Goal: Transaction & Acquisition: Purchase product/service

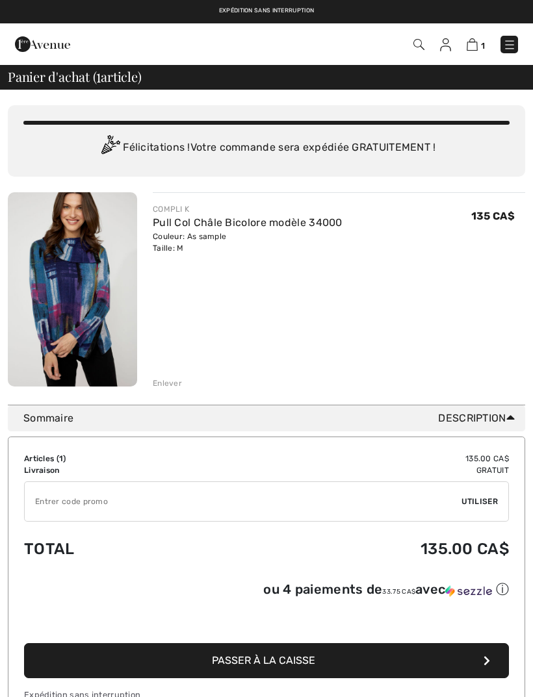
click at [92, 292] on img at bounding box center [72, 289] width 129 height 194
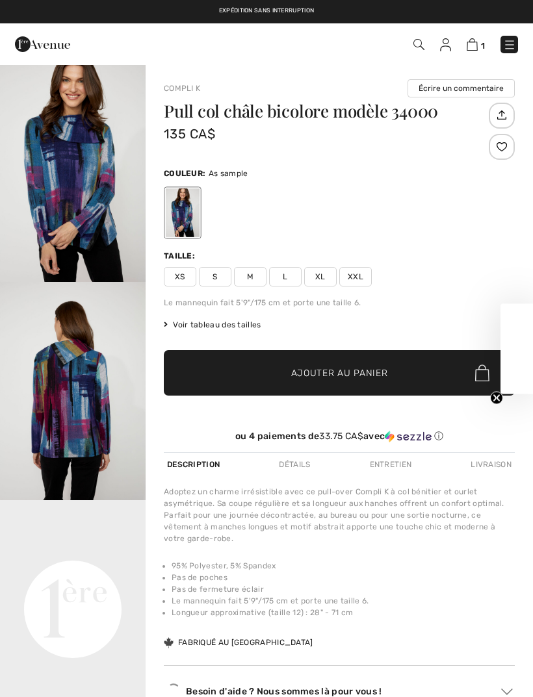
checkbox input "true"
click at [511, 44] on img at bounding box center [509, 44] width 13 height 13
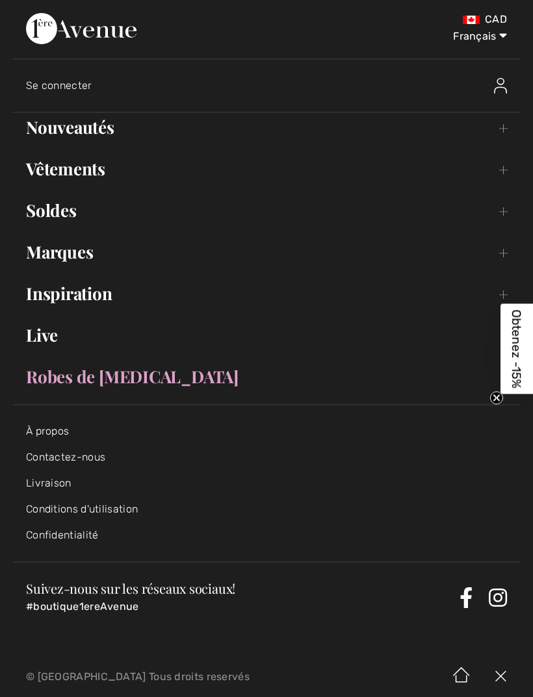
click at [492, 40] on select "English Français" at bounding box center [473, 33] width 68 height 39
select select "https://www.1ereavenue.com/en/color-block-cowl-neck-pullover-style-34000-p84972/"
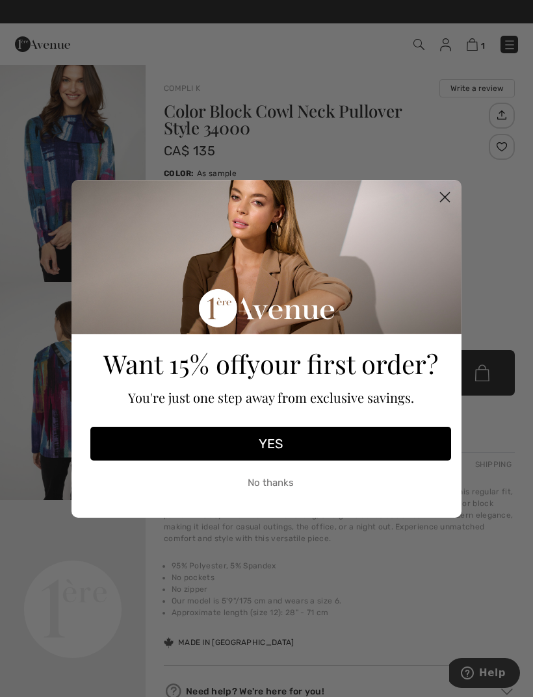
click at [305, 442] on button "YES" at bounding box center [270, 444] width 361 height 34
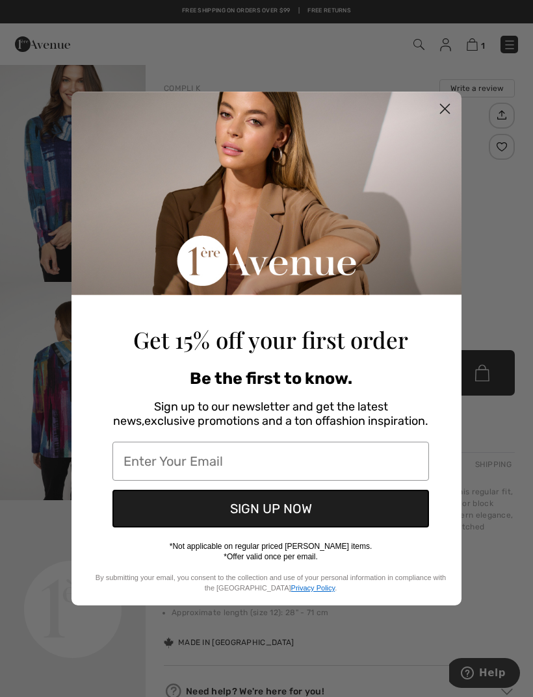
click at [181, 453] on input "Enter Your Email" at bounding box center [270, 461] width 316 height 39
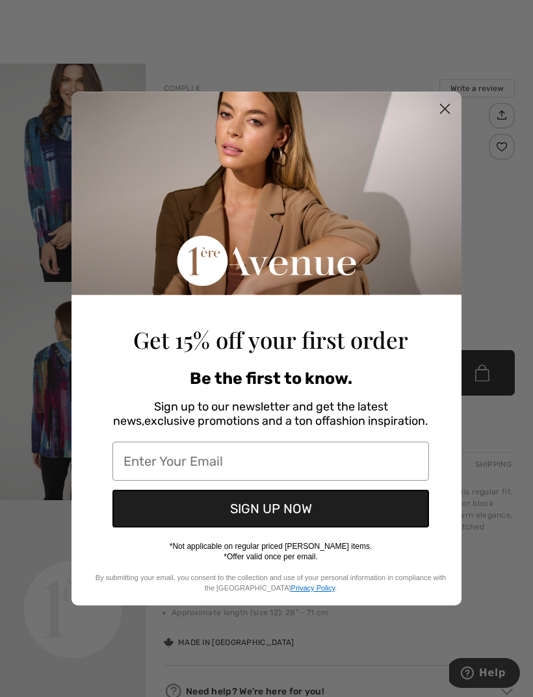
scroll to position [2, 0]
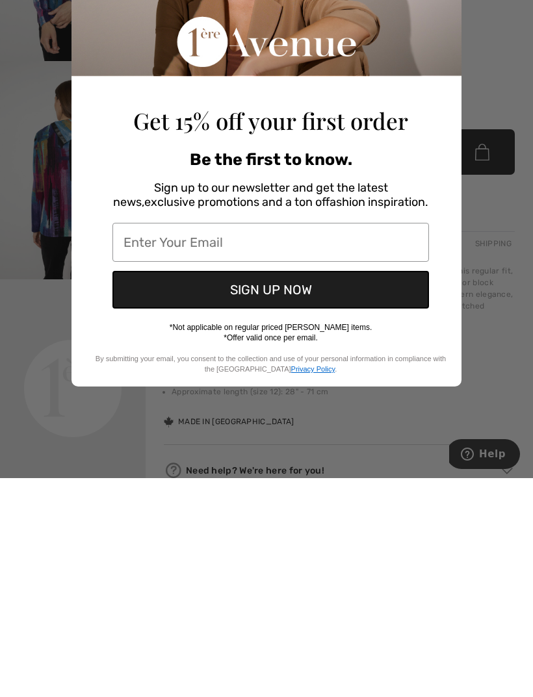
type input "m.ann.mayes@gmail.com"
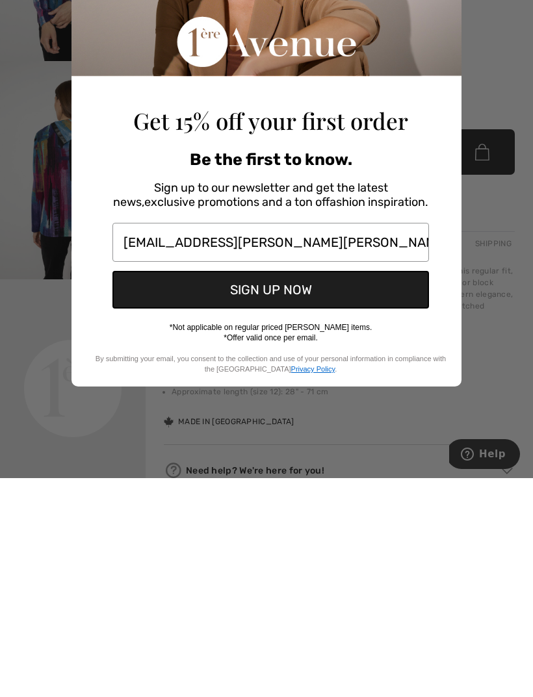
scroll to position [221, 0]
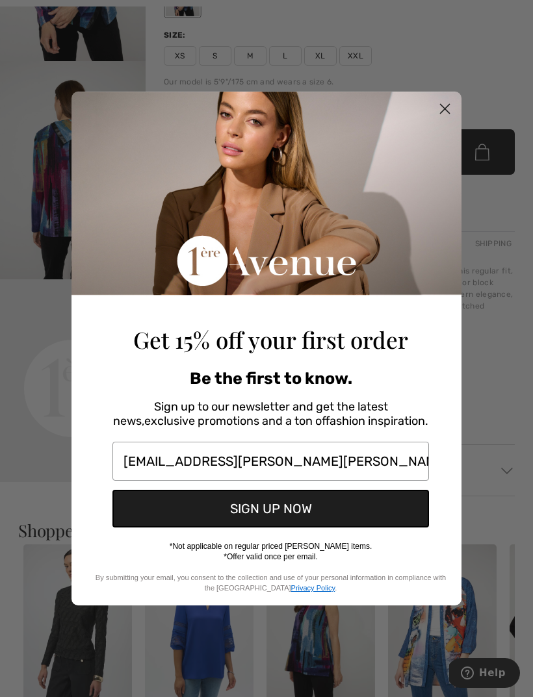
click at [246, 513] on button "SIGN UP NOW" at bounding box center [270, 509] width 316 height 38
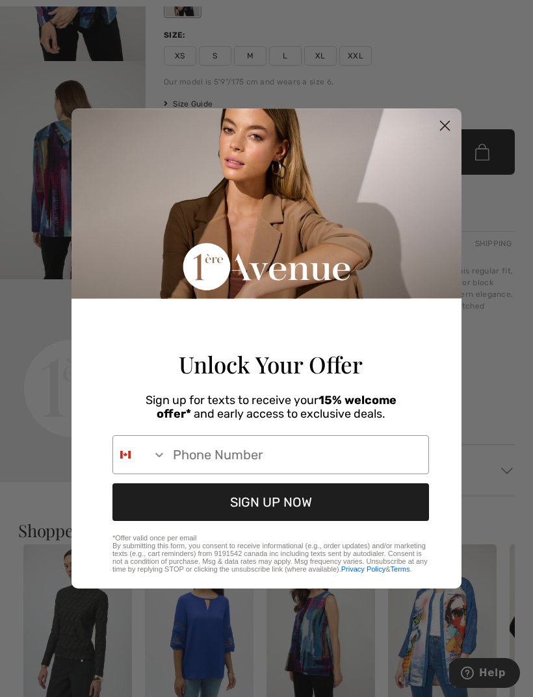
click at [448, 122] on circle "Close dialog" at bounding box center [444, 125] width 21 height 21
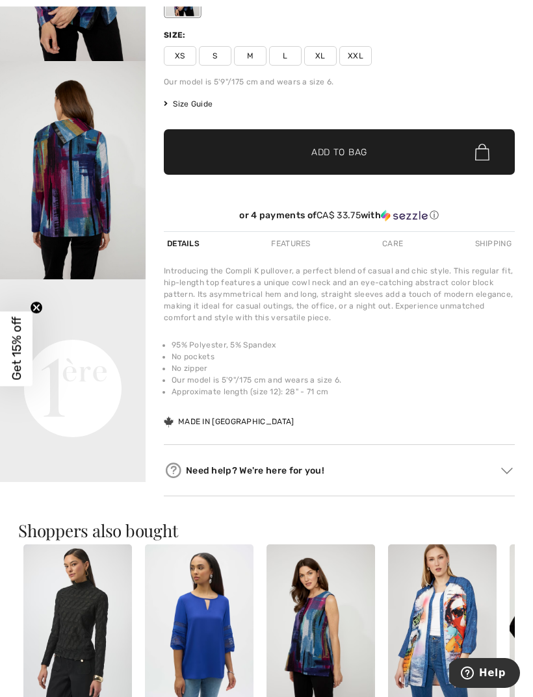
click at [81, 155] on img "2 / 4" at bounding box center [73, 170] width 146 height 218
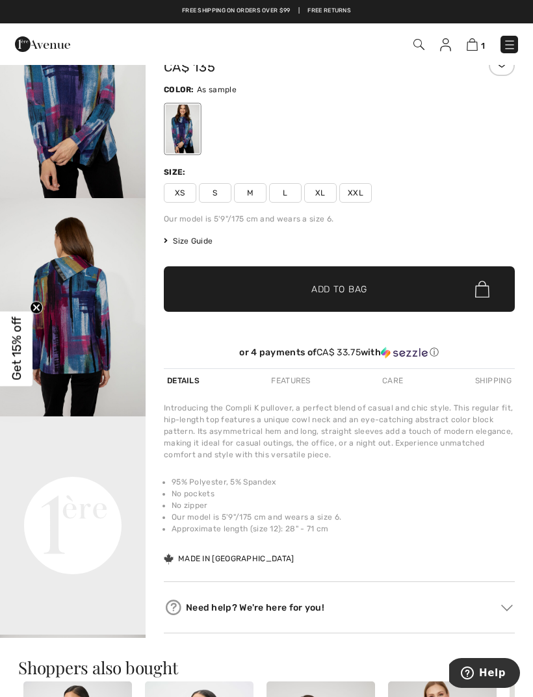
scroll to position [83, 0]
click at [248, 193] on span "M" at bounding box center [250, 193] width 32 height 19
click at [489, 377] on div "Shipping" at bounding box center [493, 380] width 43 height 23
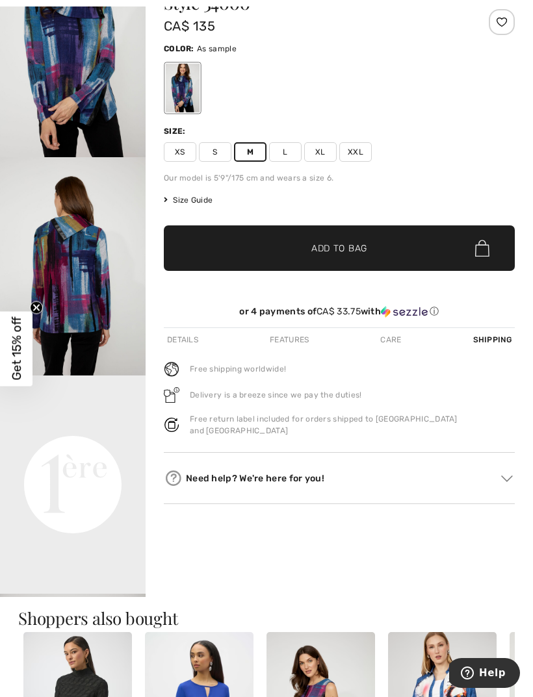
scroll to position [125, 0]
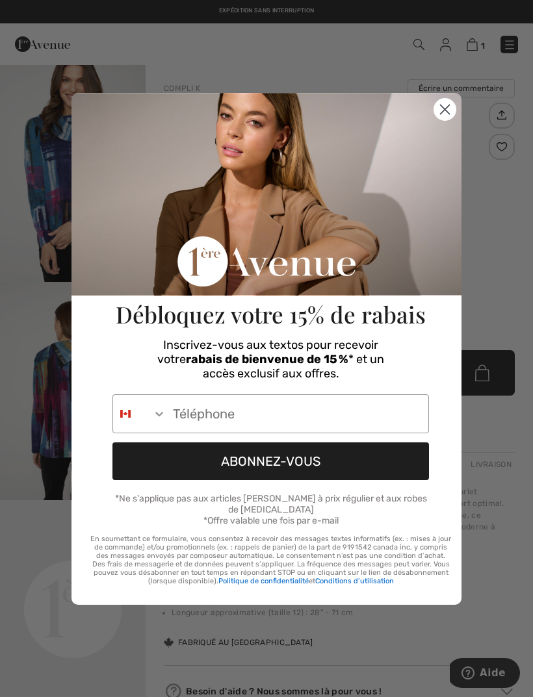
click at [452, 112] on circle "Close dialog" at bounding box center [444, 108] width 21 height 21
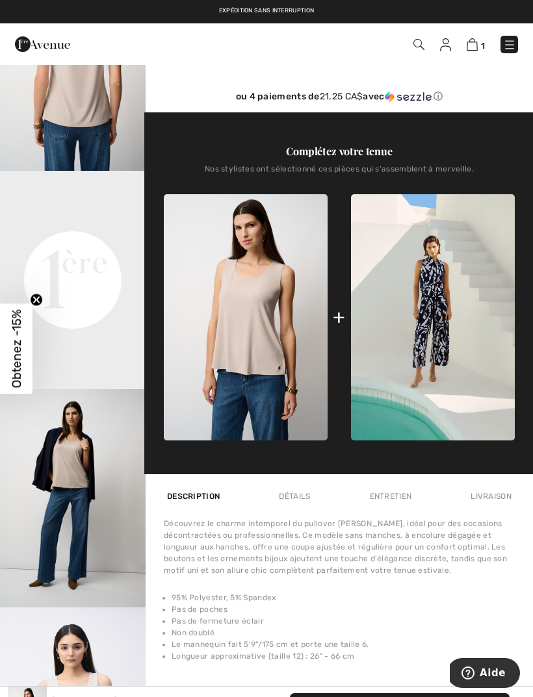
scroll to position [327, 0]
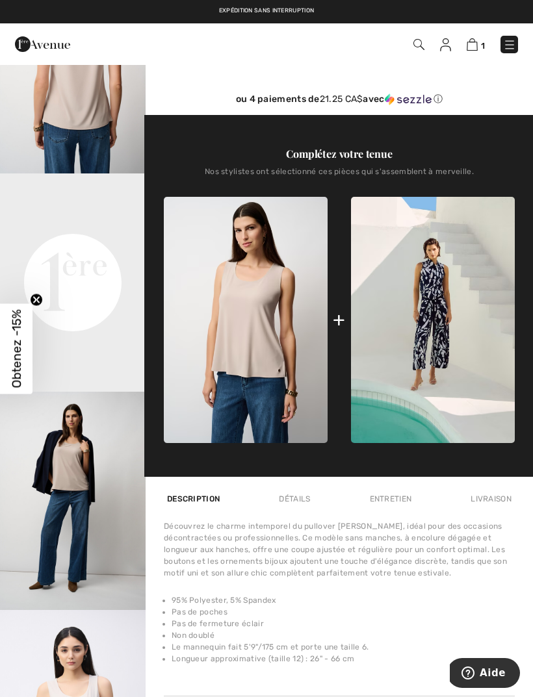
click at [511, 47] on img at bounding box center [509, 44] width 13 height 13
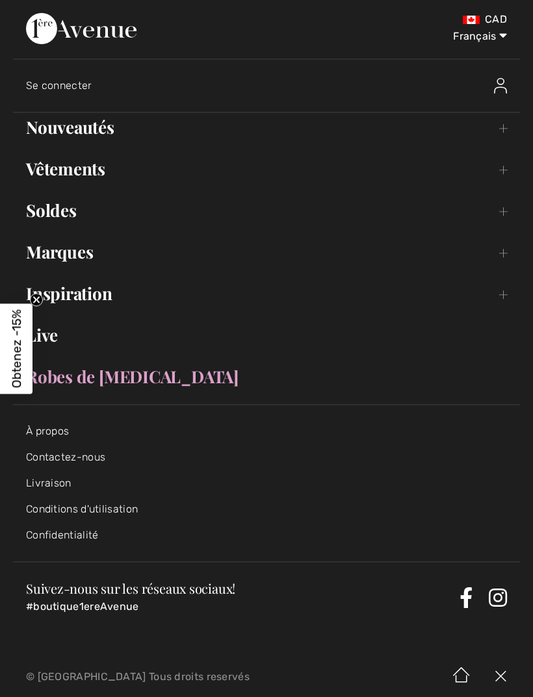
click at [478, 41] on select "English Français" at bounding box center [473, 33] width 68 height 39
select select "https://www.1ereavenue.com/en/sleeveless-scoop-neck-pullover-style-251970-s2519…"
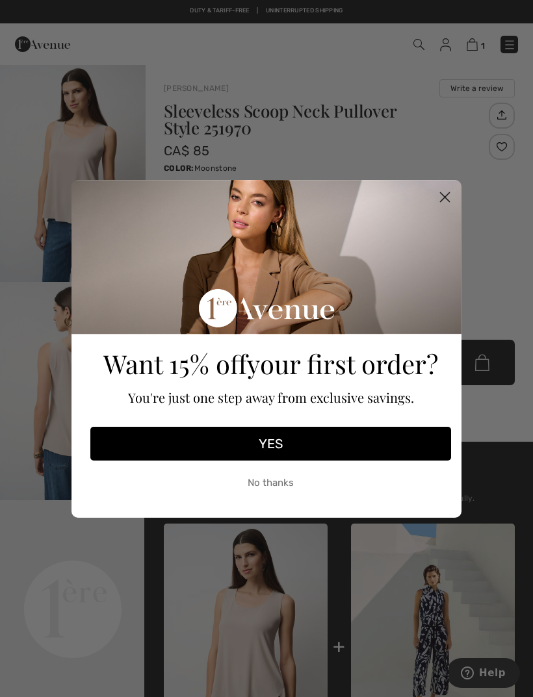
click at [443, 196] on icon "Close dialog" at bounding box center [444, 196] width 9 height 9
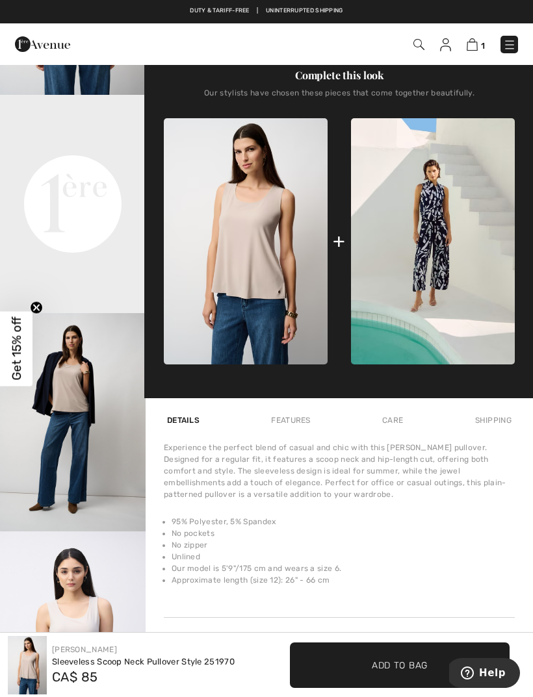
scroll to position [405, 0]
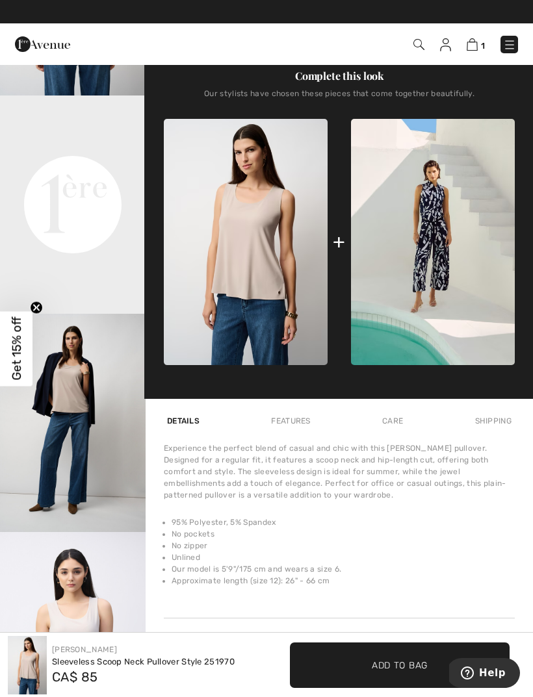
click at [258, 271] on img at bounding box center [246, 242] width 164 height 246
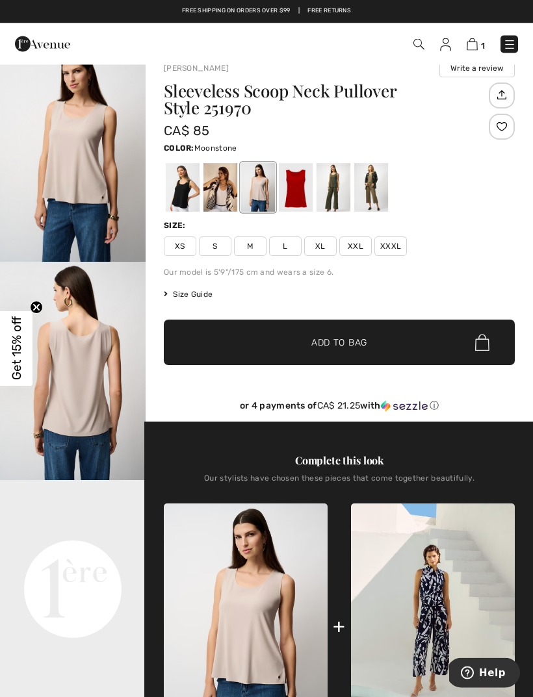
scroll to position [0, 0]
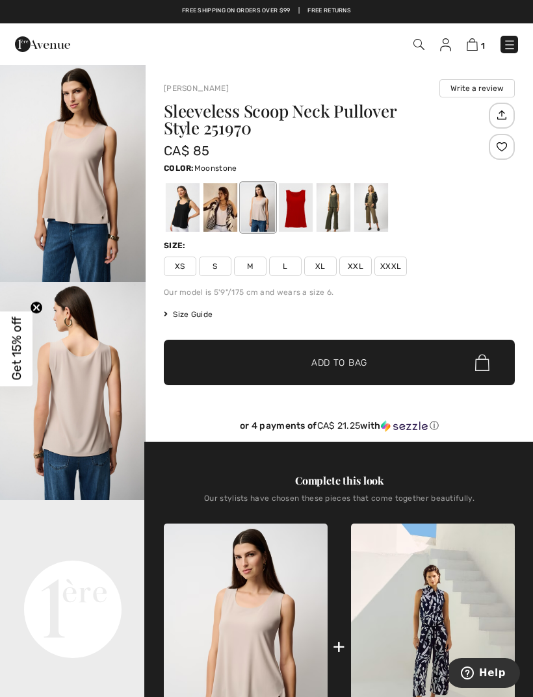
click at [226, 221] on div at bounding box center [220, 207] width 34 height 49
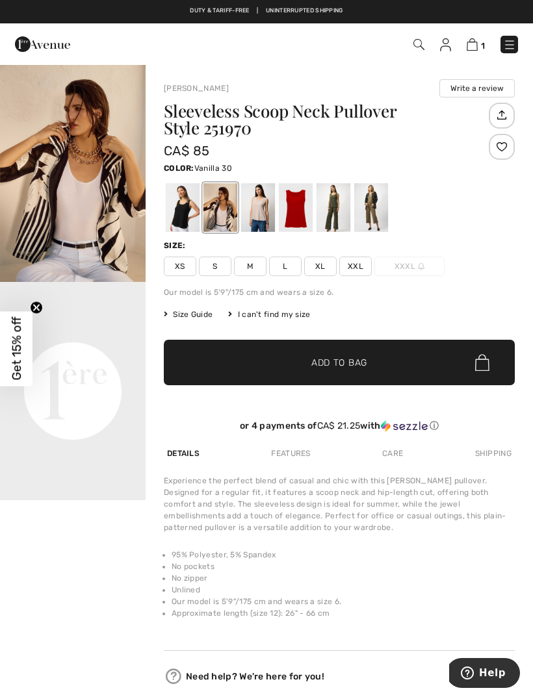
click at [255, 213] on div at bounding box center [258, 207] width 34 height 49
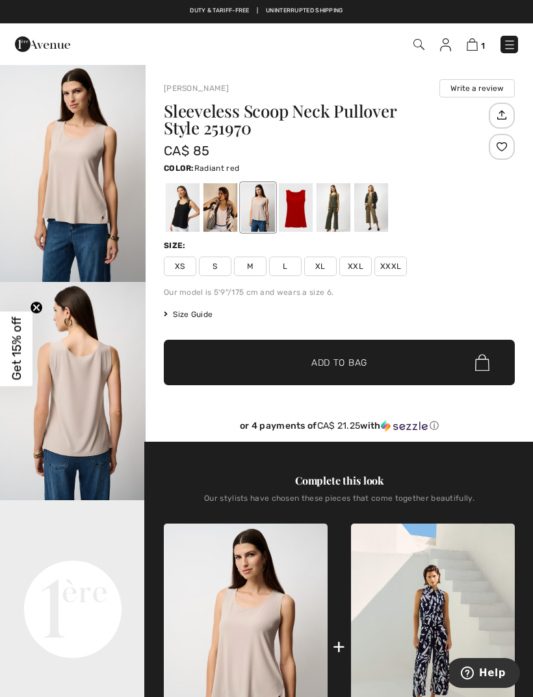
click at [295, 208] on div at bounding box center [296, 207] width 34 height 49
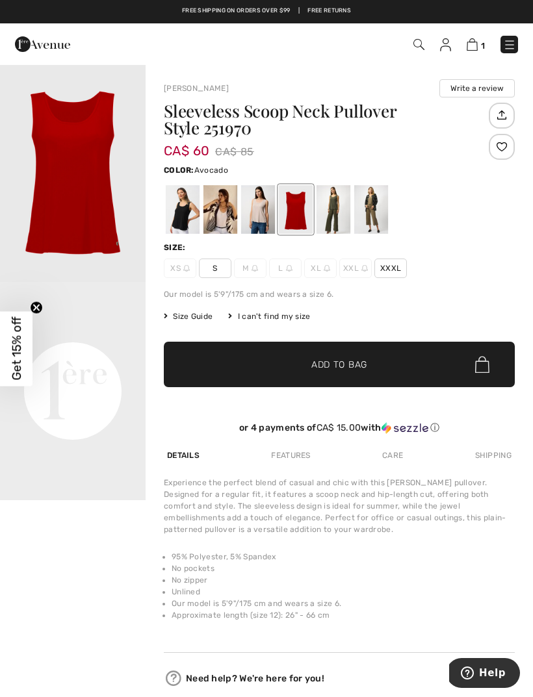
click at [334, 213] on div at bounding box center [333, 209] width 34 height 49
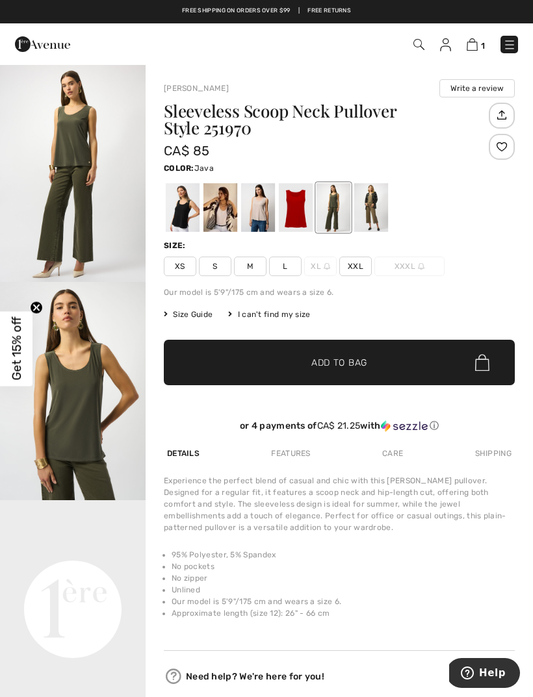
click at [378, 205] on div at bounding box center [371, 207] width 34 height 49
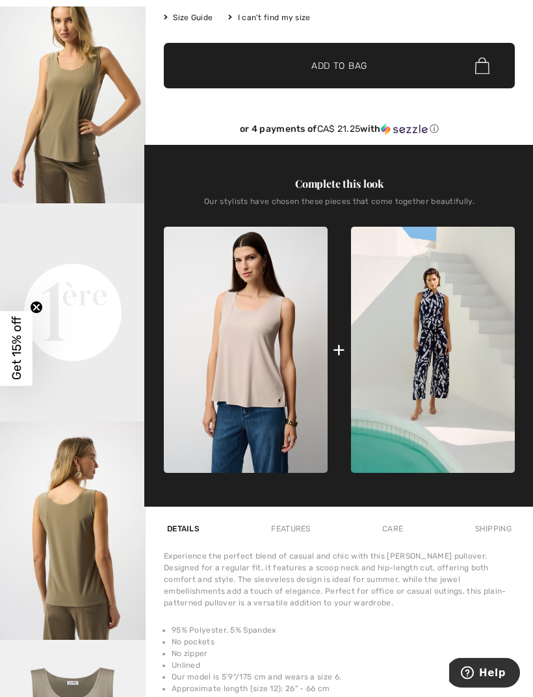
scroll to position [297, 0]
click at [298, 516] on div "Joseph Ribkoff Write a review Sleeveless Scoop Neck Pullover Style 251970 CA$ 8…" at bounding box center [339, 279] width 351 height 995
click at [309, 532] on div "Features" at bounding box center [290, 528] width 45 height 23
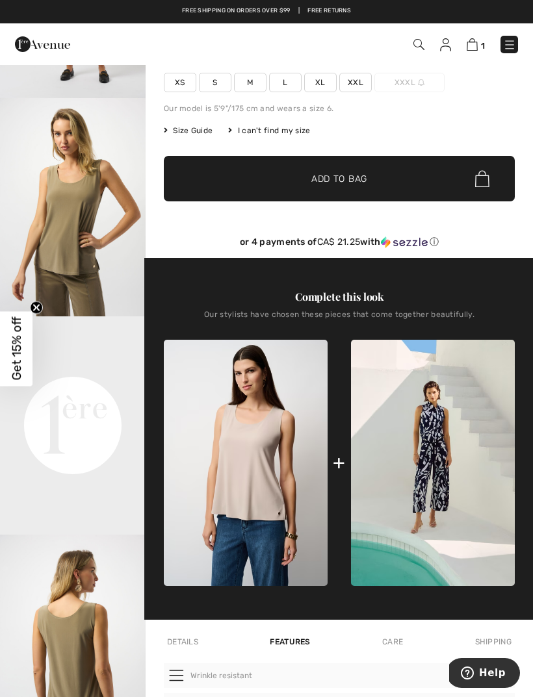
scroll to position [0, 0]
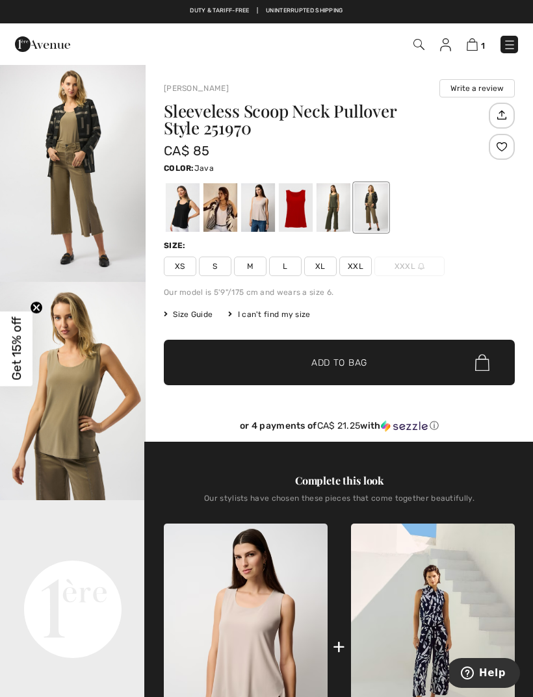
click at [418, 47] on img at bounding box center [418, 44] width 11 height 11
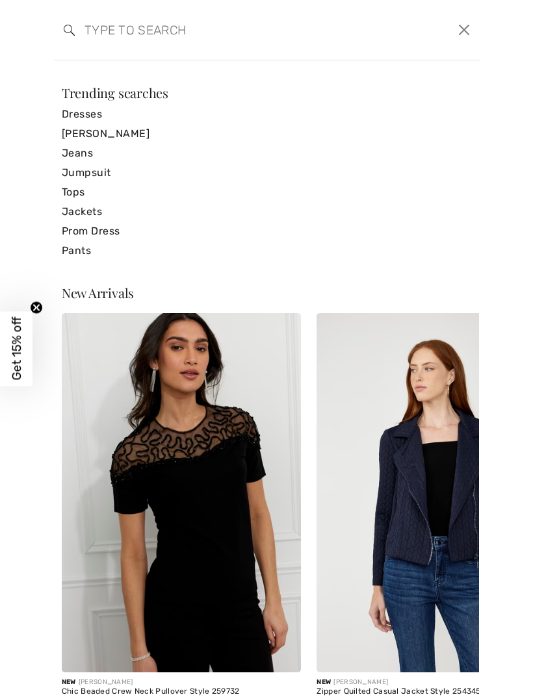
click at [115, 29] on input "search" at bounding box center [221, 29] width 292 height 39
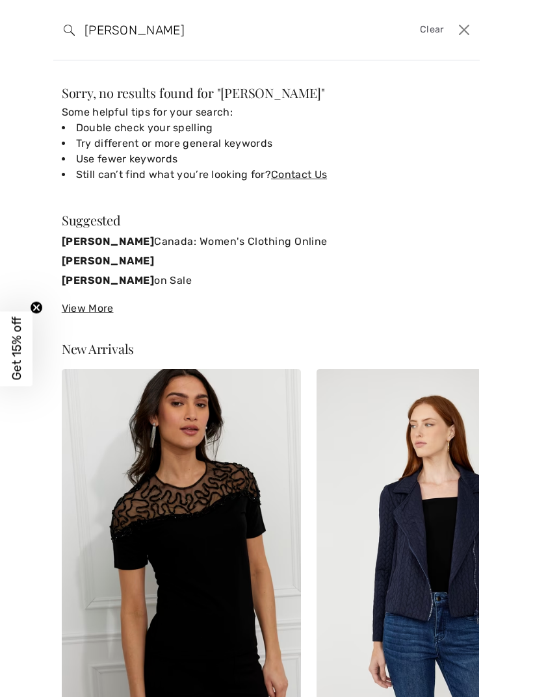
type input "Joseph ribkoff"
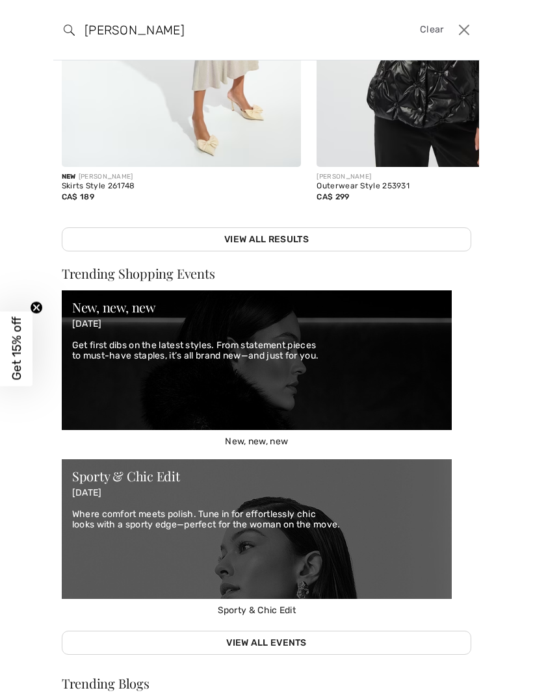
scroll to position [435, 0]
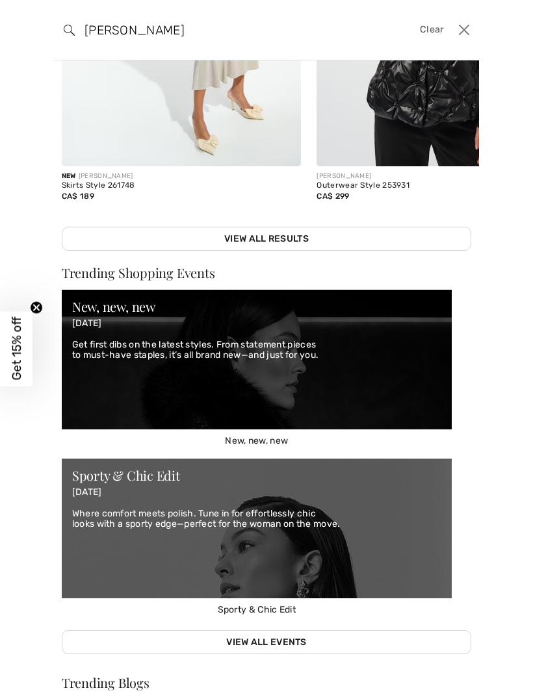
click at [299, 244] on link "View All Results" at bounding box center [266, 239] width 409 height 24
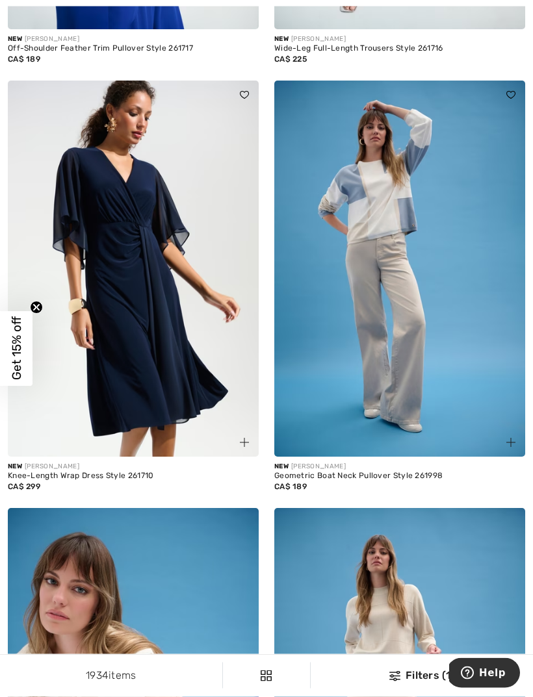
scroll to position [4332, 0]
click at [392, 247] on img at bounding box center [399, 269] width 251 height 376
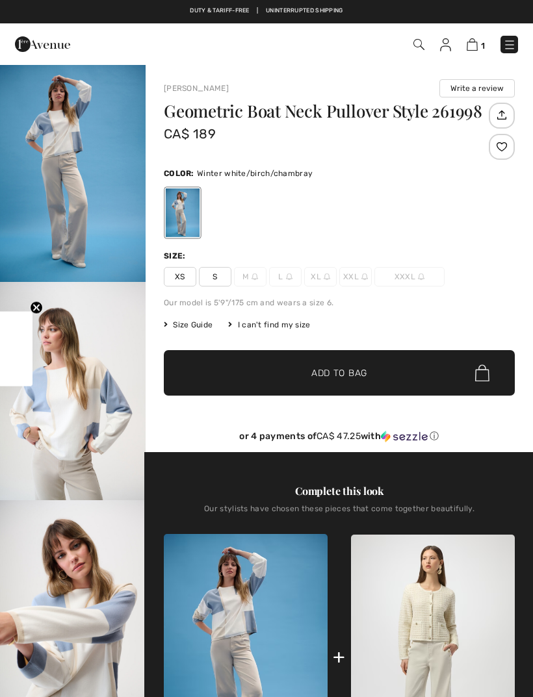
checkbox input "true"
click at [58, 190] on img "1 / 6" at bounding box center [73, 173] width 146 height 218
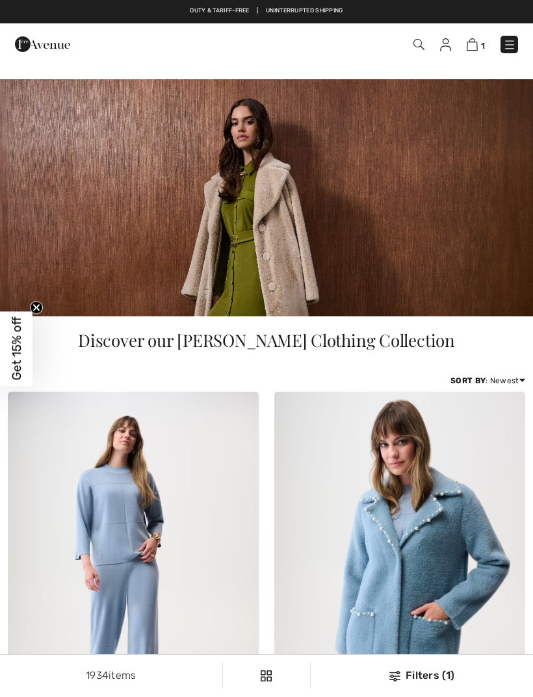
scroll to position [4373, 0]
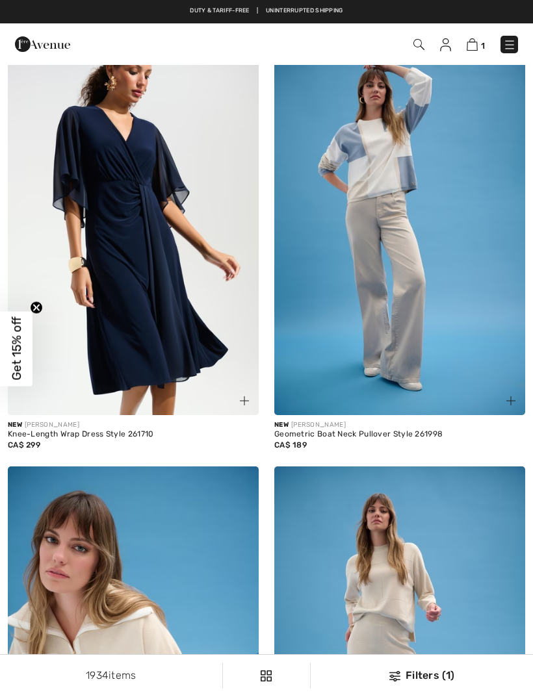
checkbox input "true"
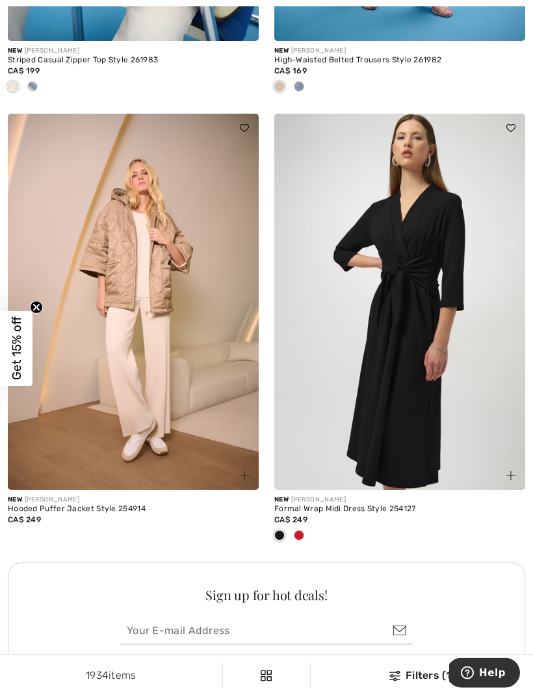
scroll to position [5175, 0]
click at [301, 530] on span at bounding box center [299, 535] width 10 height 10
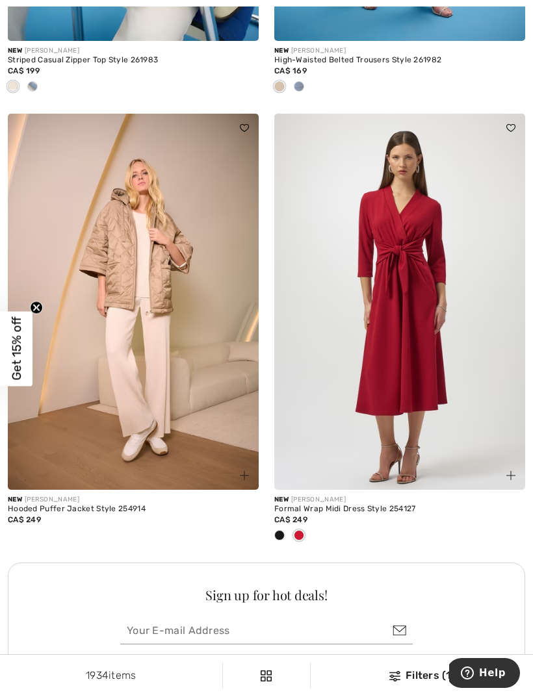
click at [414, 333] on img at bounding box center [399, 302] width 251 height 376
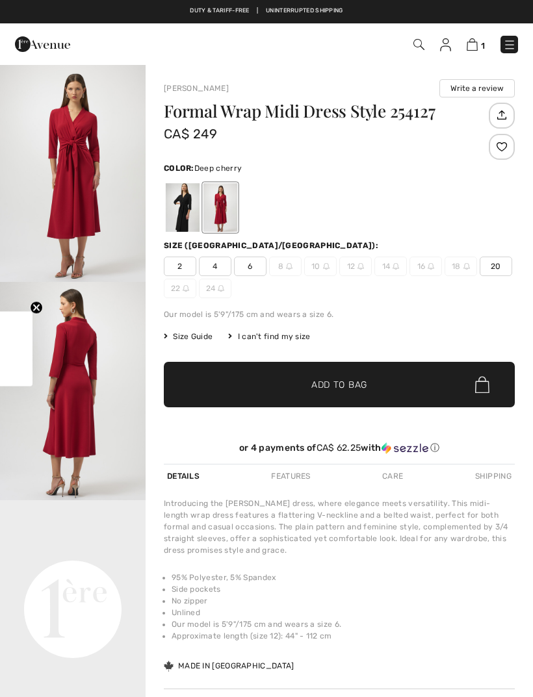
checkbox input "true"
click at [69, 168] on img "1 / 4" at bounding box center [73, 173] width 146 height 218
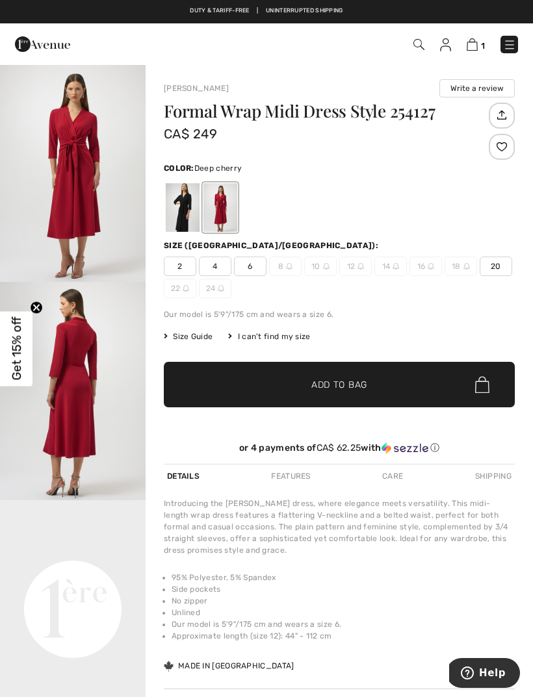
click at [177, 200] on div at bounding box center [183, 207] width 34 height 49
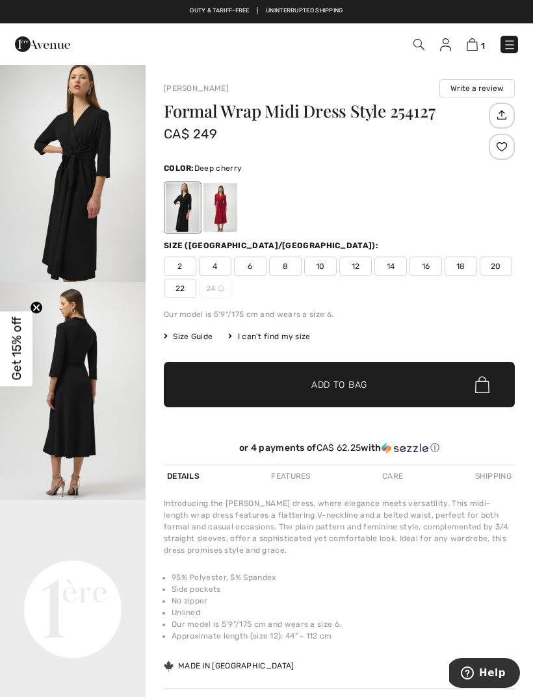
click at [222, 216] on div at bounding box center [220, 207] width 34 height 49
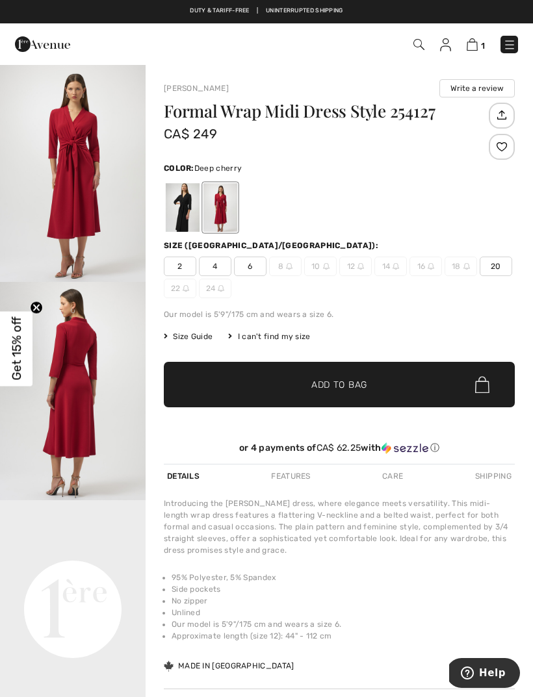
click at [76, 573] on video "Your browser does not support the video tag." at bounding box center [73, 536] width 146 height 73
click at [64, 427] on img "2 / 4" at bounding box center [73, 391] width 146 height 218
click at [249, 272] on span "6" at bounding box center [250, 266] width 32 height 19
click at [355, 385] on span "Add to Bag" at bounding box center [339, 385] width 56 height 14
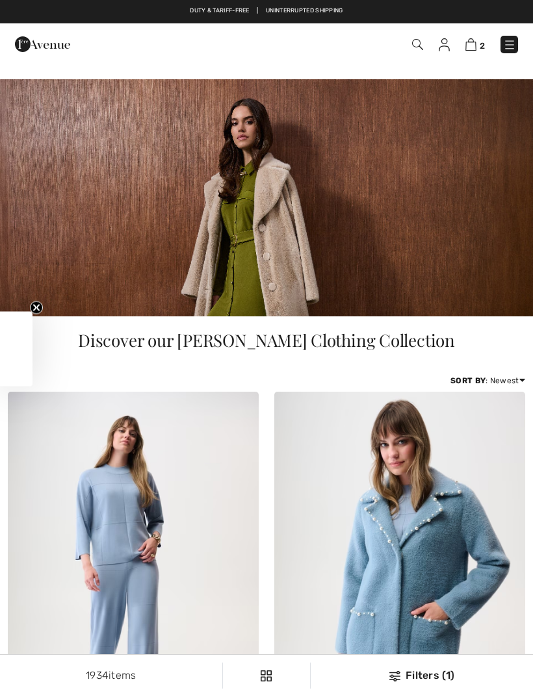
checkbox input "true"
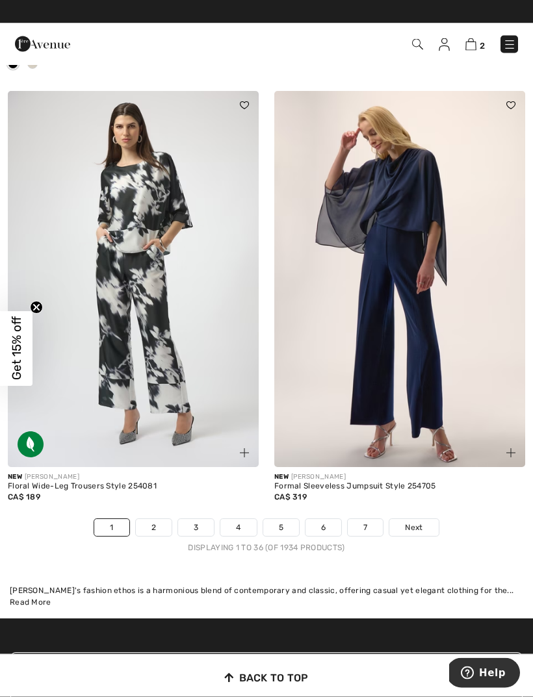
scroll to position [8084, 0]
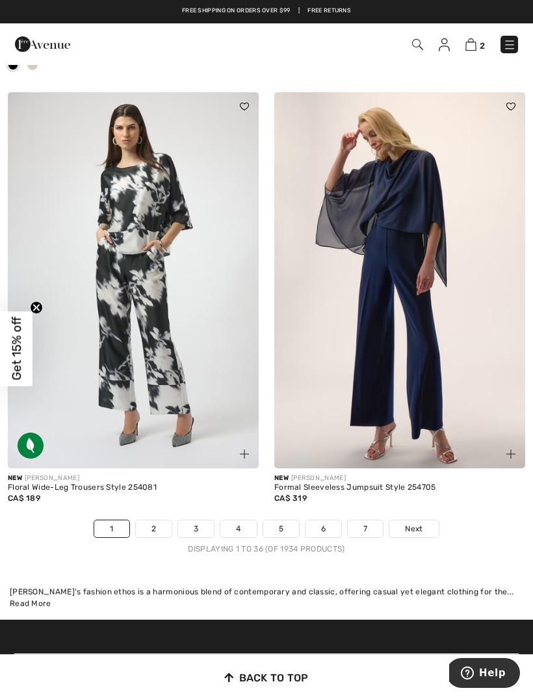
click at [424, 528] on link "Next" at bounding box center [413, 528] width 49 height 17
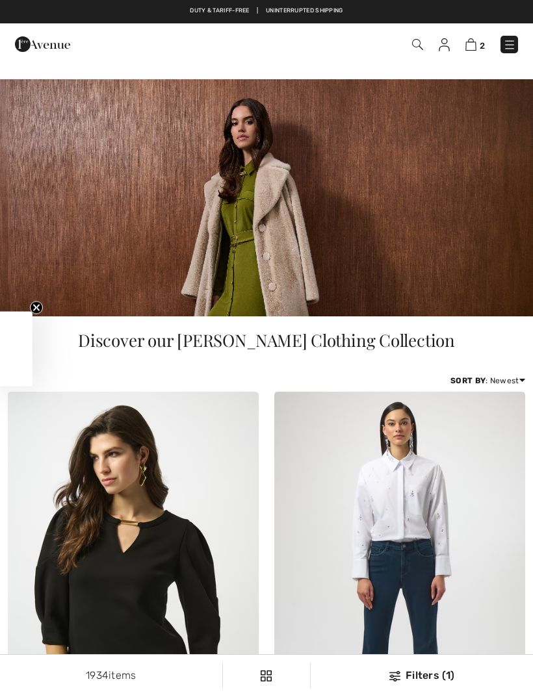
checkbox input "true"
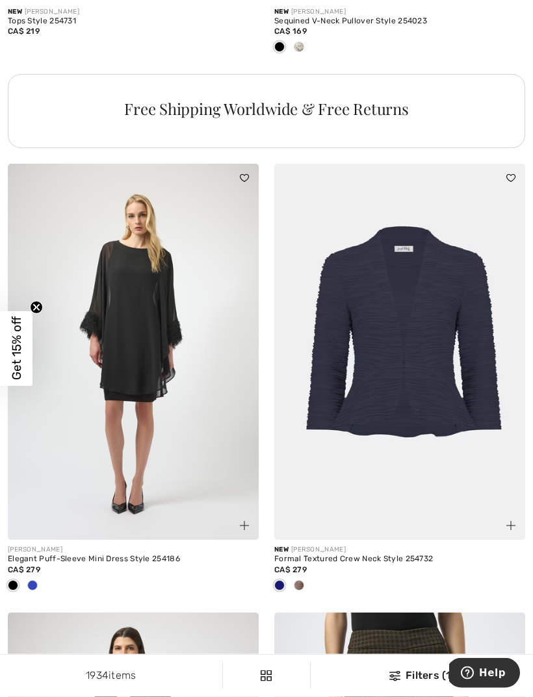
scroll to position [2967, 0]
click at [421, 374] on img at bounding box center [399, 352] width 251 height 376
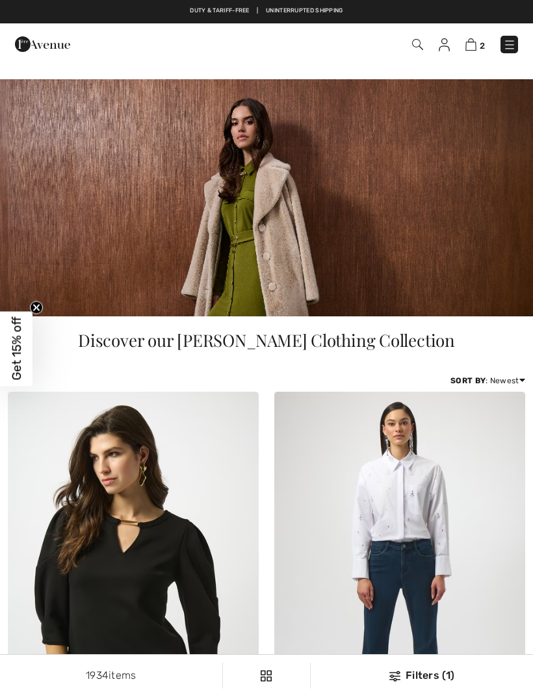
checkbox input "true"
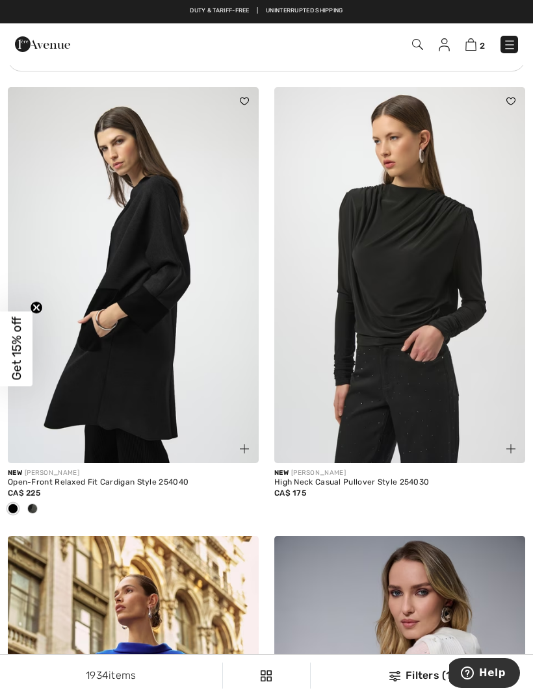
scroll to position [5886, 0]
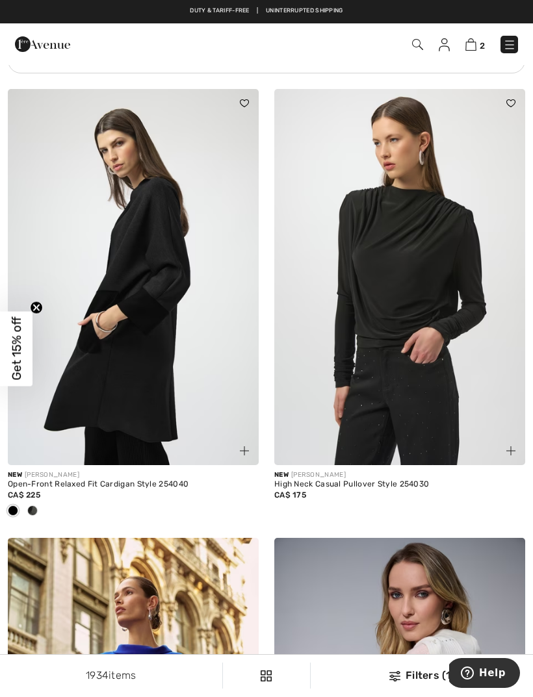
click at [123, 252] on img at bounding box center [133, 277] width 251 height 376
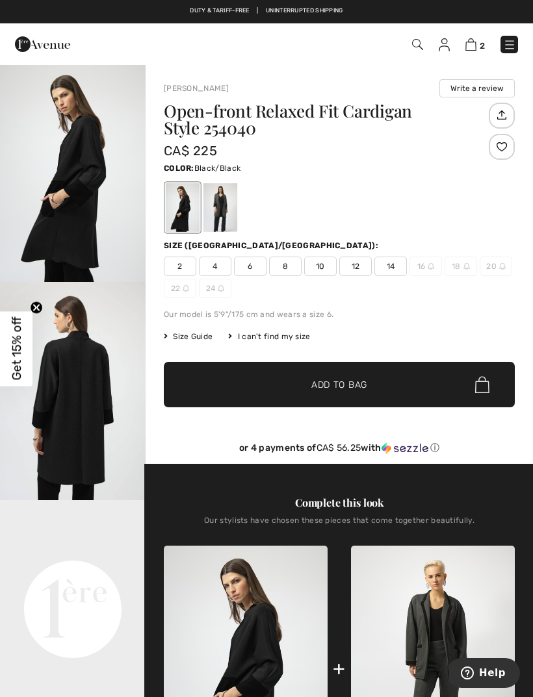
click at [216, 196] on div at bounding box center [220, 207] width 34 height 49
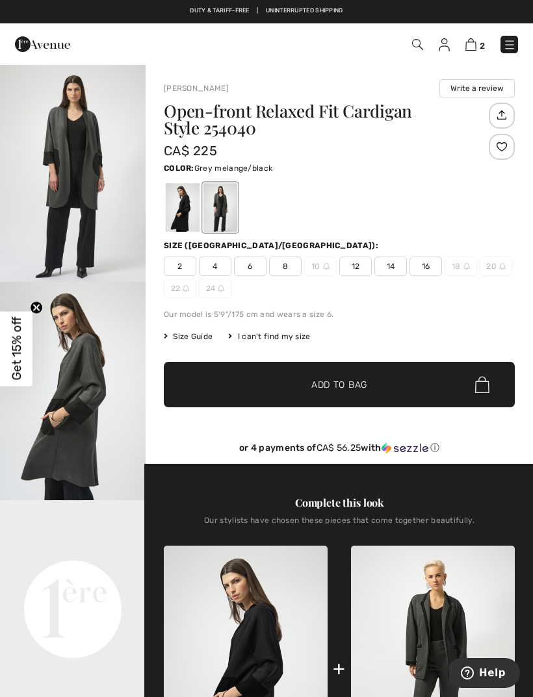
click at [66, 151] on img "1 / 4" at bounding box center [73, 173] width 146 height 218
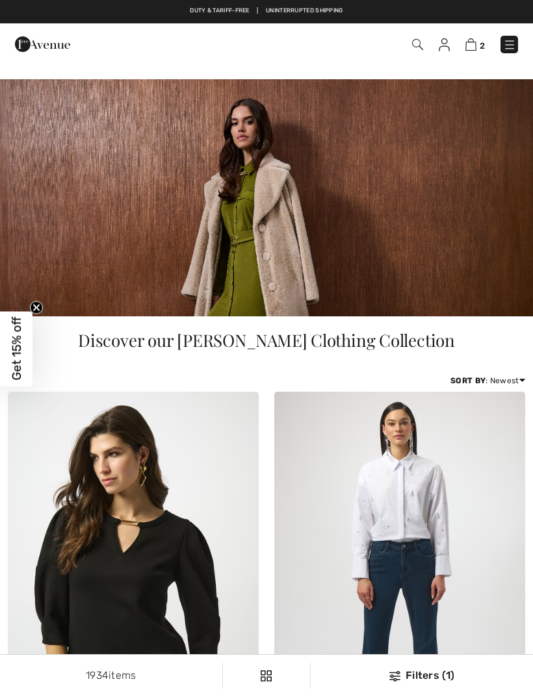
checkbox input "true"
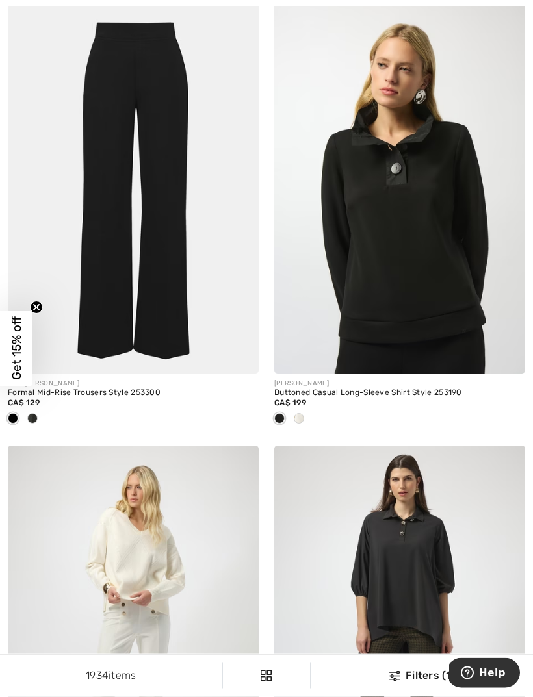
scroll to position [6876, 0]
click at [303, 413] on span at bounding box center [299, 418] width 10 height 10
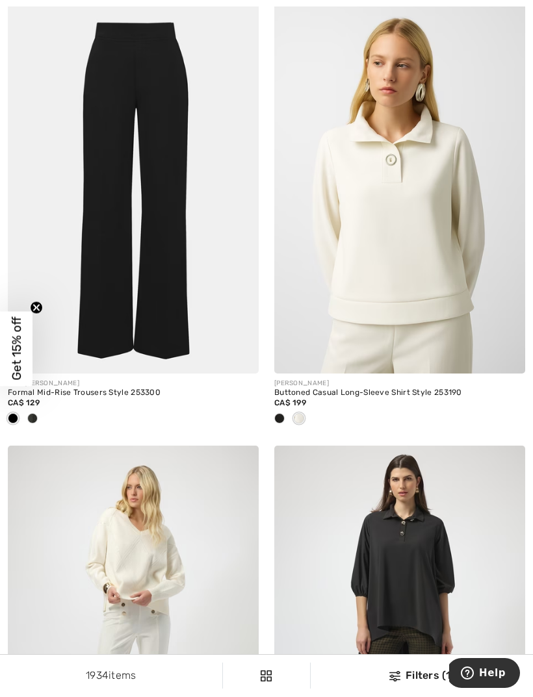
click at [447, 316] on img at bounding box center [399, 185] width 251 height 376
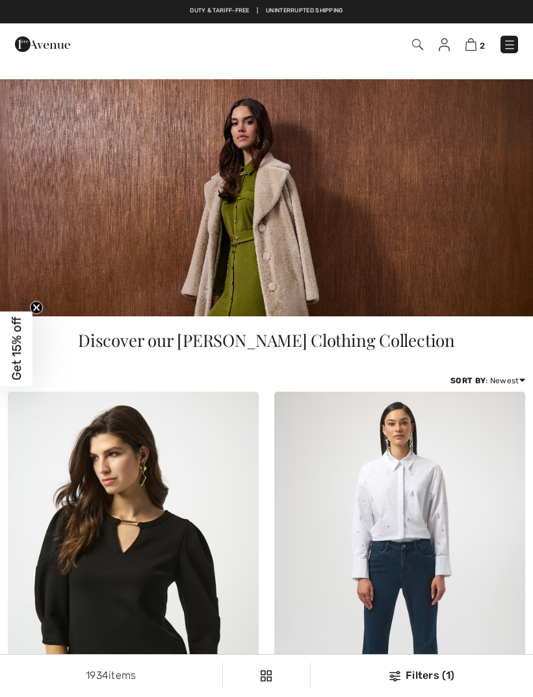
checkbox input "true"
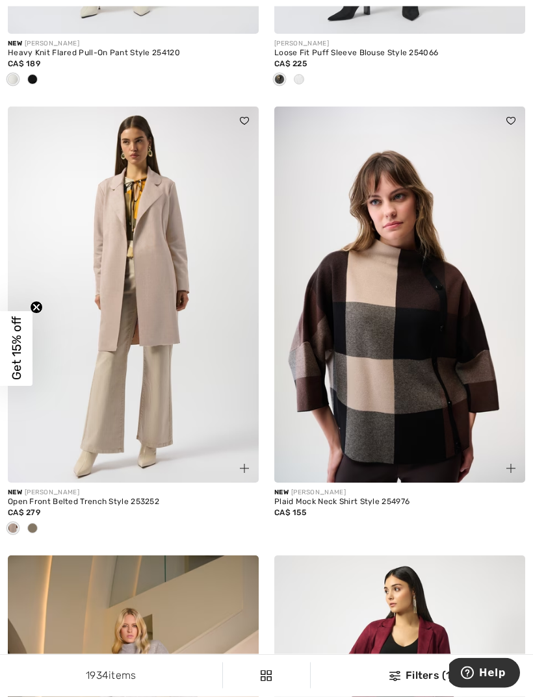
scroll to position [7664, 0]
click at [444, 401] on img at bounding box center [399, 295] width 251 height 376
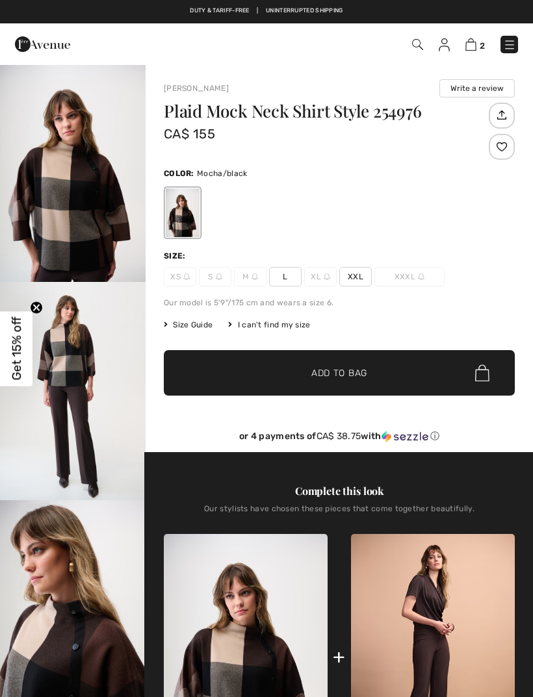
checkbox input "true"
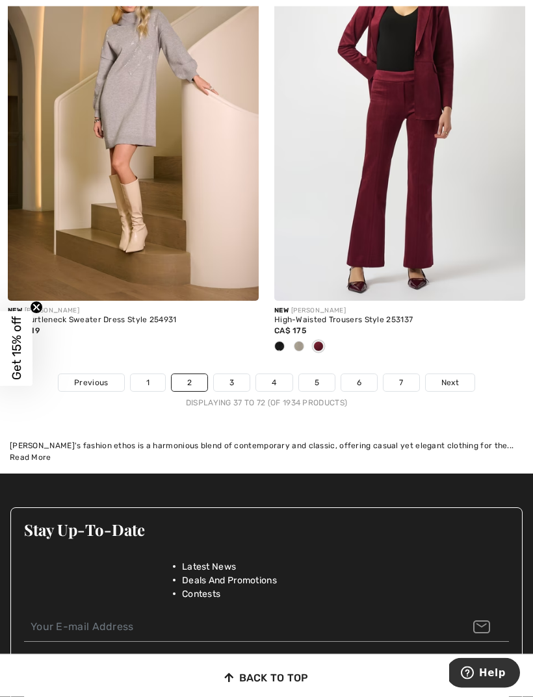
scroll to position [8294, 0]
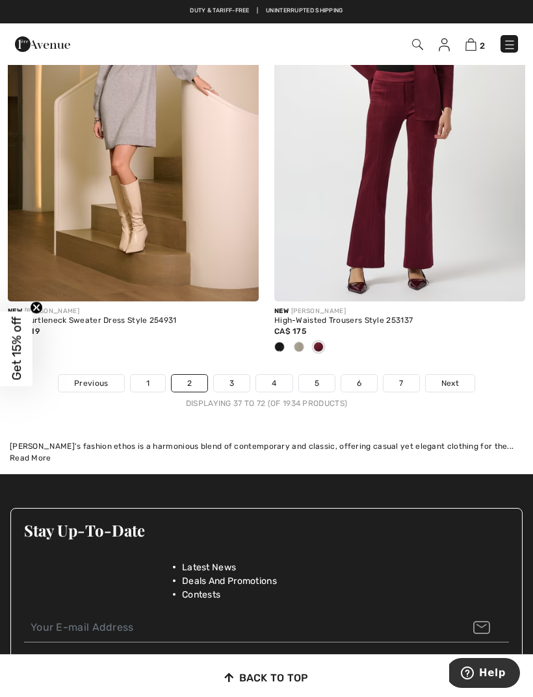
click at [450, 377] on span "Next" at bounding box center [450, 383] width 18 height 12
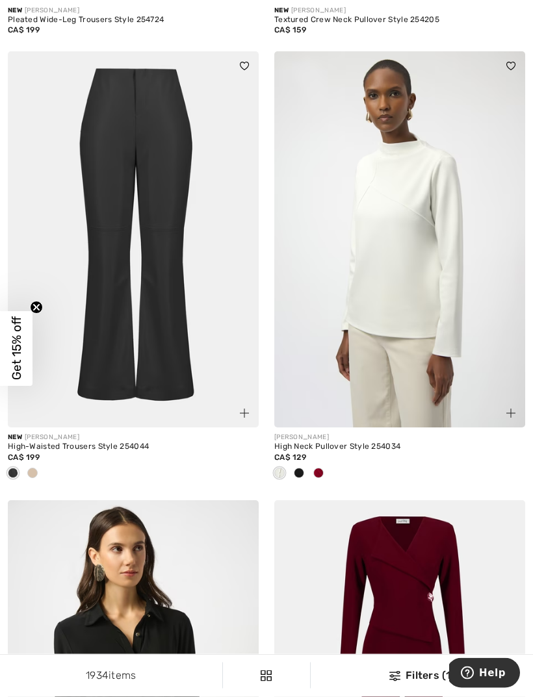
scroll to position [767, 0]
click at [324, 469] on div at bounding box center [318, 473] width 19 height 21
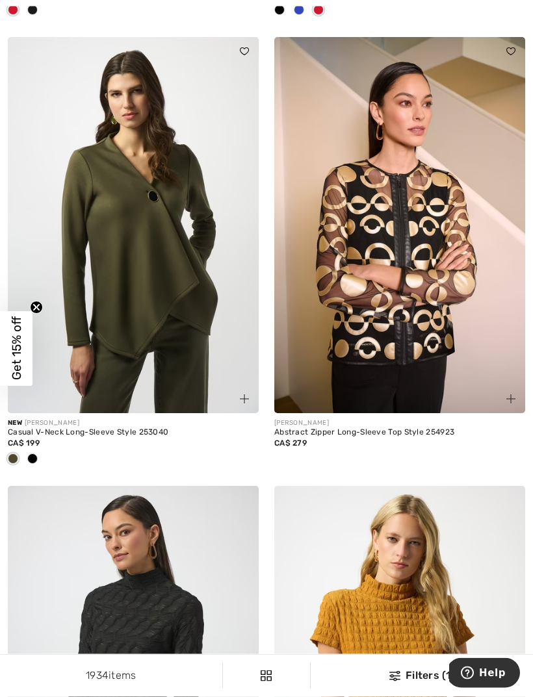
scroll to position [6345, 0]
click at [40, 457] on div at bounding box center [32, 459] width 19 height 21
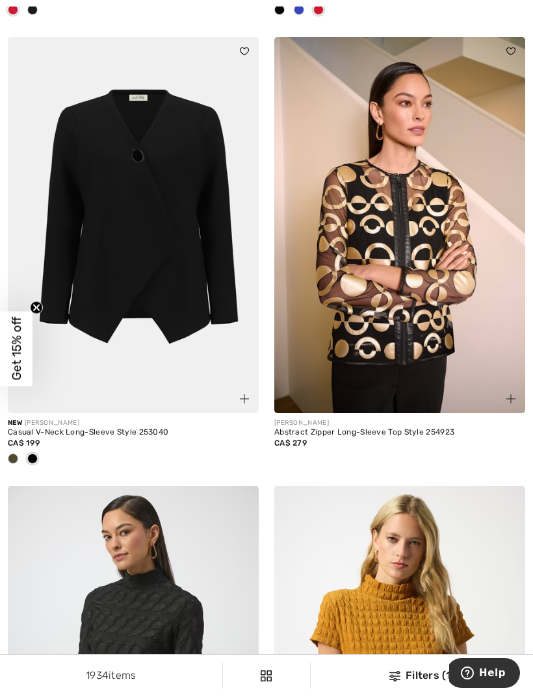
click at [95, 303] on img at bounding box center [133, 225] width 251 height 376
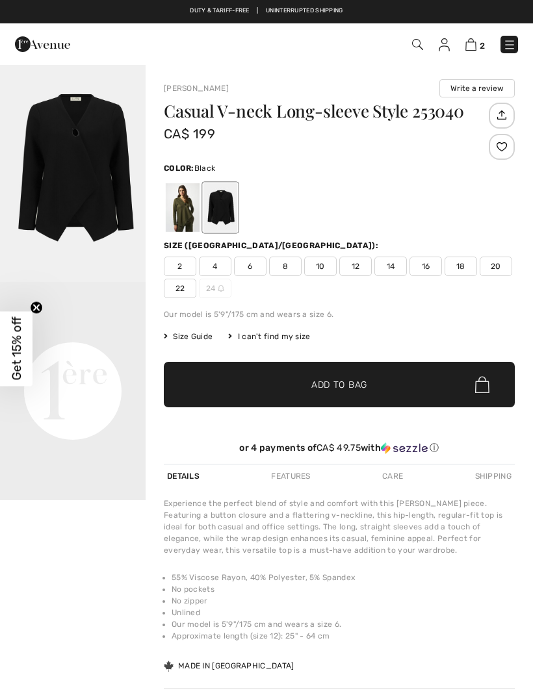
checkbox input "true"
click at [256, 265] on span "6" at bounding box center [250, 266] width 32 height 19
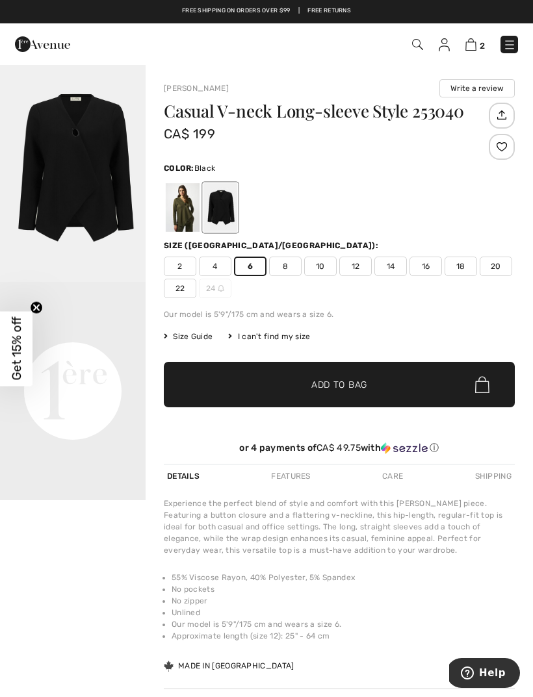
click at [293, 479] on div "Features" at bounding box center [290, 476] width 45 height 23
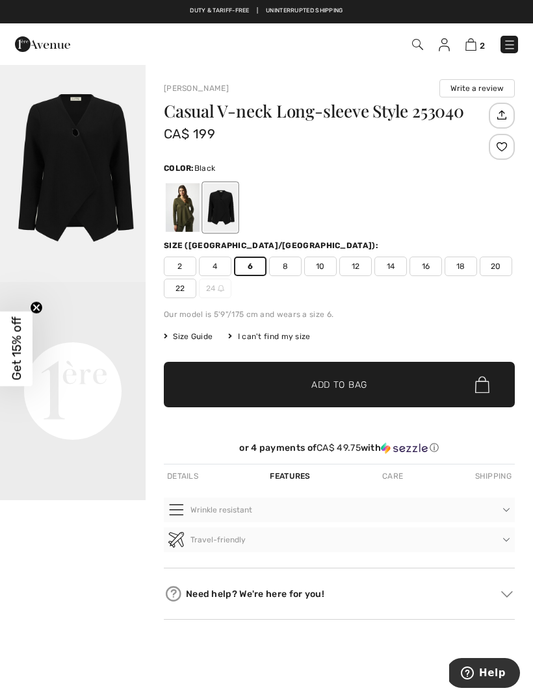
click at [390, 481] on div "Care" at bounding box center [392, 476] width 27 height 23
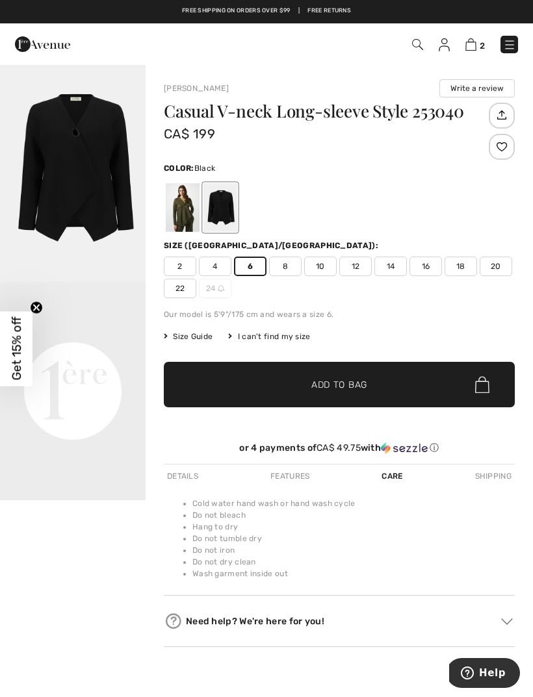
click at [212, 385] on span "✔ Added to Bag Add to Bag" at bounding box center [339, 384] width 351 height 45
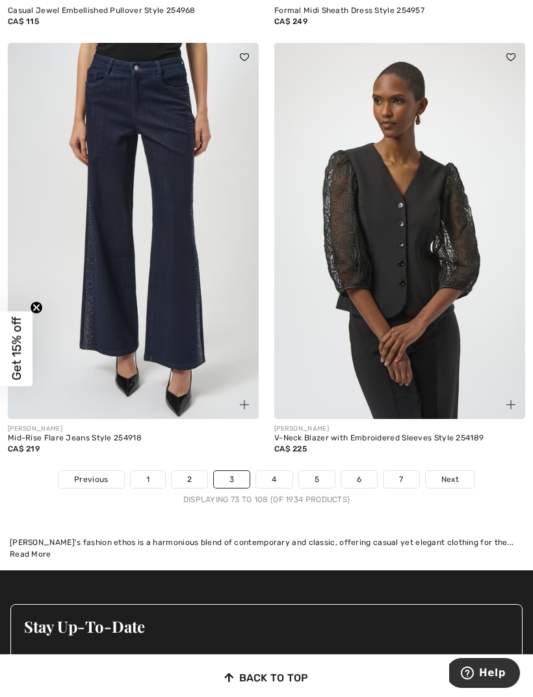
scroll to position [8114, 0]
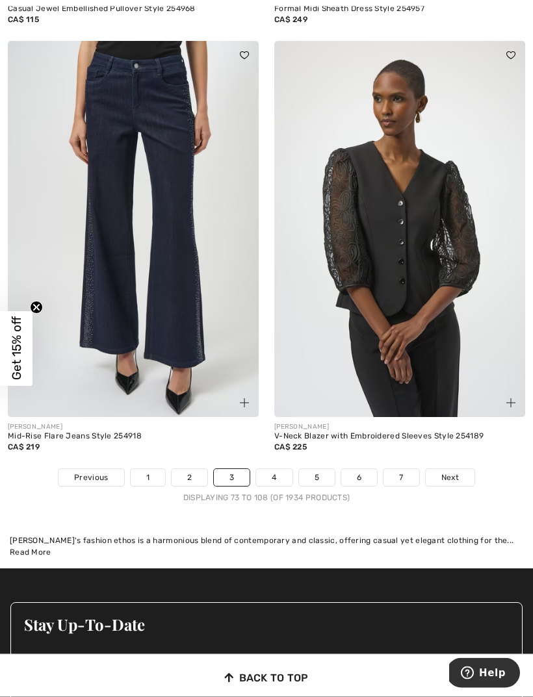
click at [464, 470] on link "Next" at bounding box center [450, 478] width 49 height 17
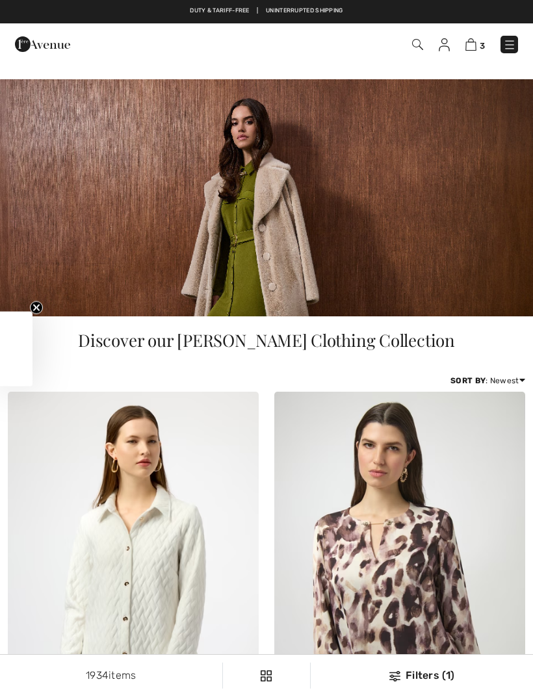
checkbox input "true"
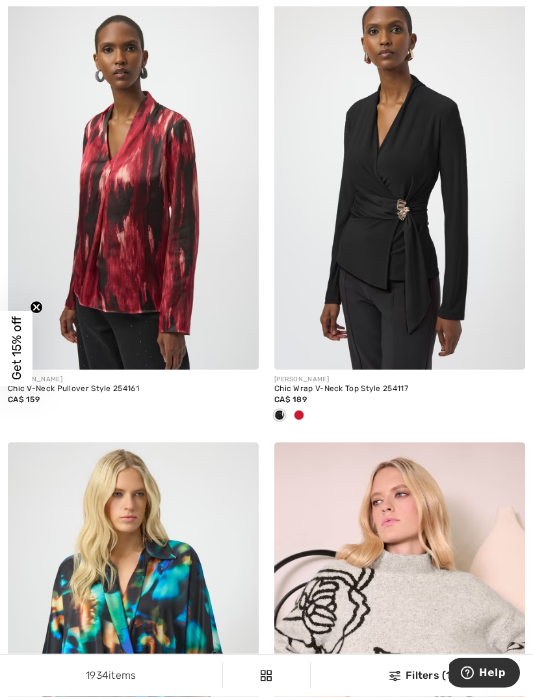
scroll to position [2129, 0]
click at [301, 411] on span at bounding box center [299, 415] width 10 height 10
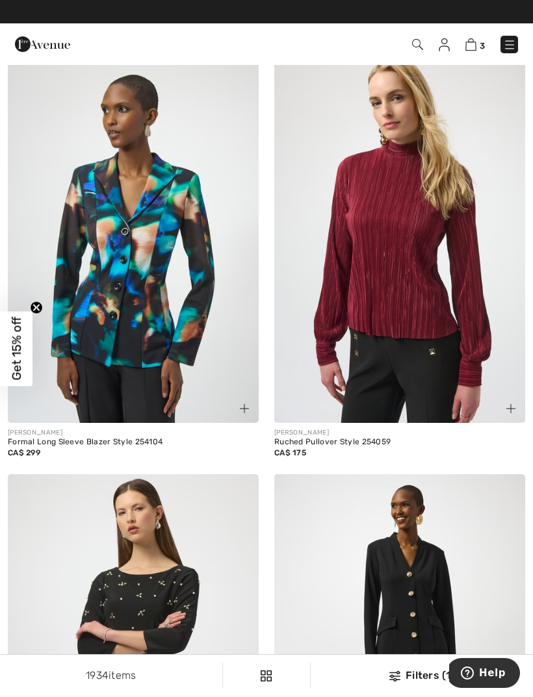
scroll to position [4345, 0]
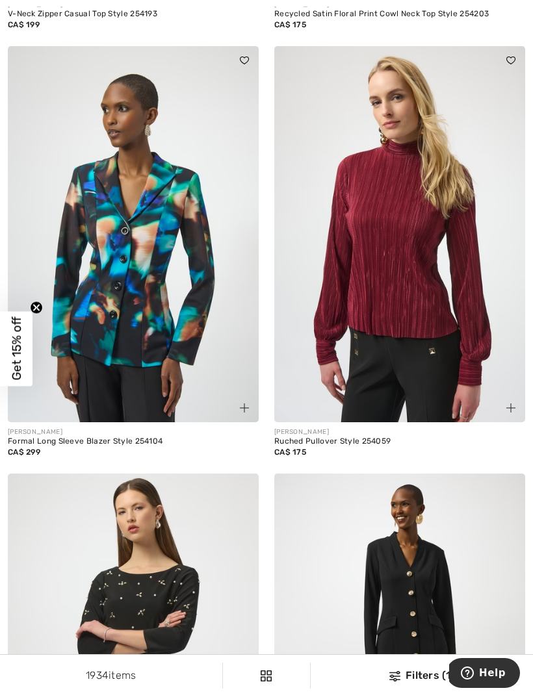
click at [424, 288] on img at bounding box center [399, 234] width 251 height 376
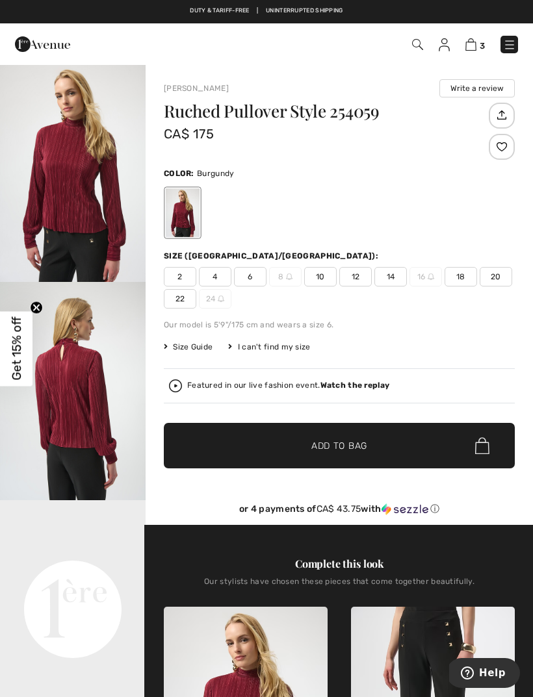
click at [60, 198] on img "1 / 4" at bounding box center [73, 173] width 146 height 218
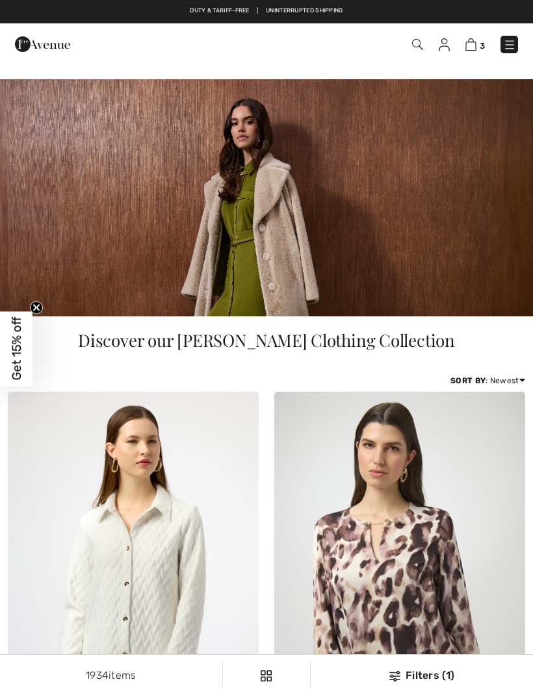
checkbox input "true"
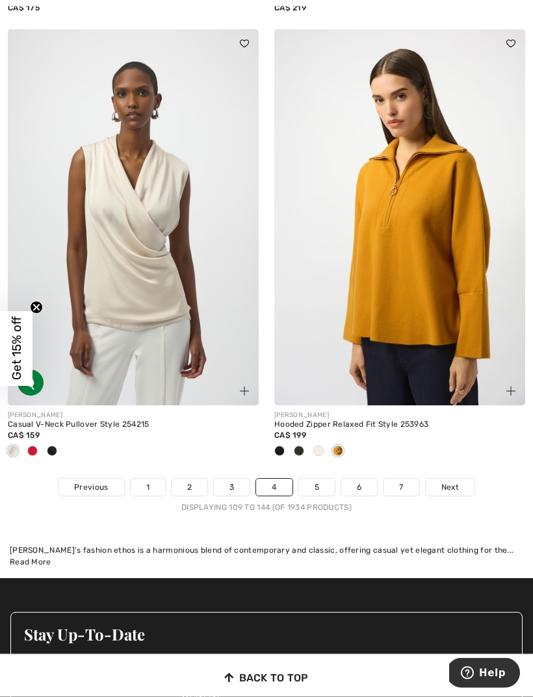
scroll to position [8040, 0]
click at [301, 446] on span at bounding box center [299, 451] width 10 height 10
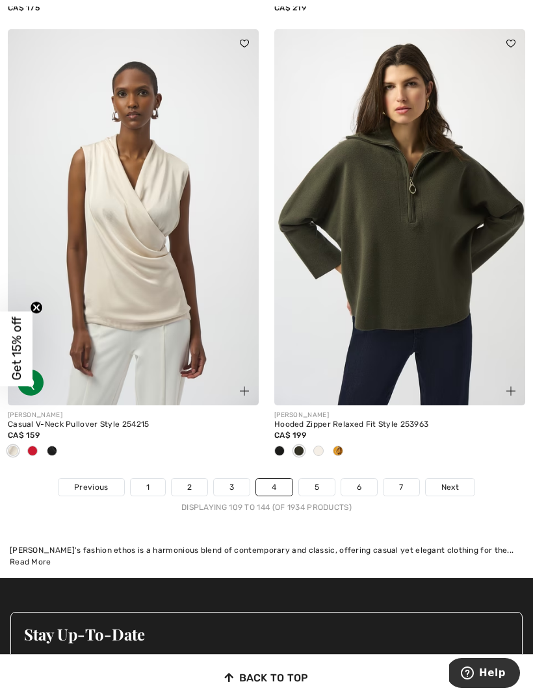
click at [455, 481] on span "Next" at bounding box center [450, 487] width 18 height 12
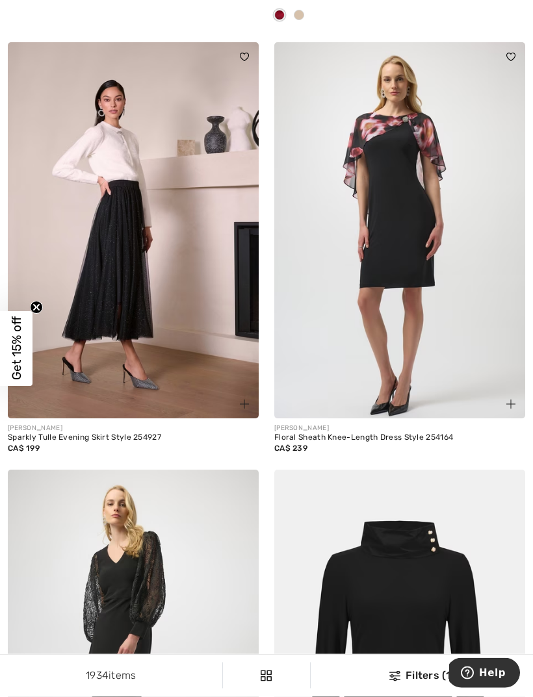
scroll to position [798, 0]
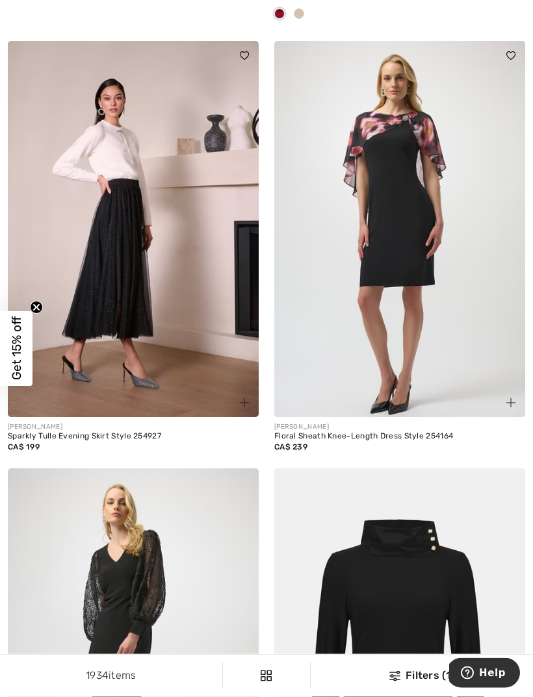
click at [110, 253] on img at bounding box center [133, 230] width 251 height 376
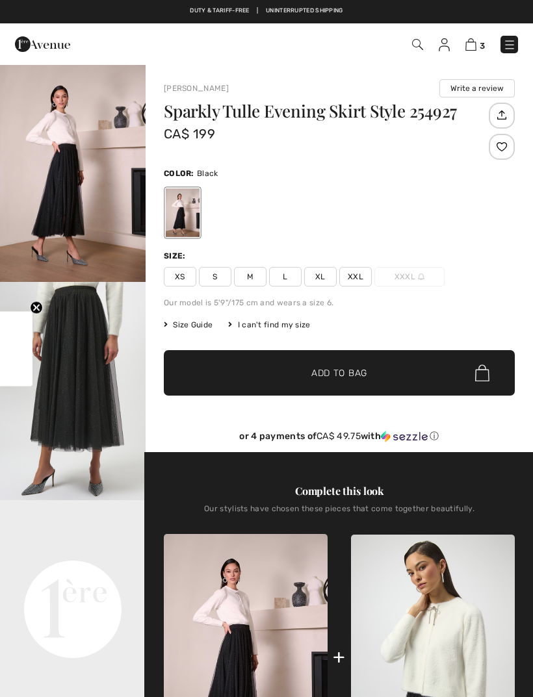
checkbox input "true"
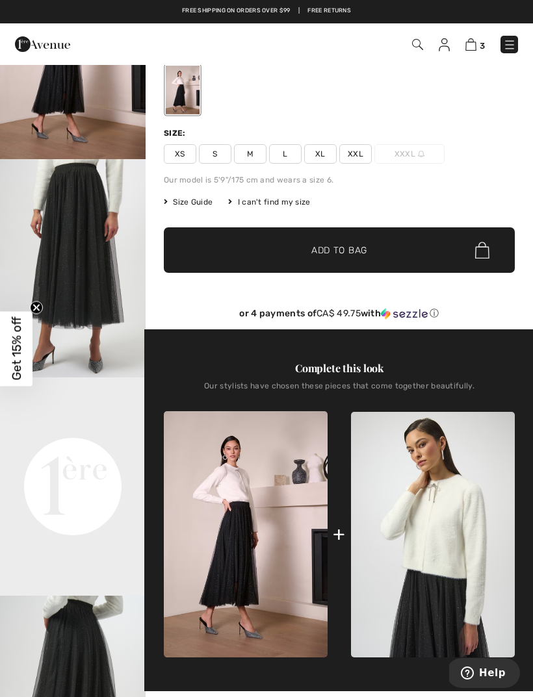
scroll to position [19, 0]
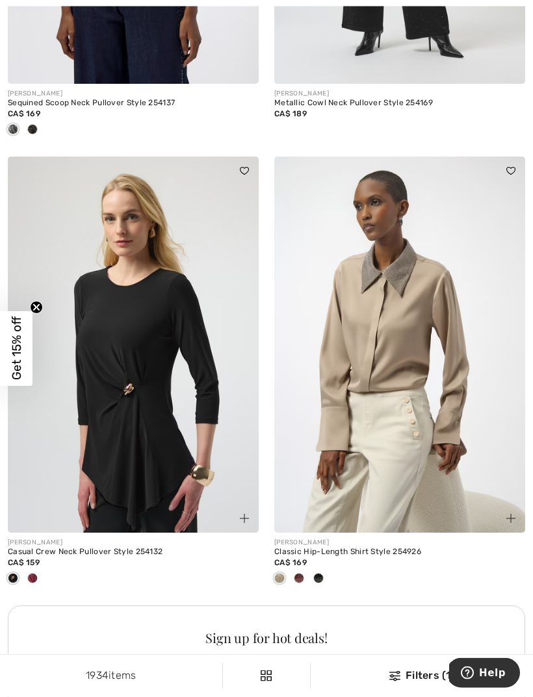
scroll to position [5175, 0]
click at [34, 578] on div at bounding box center [32, 578] width 19 height 21
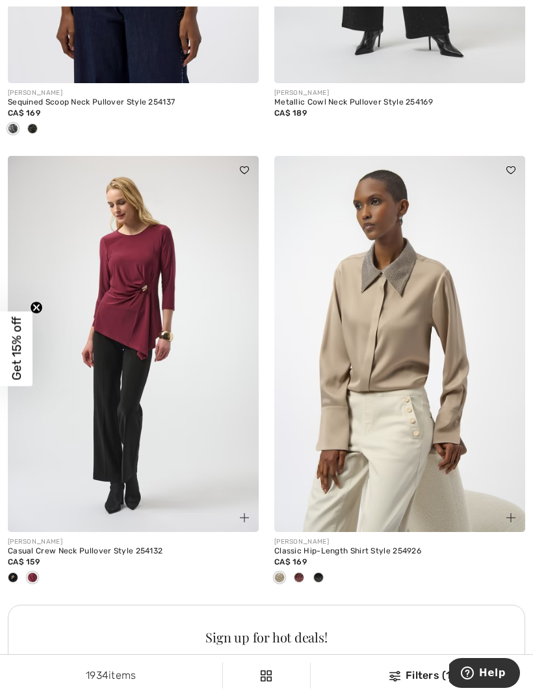
click at [133, 316] on img at bounding box center [133, 344] width 251 height 376
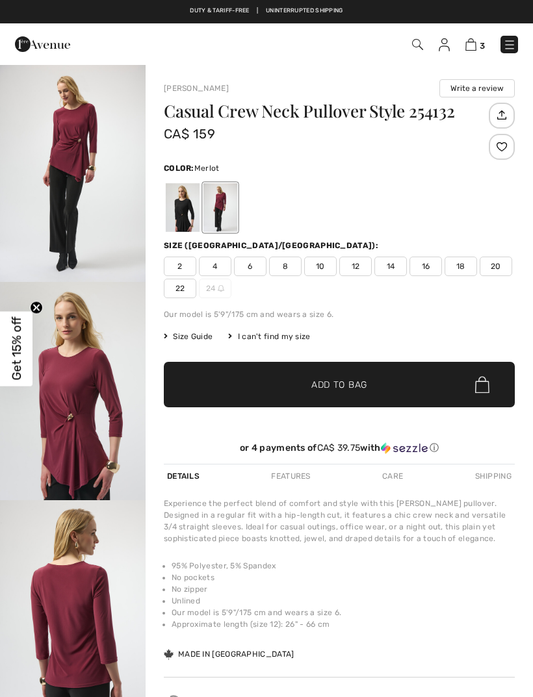
checkbox input "true"
click at [83, 178] on img "1 / 4" at bounding box center [73, 173] width 146 height 218
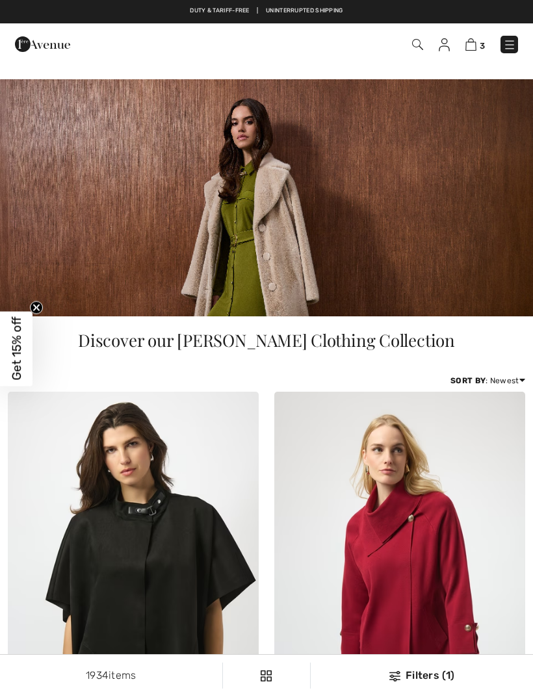
checkbox input "true"
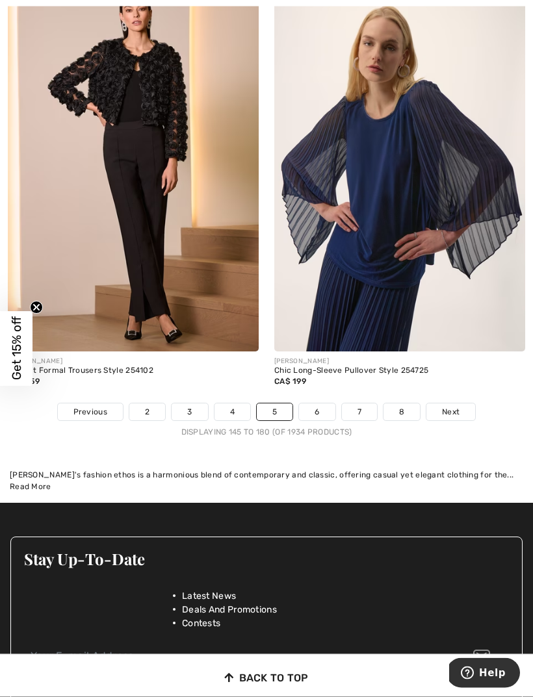
scroll to position [8180, 0]
click at [455, 406] on span "Next" at bounding box center [451, 412] width 18 height 12
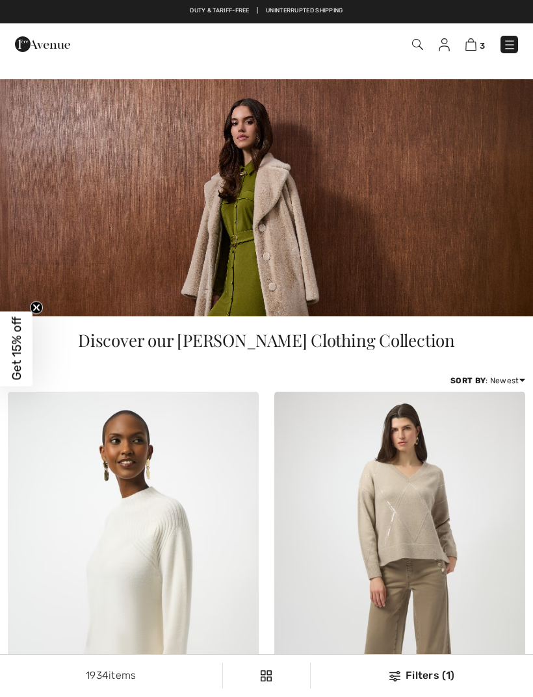
checkbox input "true"
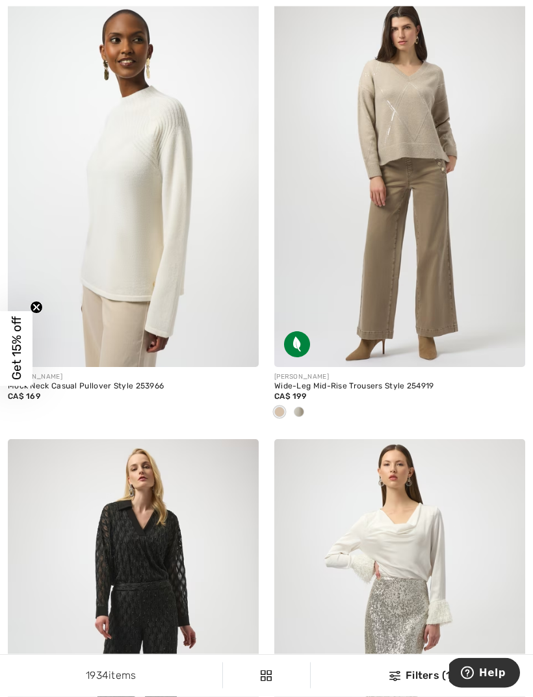
scroll to position [401, 0]
click at [100, 128] on img at bounding box center [133, 179] width 251 height 376
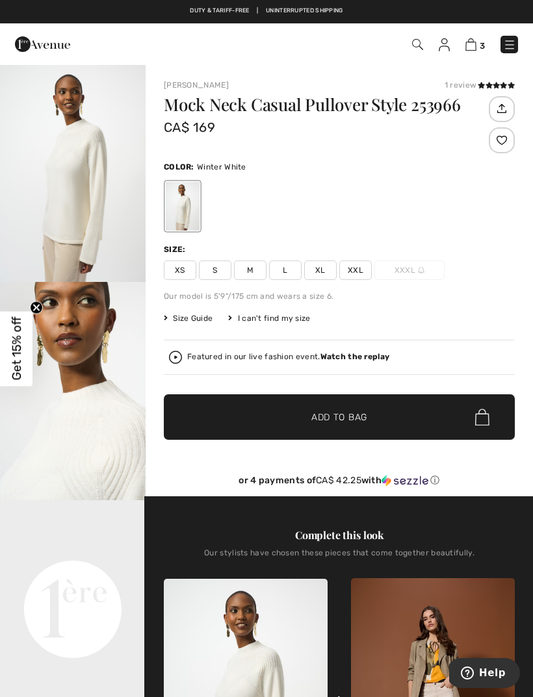
click at [75, 188] on img "1 / 5" at bounding box center [73, 173] width 146 height 218
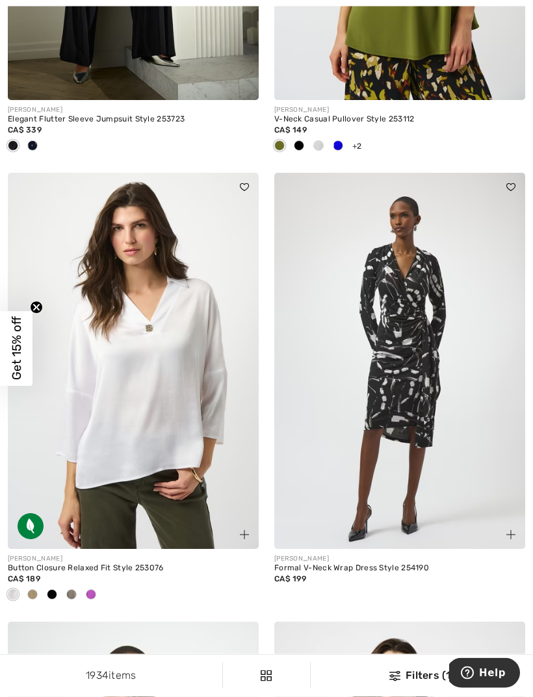
scroll to position [1544, 0]
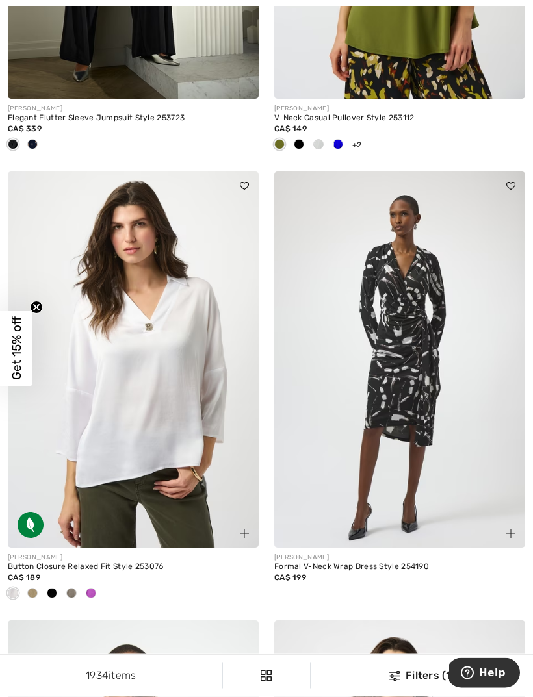
click at [410, 331] on img at bounding box center [399, 360] width 251 height 376
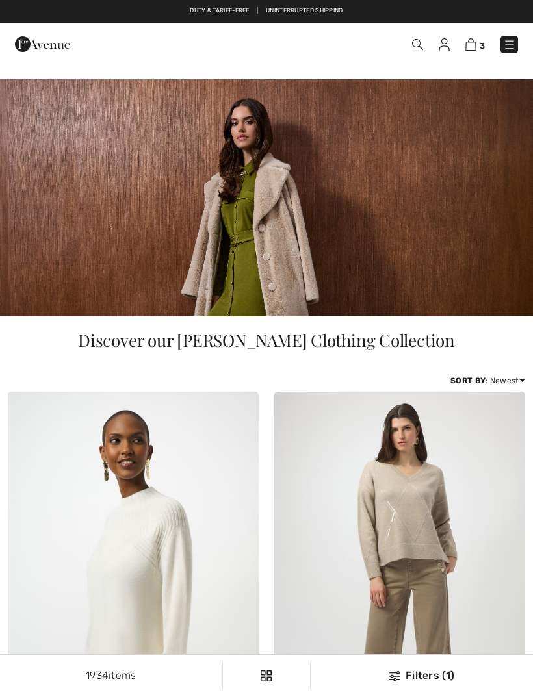
checkbox input "true"
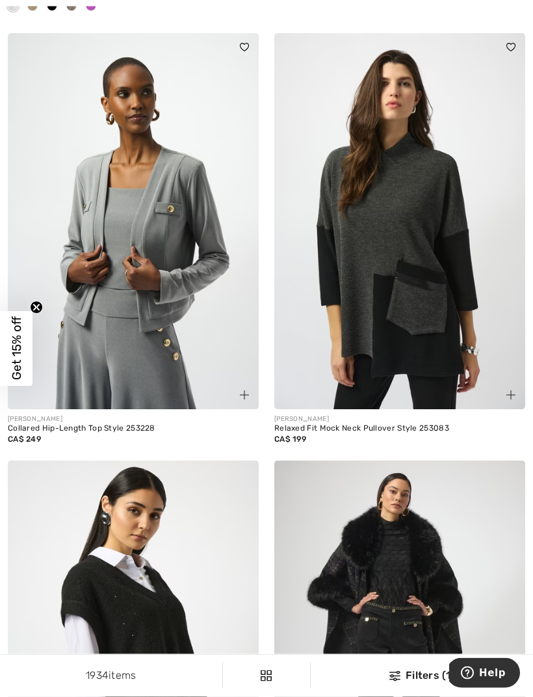
scroll to position [2132, 0]
click at [433, 303] on img at bounding box center [399, 221] width 251 height 376
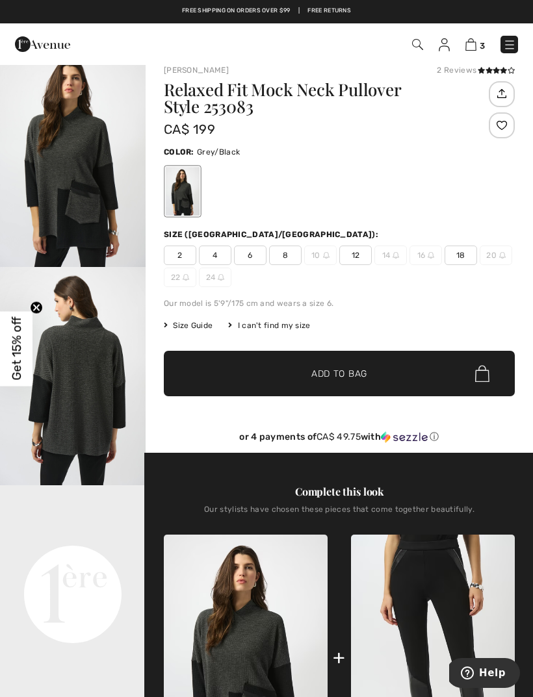
scroll to position [16, 0]
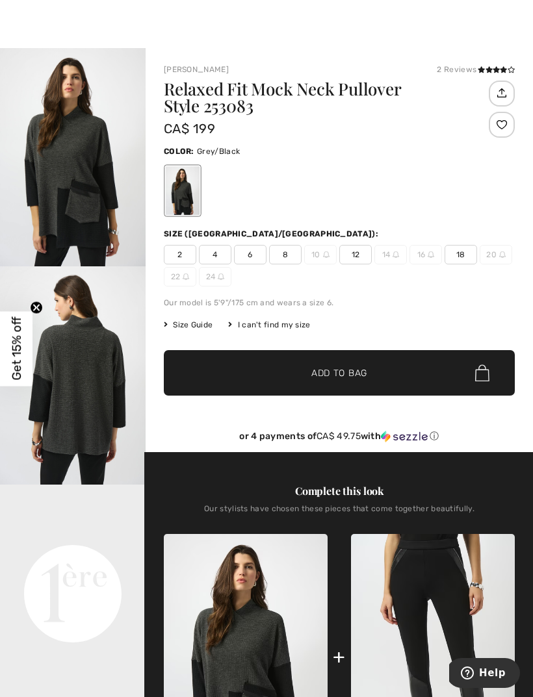
click at [68, 557] on video "Your browser does not support the video tag." at bounding box center [73, 521] width 146 height 73
click at [77, 557] on video "Your browser does not support the video tag." at bounding box center [73, 521] width 146 height 73
click at [66, 557] on video "Your browser does not support the video tag." at bounding box center [73, 521] width 146 height 73
click at [106, 424] on img "2 / 4" at bounding box center [73, 375] width 146 height 218
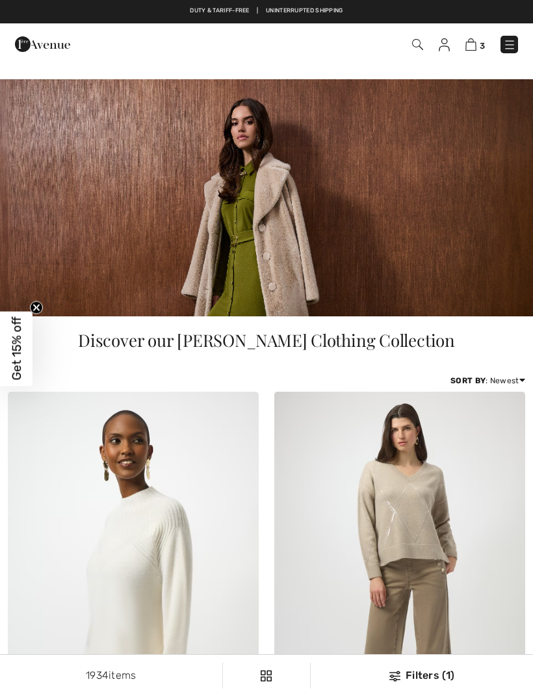
checkbox input "true"
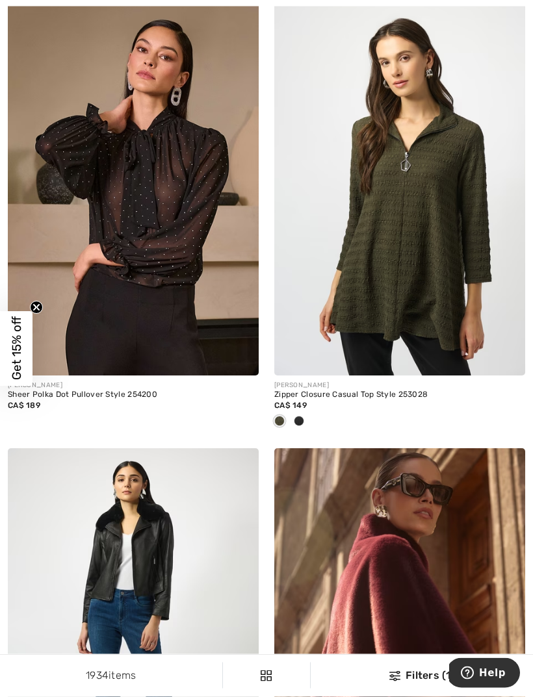
scroll to position [6361, 0]
click at [307, 414] on div at bounding box center [298, 421] width 19 height 21
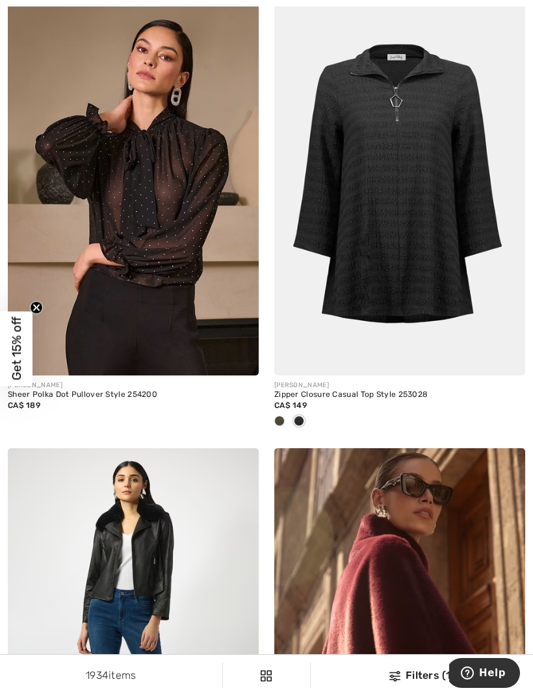
click at [285, 411] on div at bounding box center [279, 421] width 19 height 21
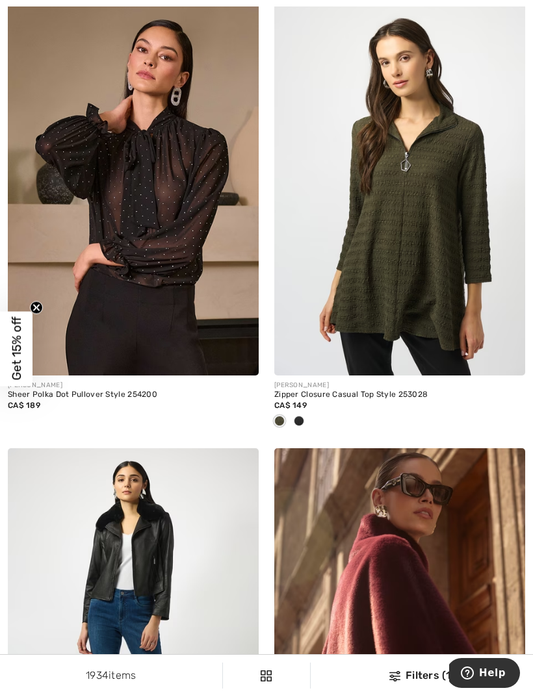
click at [426, 275] on img at bounding box center [399, 187] width 251 height 376
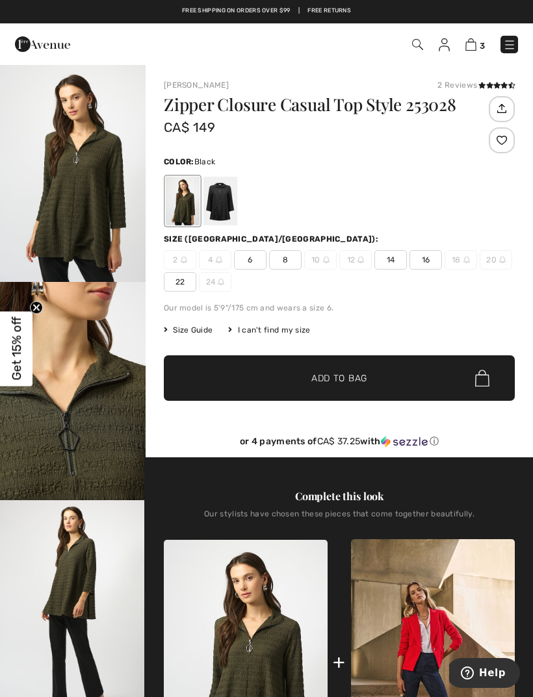
click at [223, 209] on div at bounding box center [220, 201] width 34 height 49
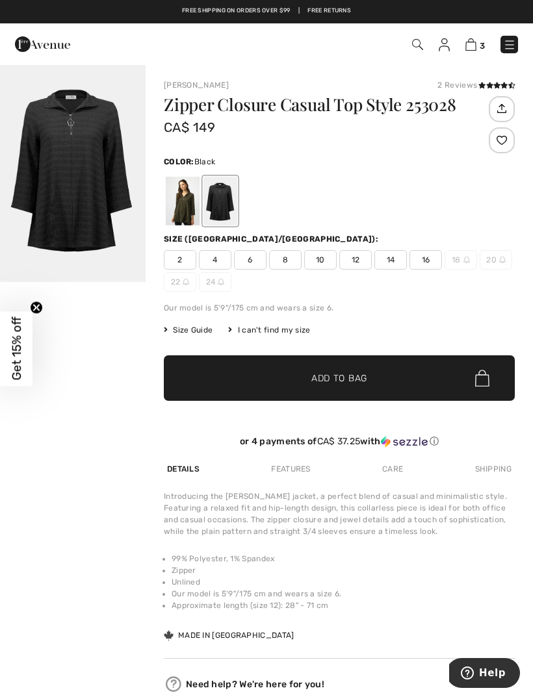
click at [187, 212] on div at bounding box center [183, 201] width 34 height 49
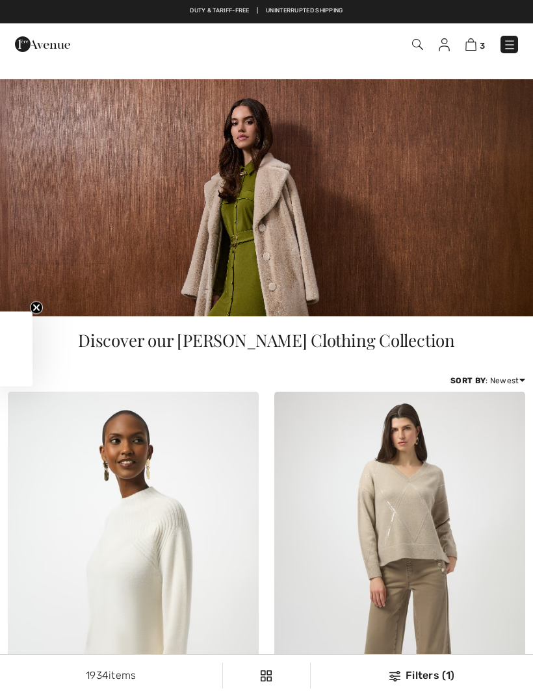
checkbox input "true"
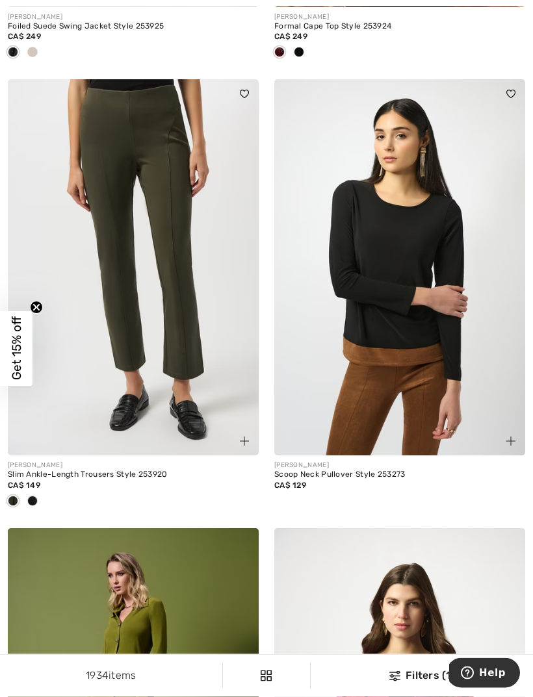
scroll to position [7181, 0]
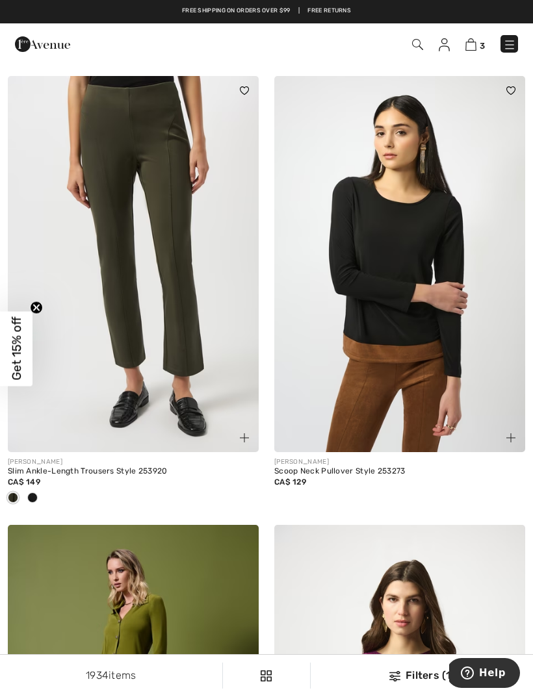
click at [112, 161] on img at bounding box center [133, 264] width 251 height 376
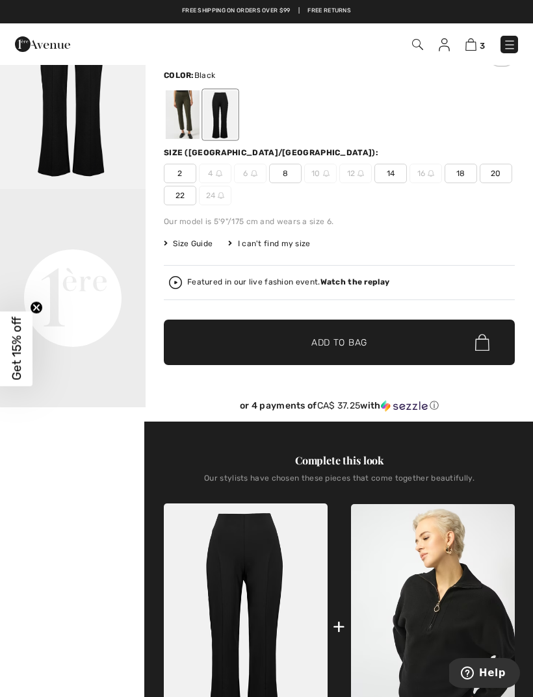
scroll to position [92, 0]
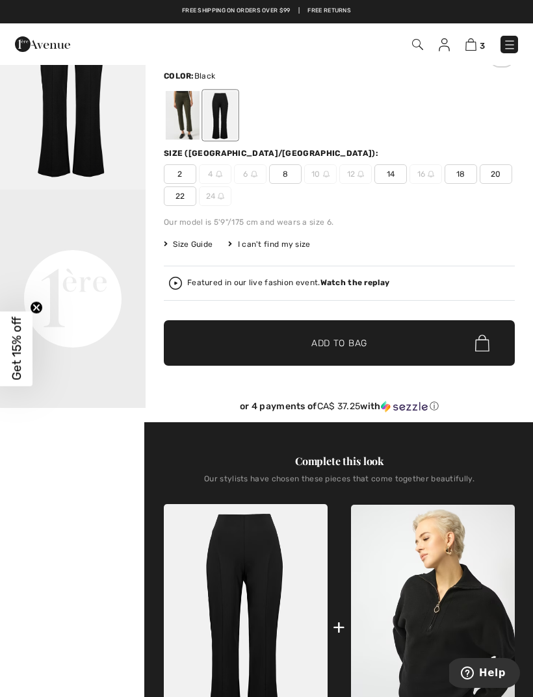
click at [177, 108] on div at bounding box center [183, 115] width 34 height 49
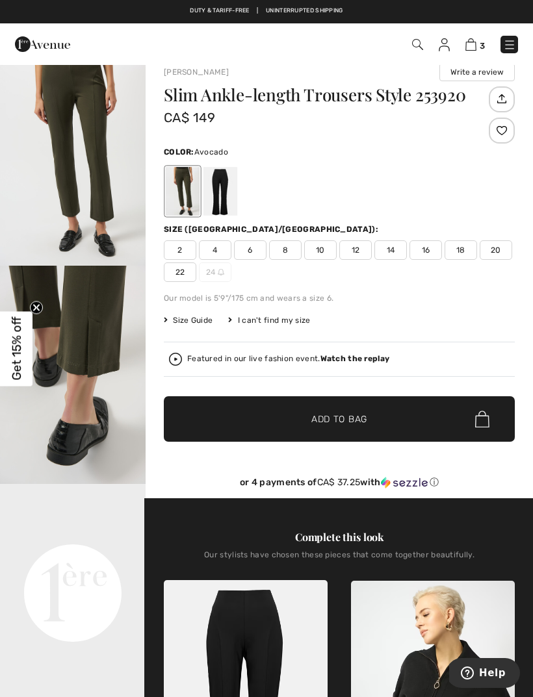
scroll to position [0, 0]
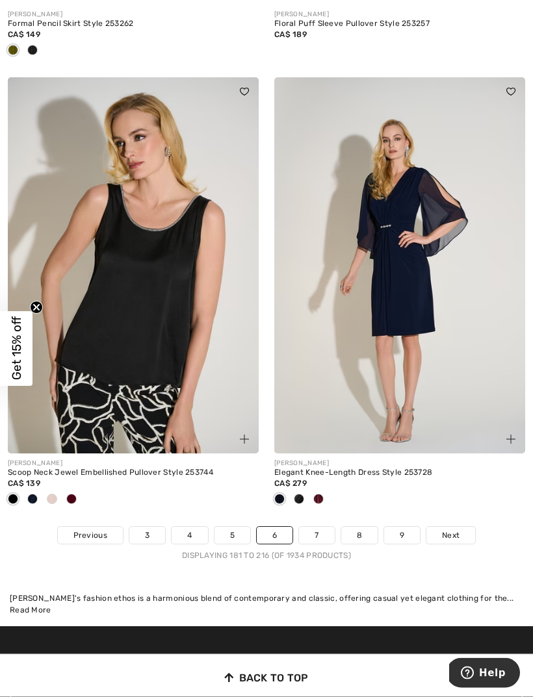
scroll to position [8078, 0]
click at [461, 527] on link "Next" at bounding box center [450, 535] width 49 height 17
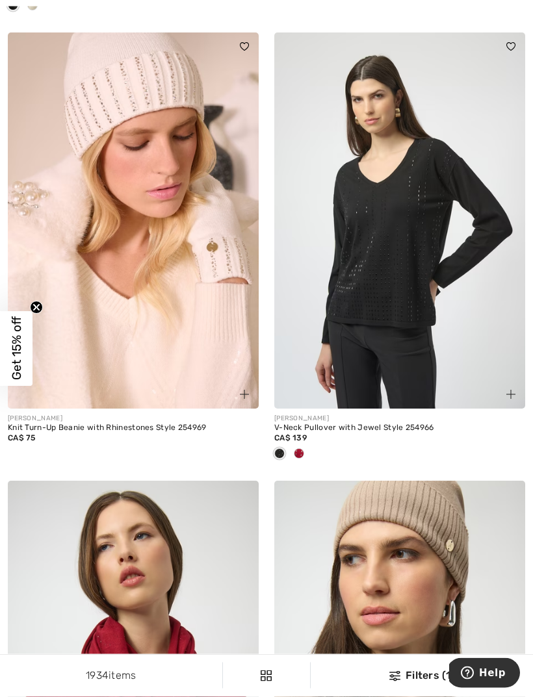
scroll to position [3526, 0]
click at [300, 452] on span at bounding box center [299, 453] width 10 height 10
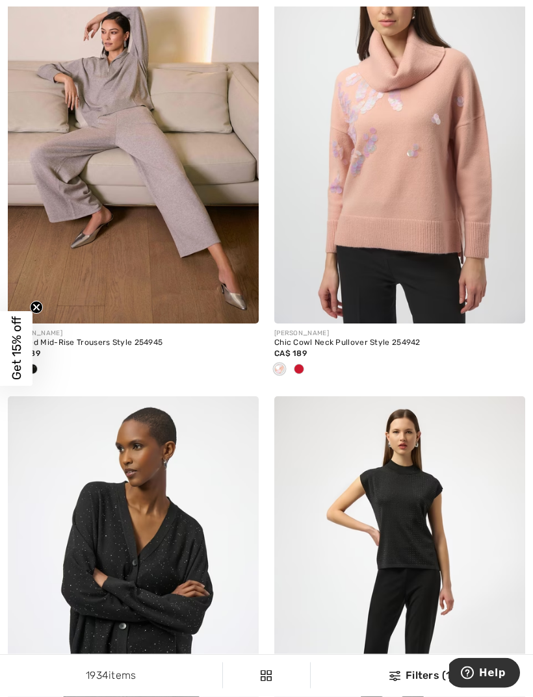
scroll to position [4935, 0]
click at [124, 101] on img at bounding box center [133, 135] width 251 height 376
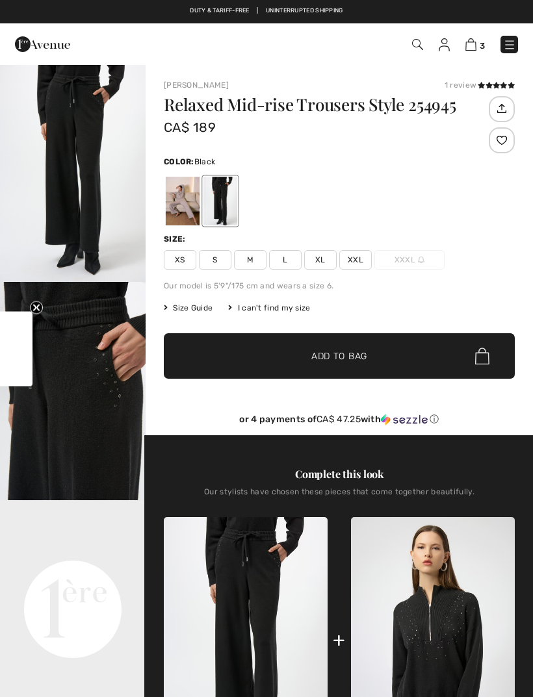
checkbox input "true"
click at [177, 205] on div at bounding box center [183, 201] width 34 height 49
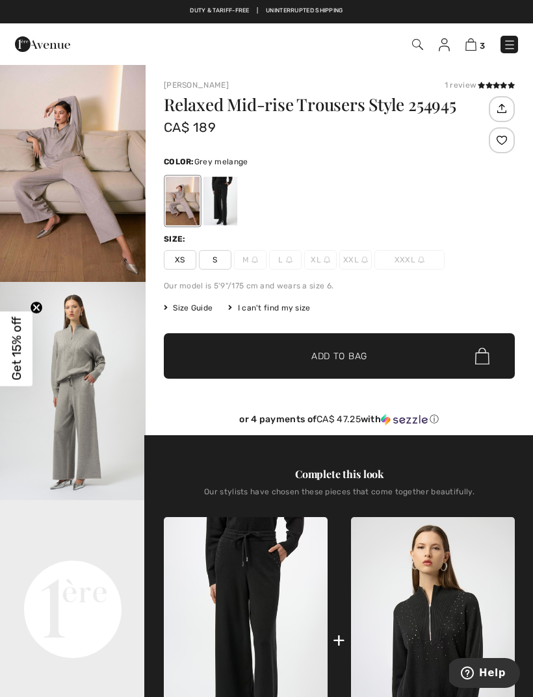
click at [94, 192] on img "1 / 7" at bounding box center [73, 173] width 146 height 218
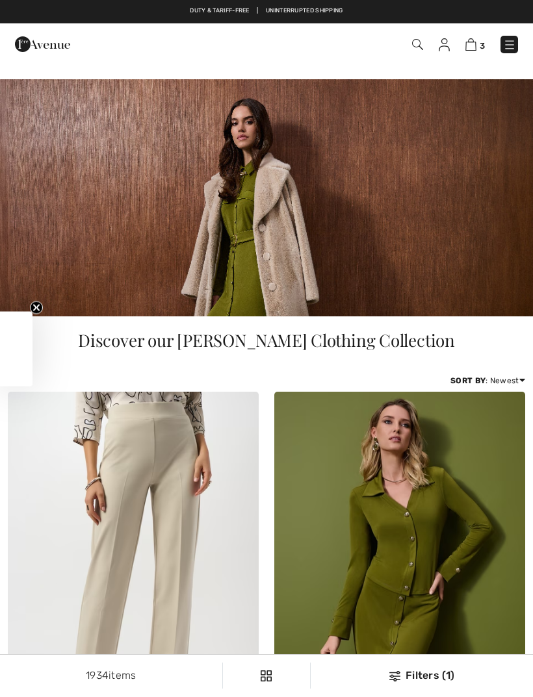
scroll to position [4977, 0]
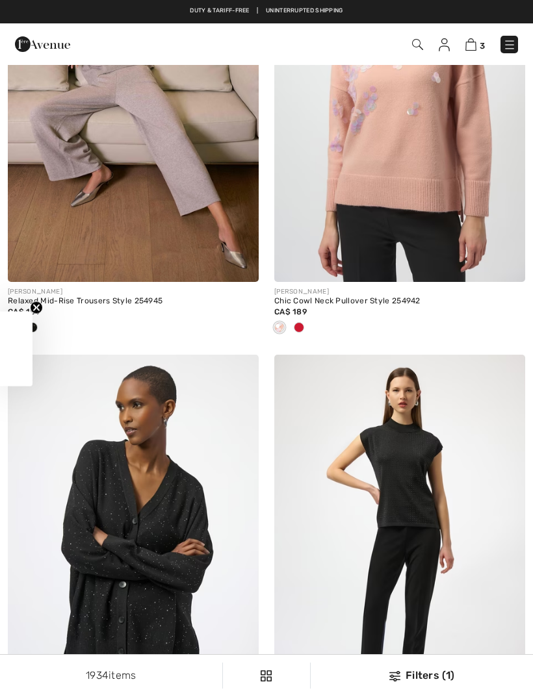
checkbox input "true"
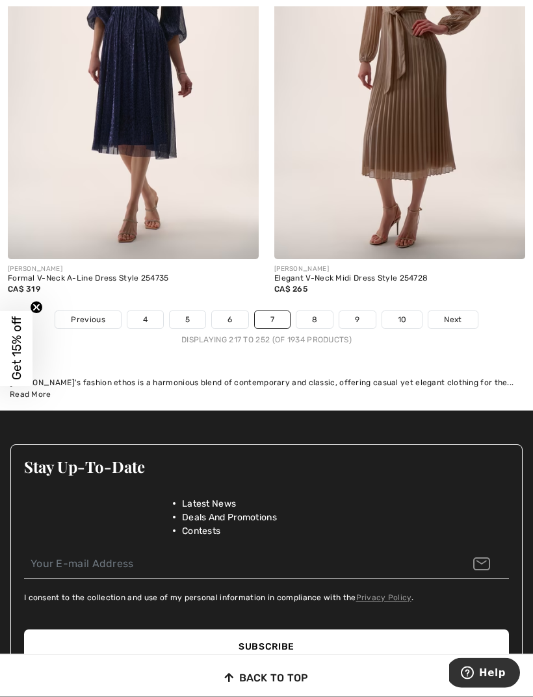
scroll to position [8293, 0]
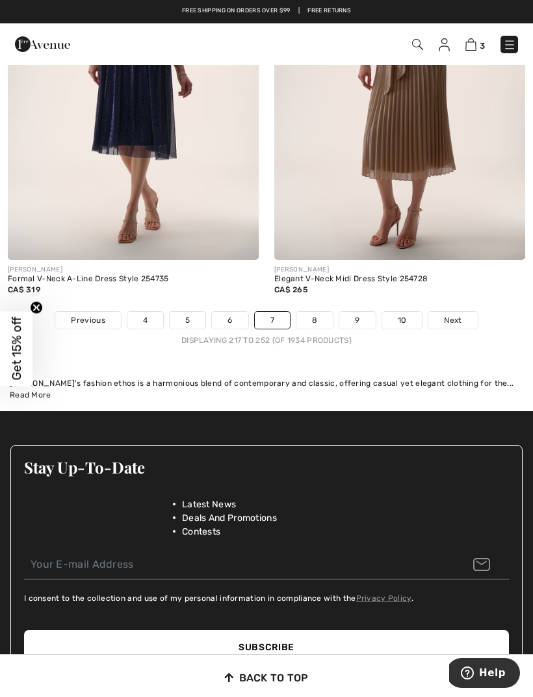
click at [445, 314] on span "Next" at bounding box center [453, 320] width 18 height 12
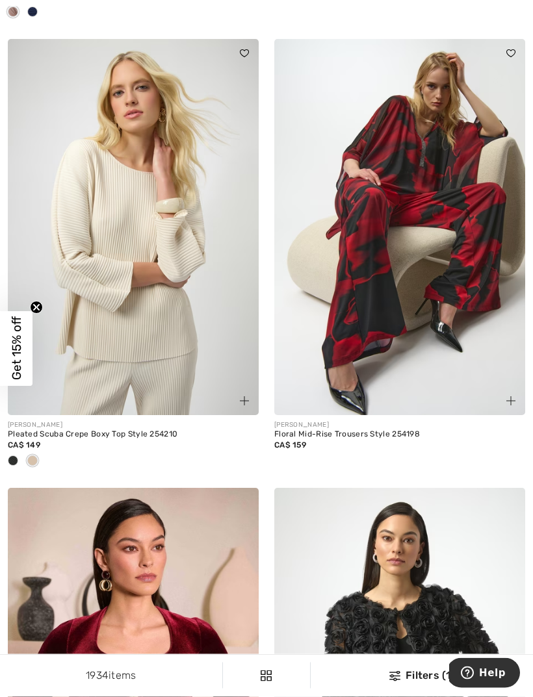
scroll to position [1229, 0]
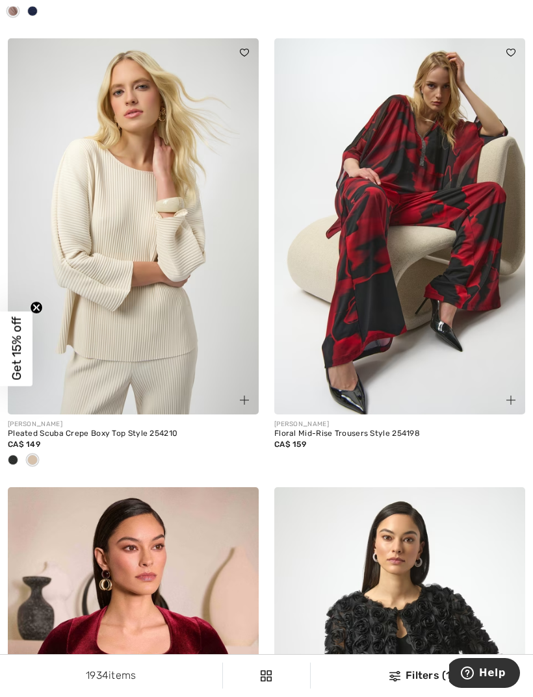
click at [16, 462] on span at bounding box center [13, 460] width 10 height 10
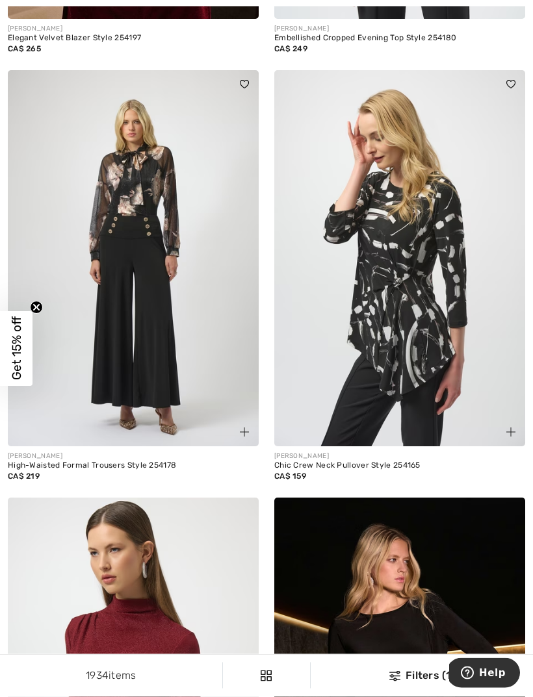
scroll to position [2074, 0]
click at [429, 340] on img at bounding box center [399, 258] width 251 height 376
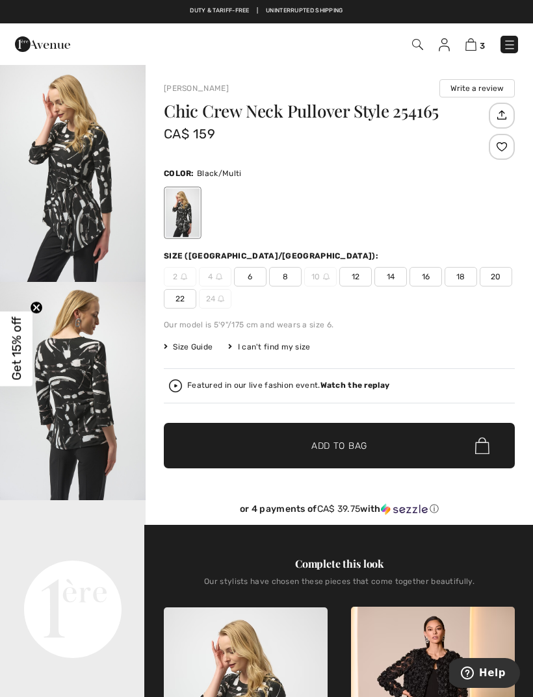
click at [64, 179] on img "1 / 4" at bounding box center [73, 173] width 146 height 218
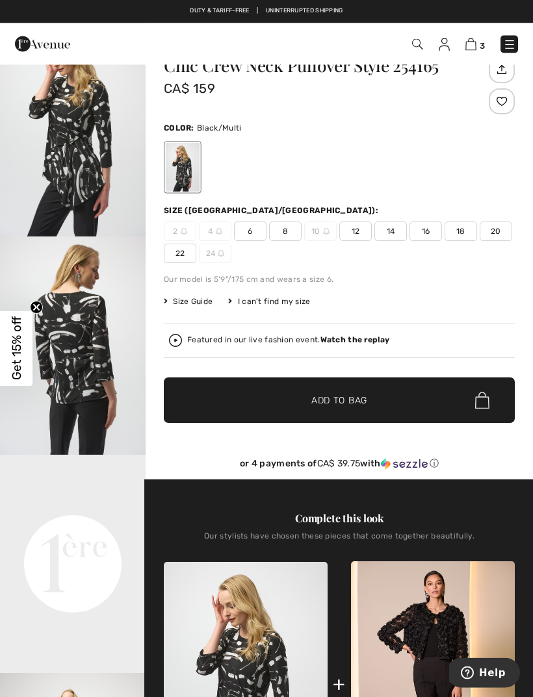
scroll to position [45, 0]
click at [249, 235] on span "6" at bounding box center [250, 231] width 32 height 19
click at [383, 395] on span "✔ Added to Bag Add to Bag" at bounding box center [339, 399] width 351 height 45
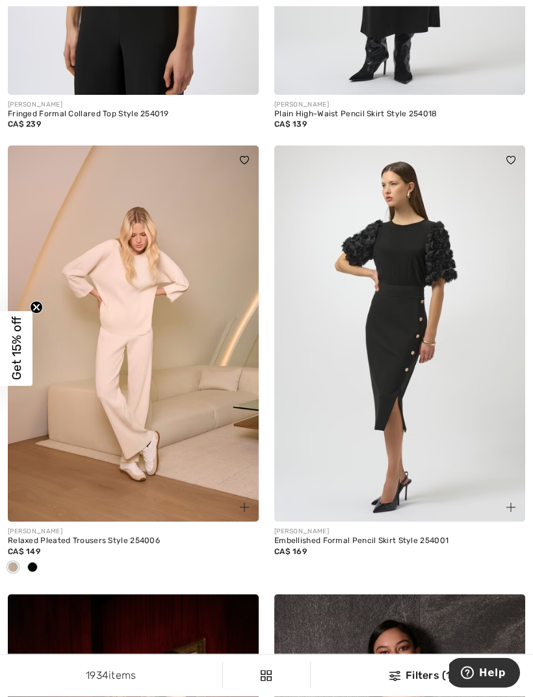
scroll to position [7005, 0]
click at [124, 452] on img at bounding box center [133, 334] width 251 height 376
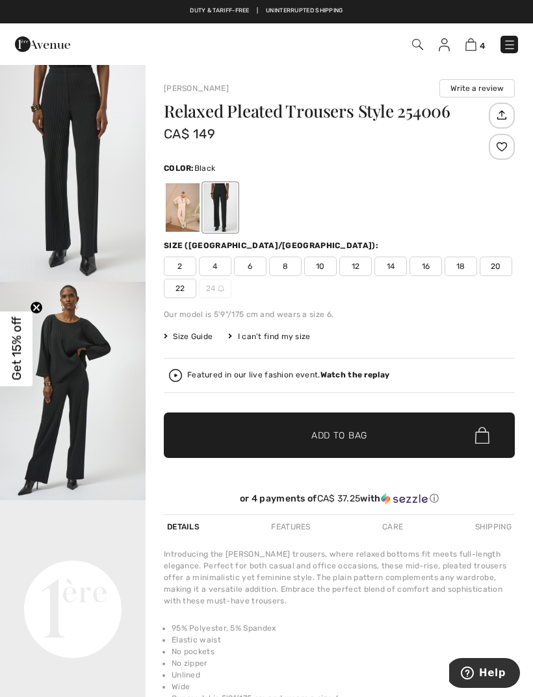
click at [177, 214] on div at bounding box center [183, 207] width 34 height 49
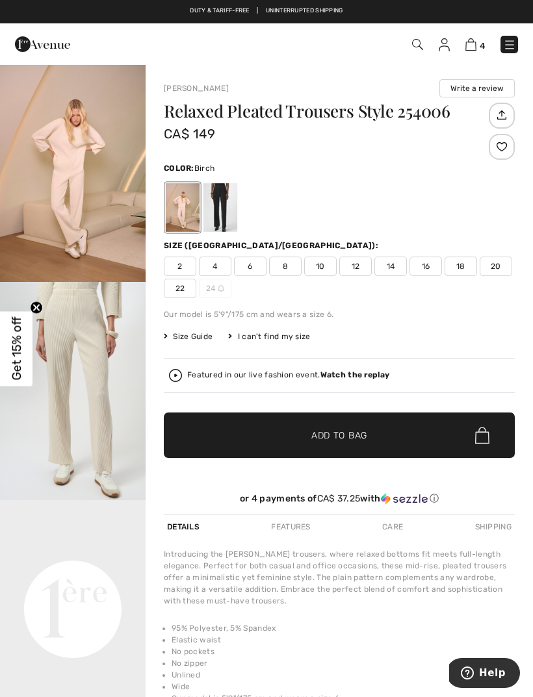
click at [80, 212] on img "1 / 5" at bounding box center [73, 173] width 146 height 218
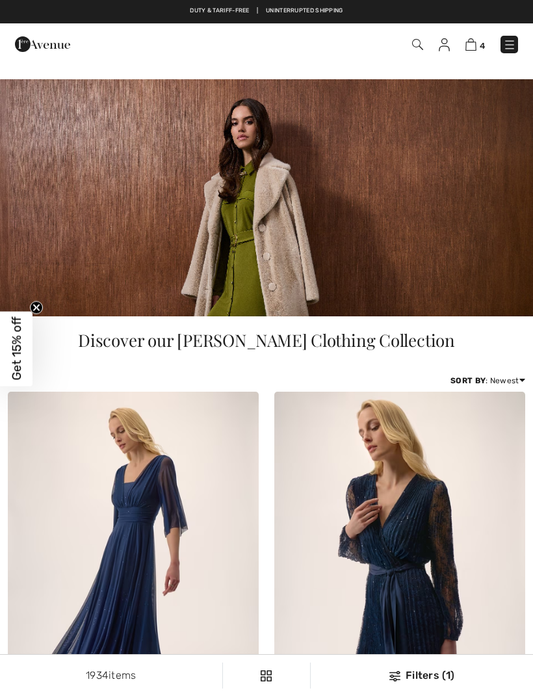
scroll to position [7046, 0]
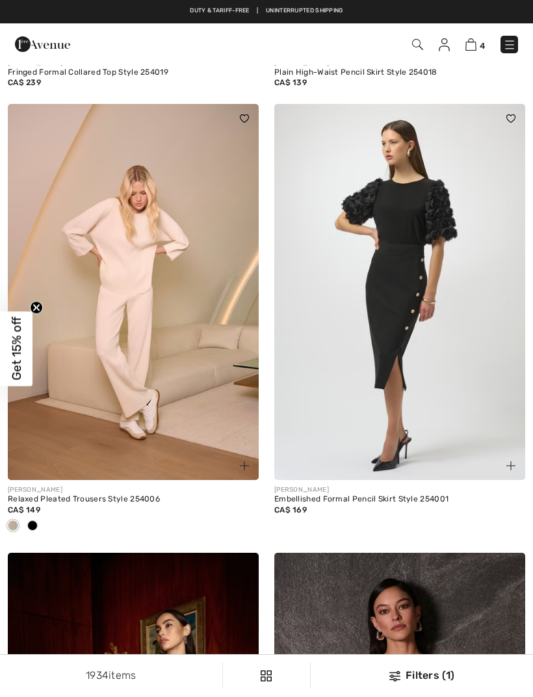
checkbox input "true"
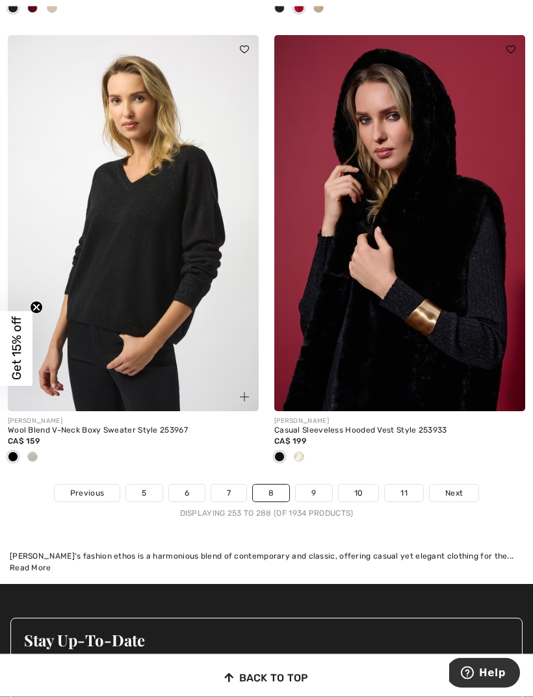
scroll to position [8013, 0]
click at [459, 487] on span "Next" at bounding box center [454, 493] width 18 height 12
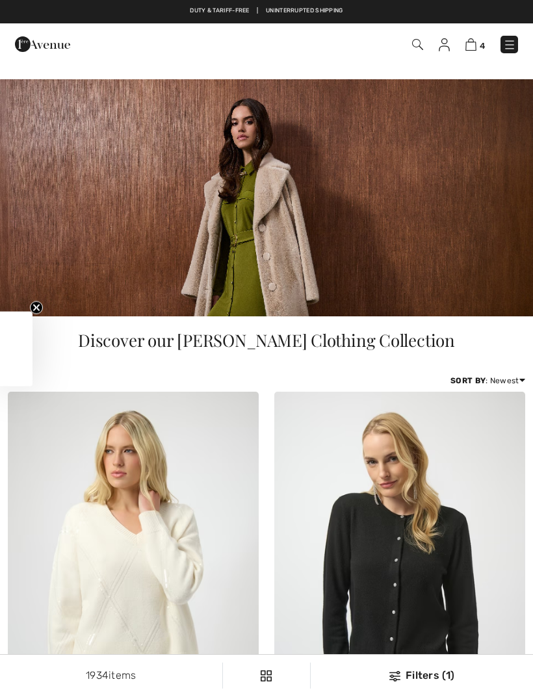
checkbox input "true"
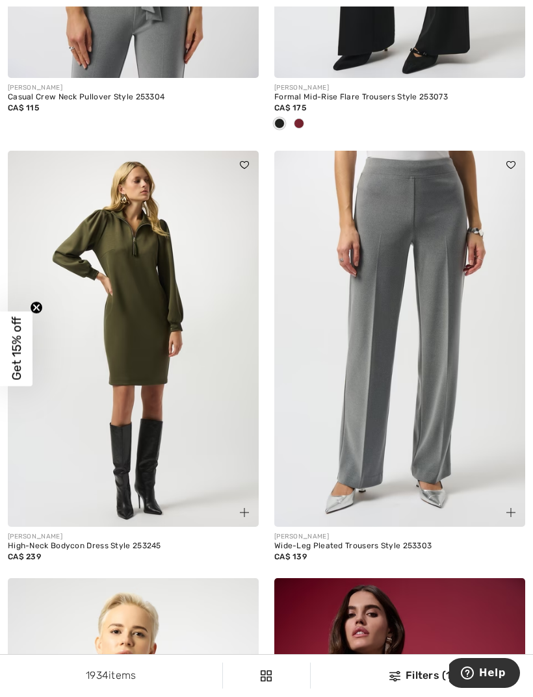
scroll to position [1588, 0]
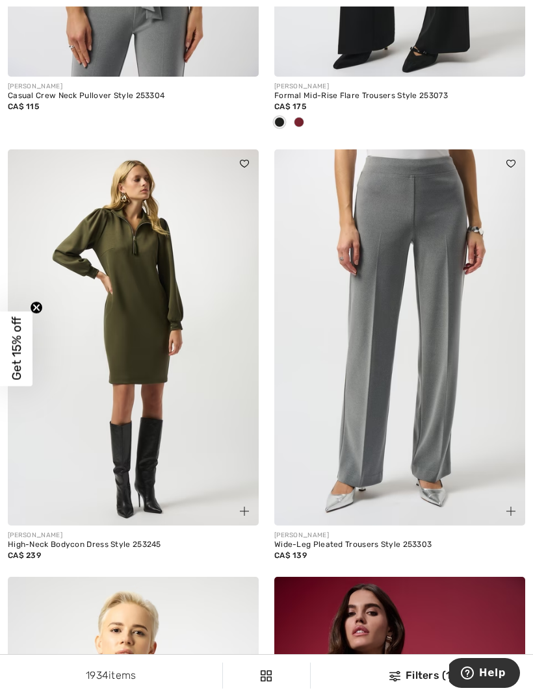
click at [420, 406] on img at bounding box center [399, 337] width 251 height 376
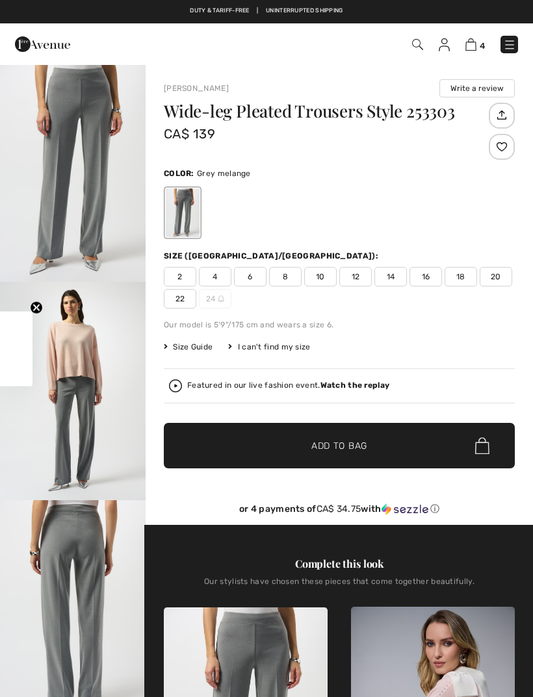
checkbox input "true"
click at [97, 98] on img "1 / 4" at bounding box center [73, 173] width 146 height 218
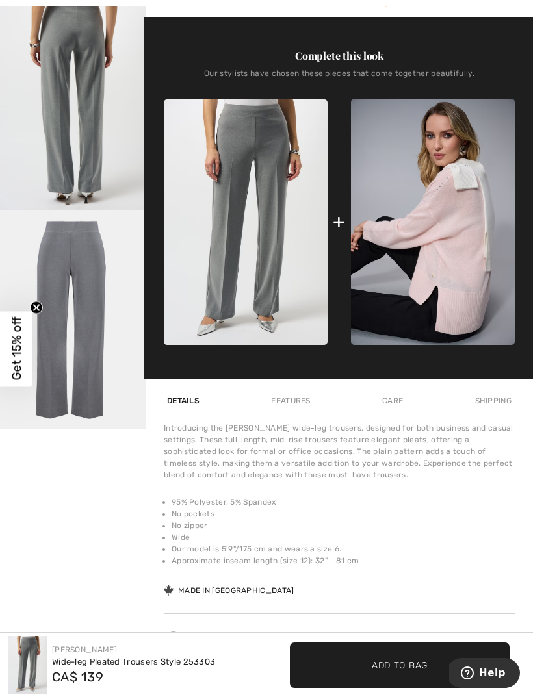
scroll to position [509, 0]
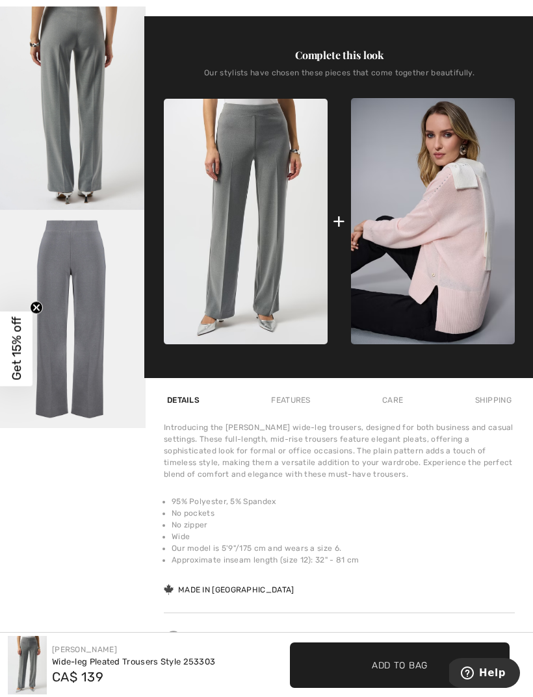
click at [453, 283] on img at bounding box center [433, 221] width 164 height 246
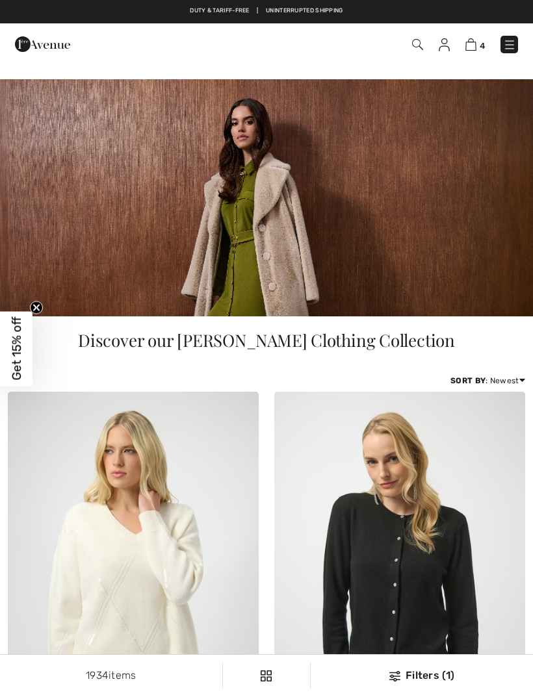
checkbox input "true"
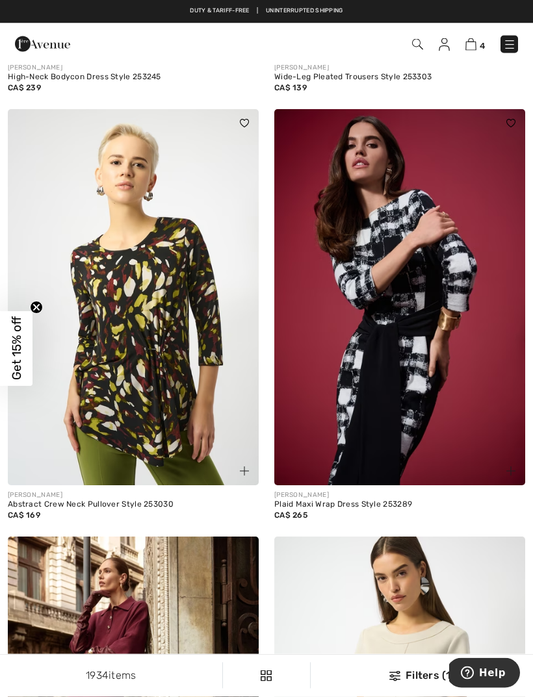
scroll to position [2058, 0]
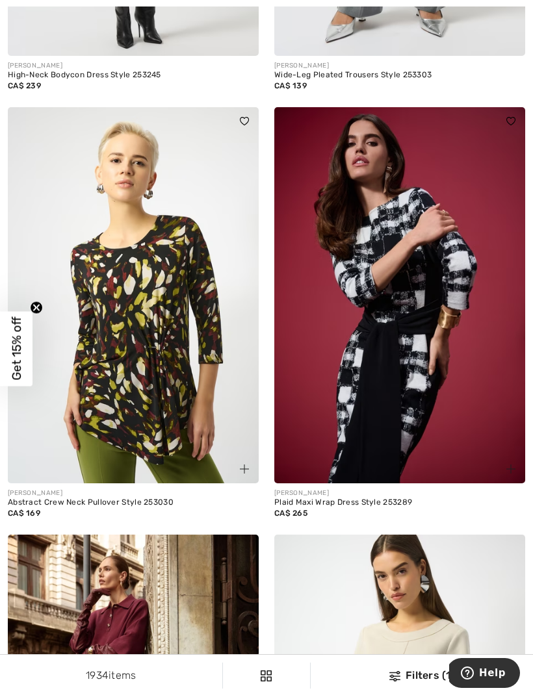
click at [426, 337] on img at bounding box center [399, 295] width 251 height 376
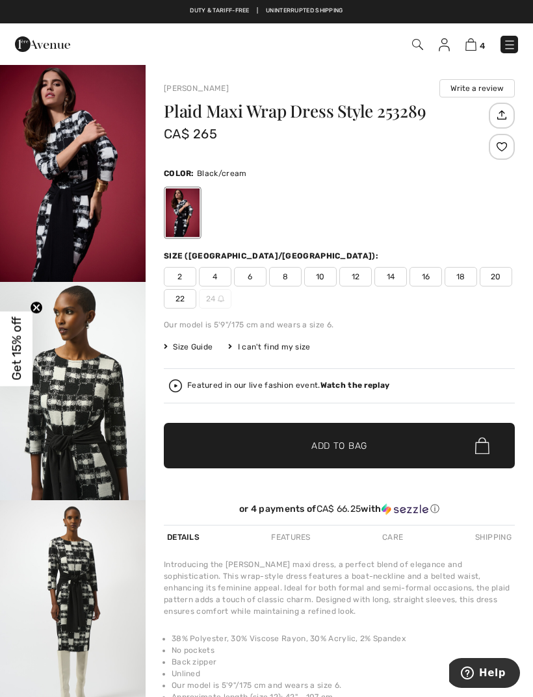
click at [90, 200] on img "1 / 5" at bounding box center [73, 173] width 146 height 218
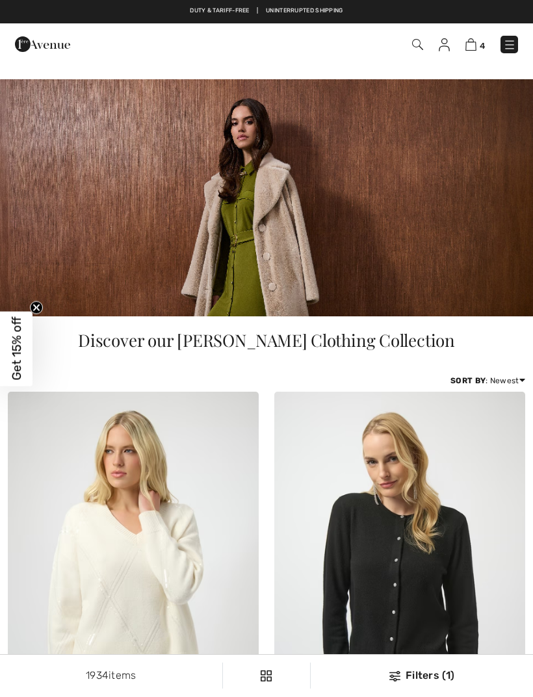
checkbox input "true"
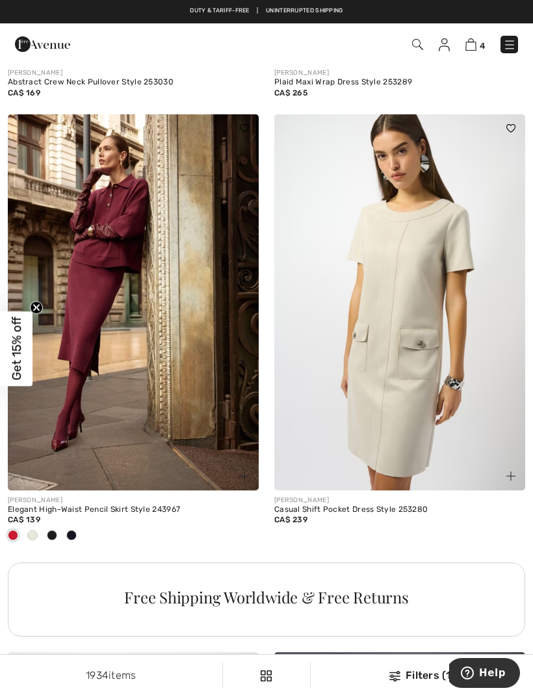
scroll to position [2480, 0]
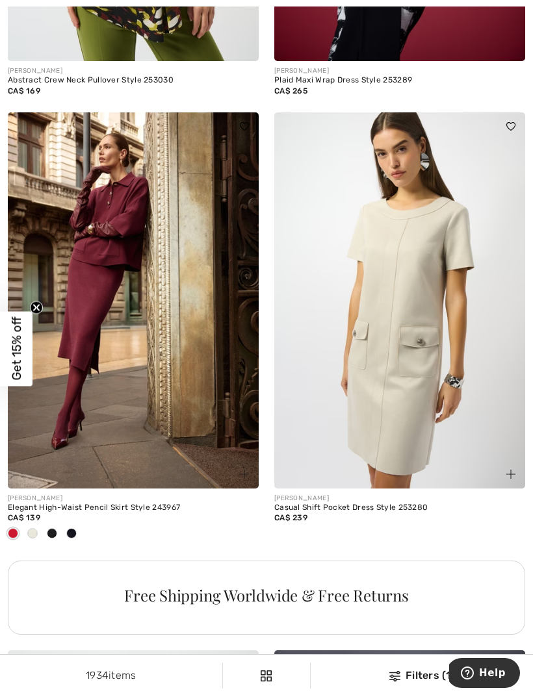
click at [100, 319] on img at bounding box center [133, 300] width 251 height 376
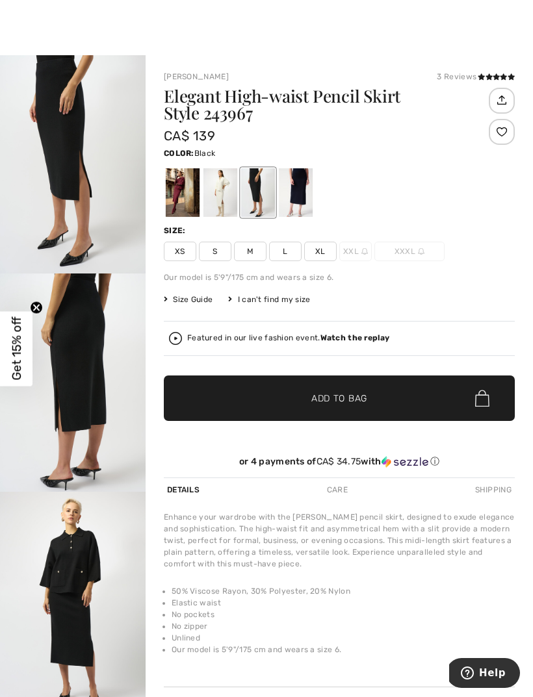
scroll to position [16, 0]
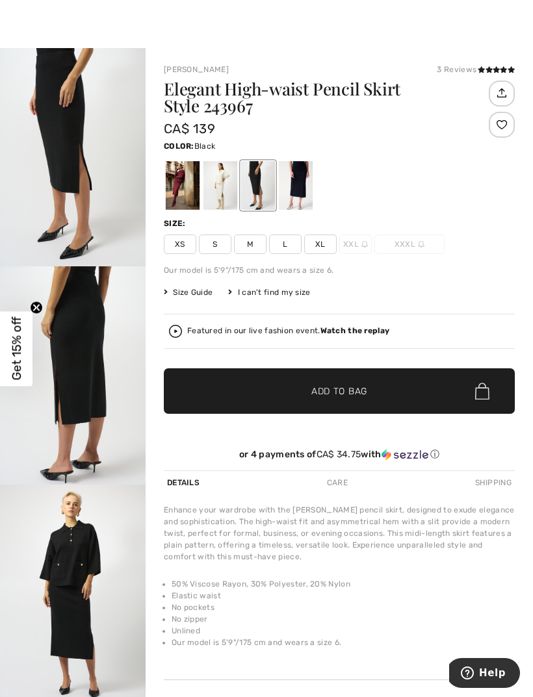
click at [171, 186] on div at bounding box center [183, 185] width 34 height 49
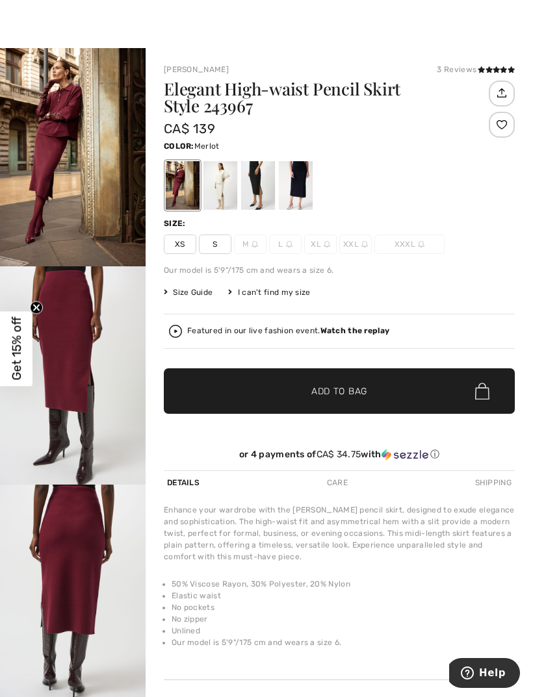
click at [46, 179] on img "1 / 5" at bounding box center [73, 157] width 146 height 218
click at [259, 192] on div at bounding box center [258, 185] width 34 height 49
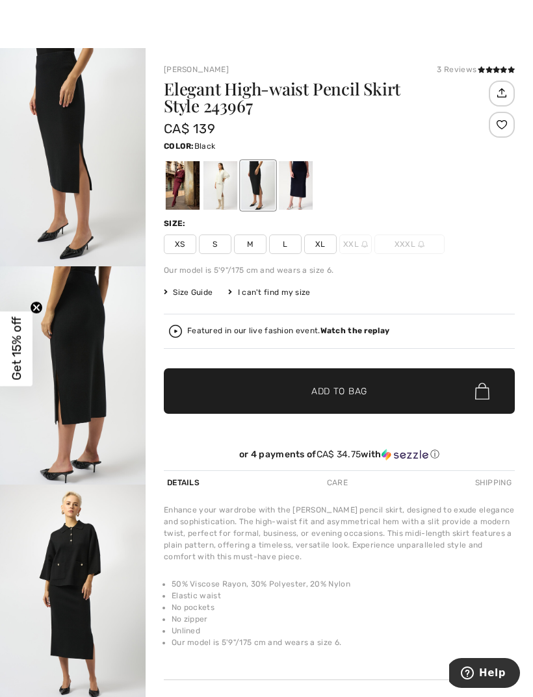
click at [299, 190] on div at bounding box center [296, 185] width 34 height 49
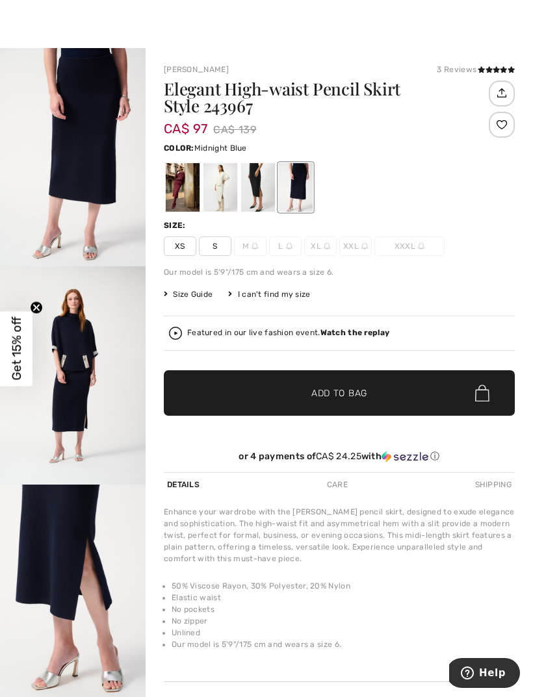
click at [73, 375] on img "2 / 5" at bounding box center [73, 375] width 146 height 218
click at [223, 196] on div at bounding box center [220, 187] width 34 height 49
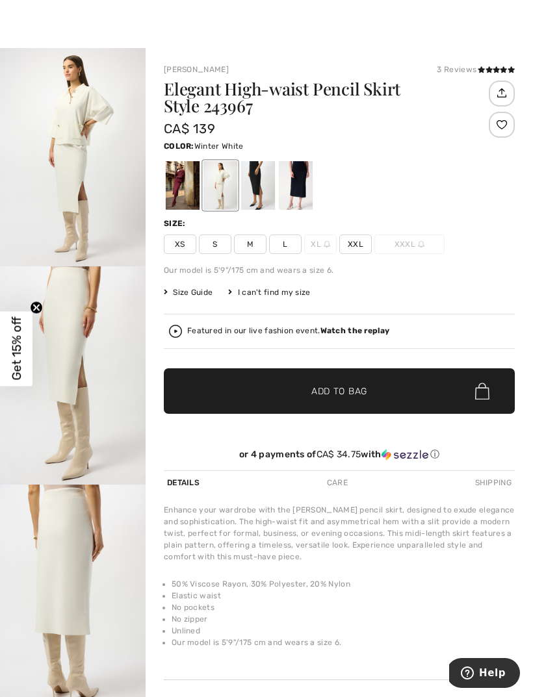
click at [69, 364] on img "2 / 5" at bounding box center [73, 375] width 146 height 218
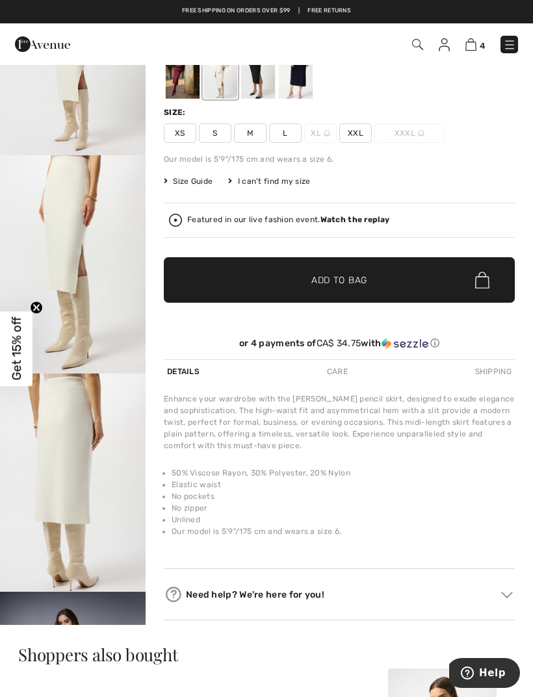
scroll to position [125, 0]
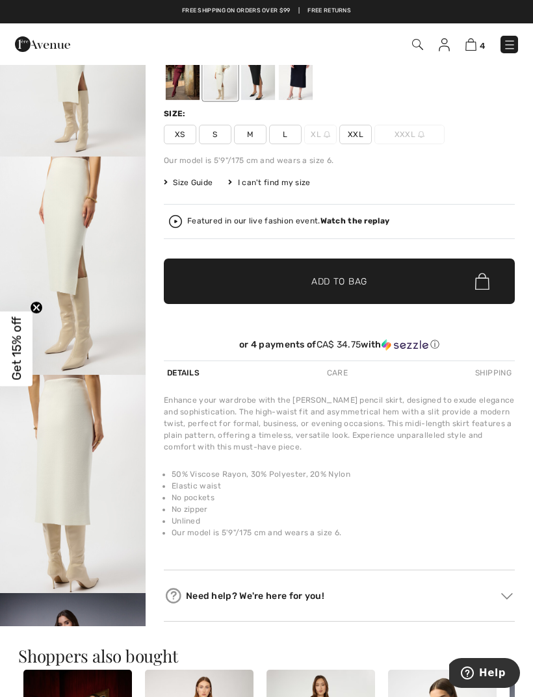
click at [341, 372] on div "Care" at bounding box center [337, 372] width 27 height 23
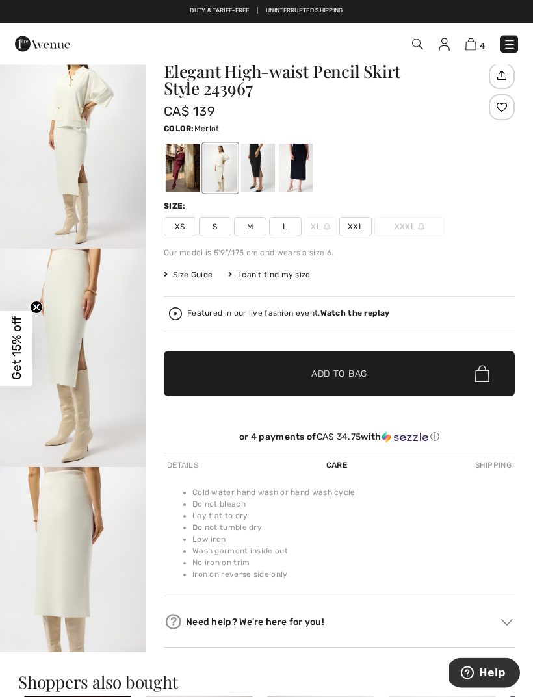
scroll to position [33, 0]
click at [170, 164] on div at bounding box center [183, 168] width 34 height 49
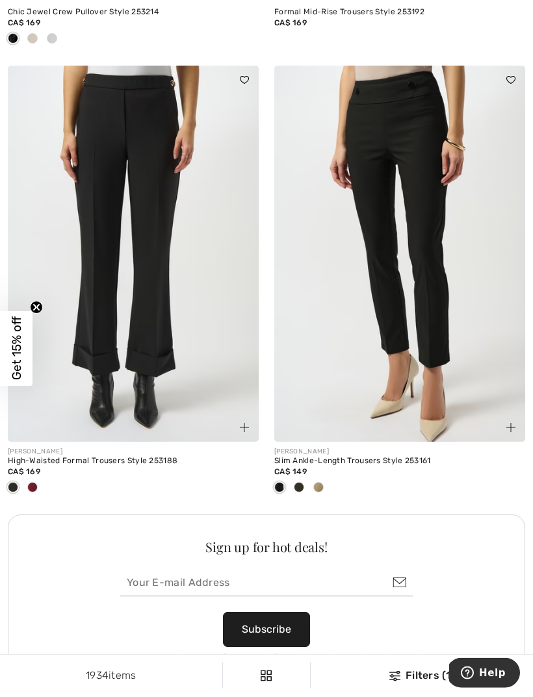
scroll to position [5288, 0]
click at [321, 483] on span at bounding box center [318, 487] width 10 height 10
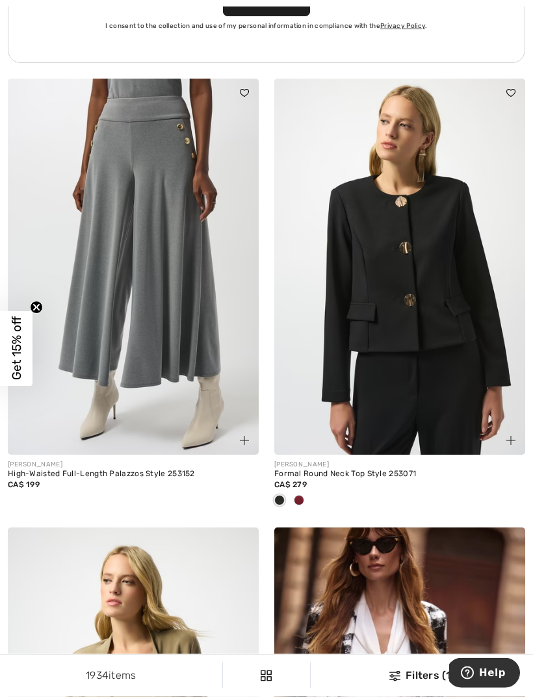
scroll to position [5918, 0]
click at [303, 495] on span at bounding box center [299, 500] width 10 height 10
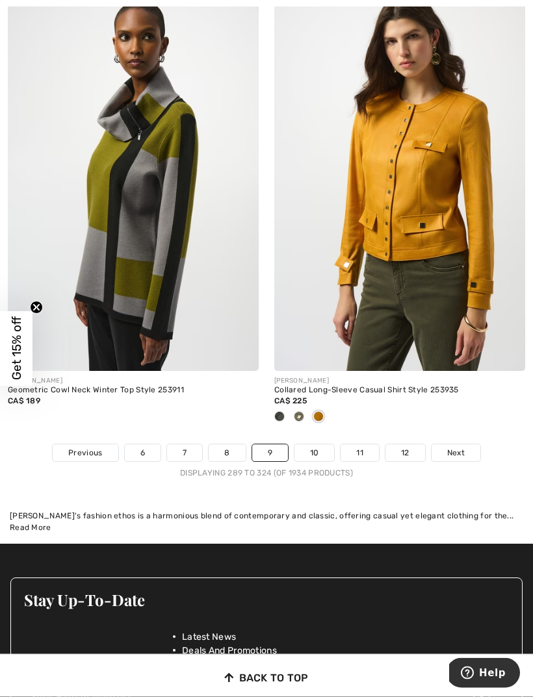
scroll to position [8225, 0]
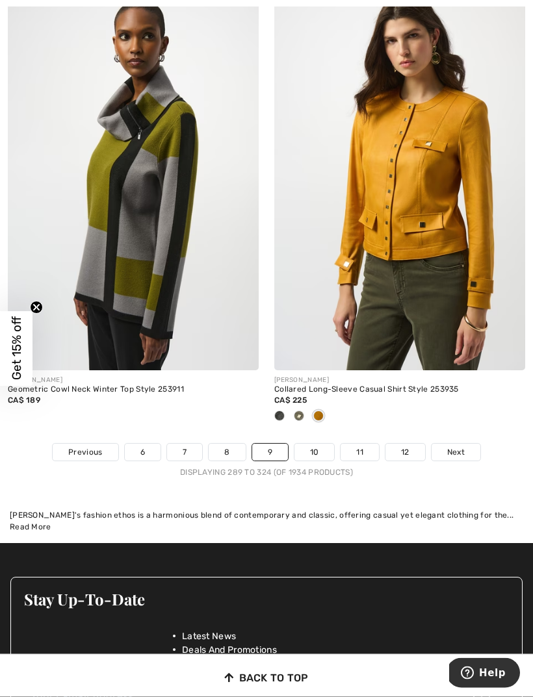
click at [476, 448] on link "Next" at bounding box center [455, 452] width 49 height 17
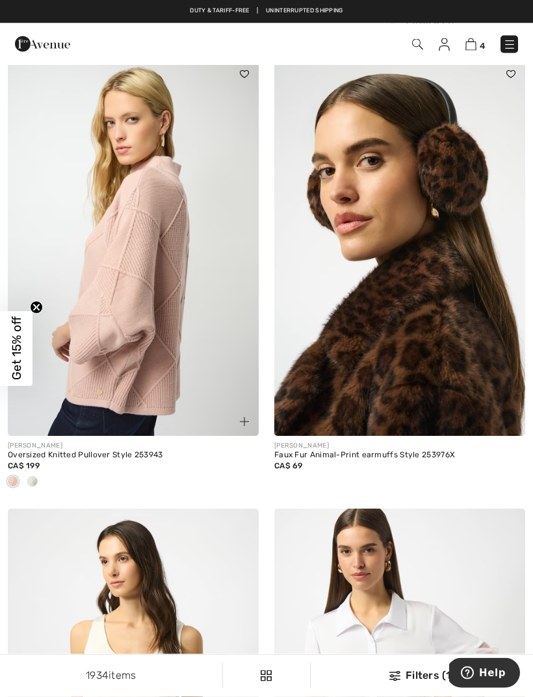
scroll to position [5868, 0]
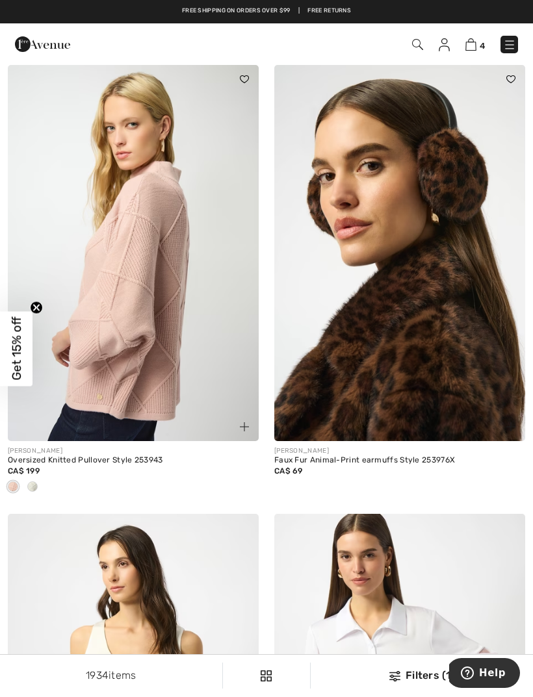
click at [152, 325] on img at bounding box center [133, 253] width 251 height 376
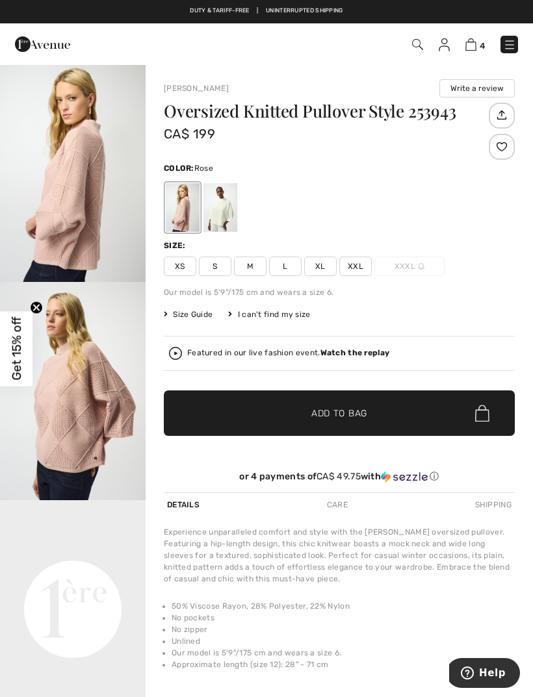
click at [58, 429] on img "2 / 4" at bounding box center [73, 391] width 146 height 218
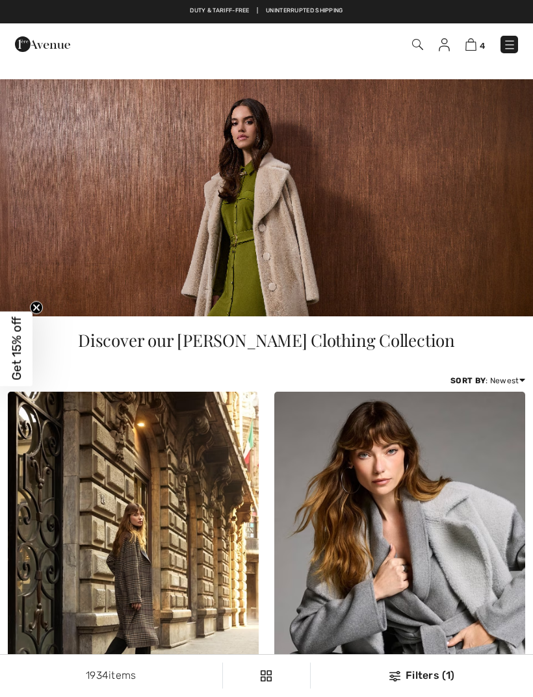
checkbox input "true"
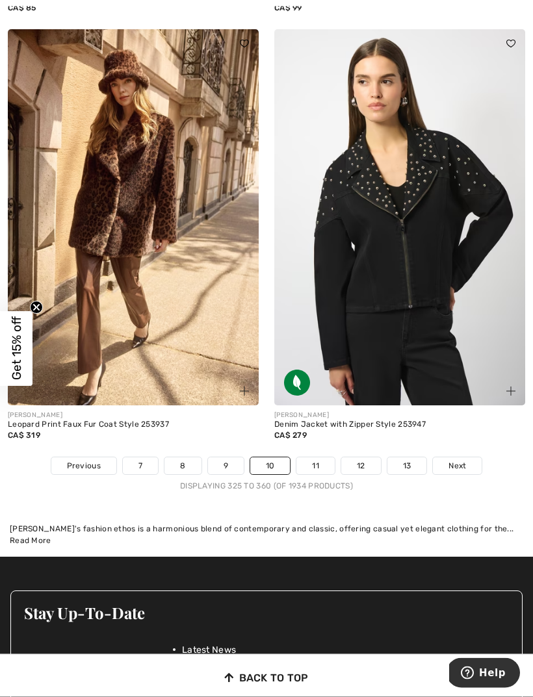
scroll to position [8083, 0]
click at [468, 457] on link "Next" at bounding box center [457, 465] width 49 height 17
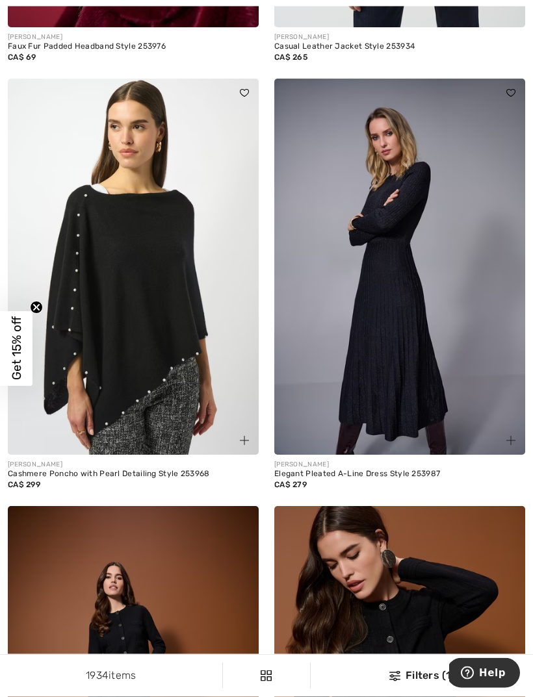
scroll to position [1189, 0]
click at [438, 359] on img at bounding box center [399, 267] width 251 height 376
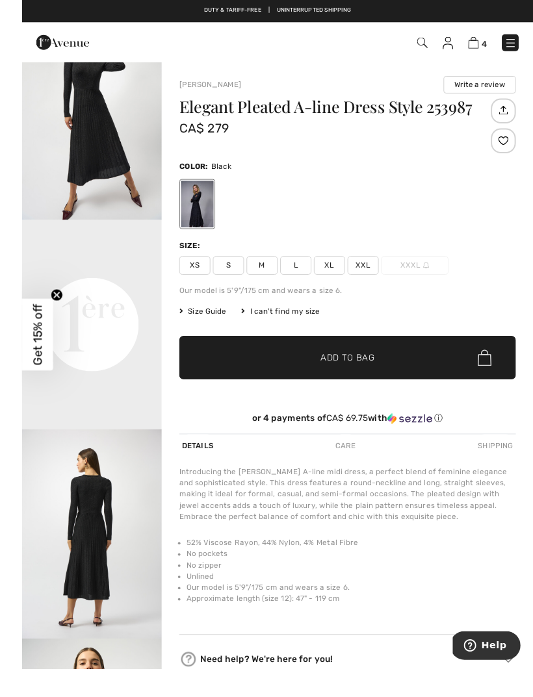
scroll to position [3, 0]
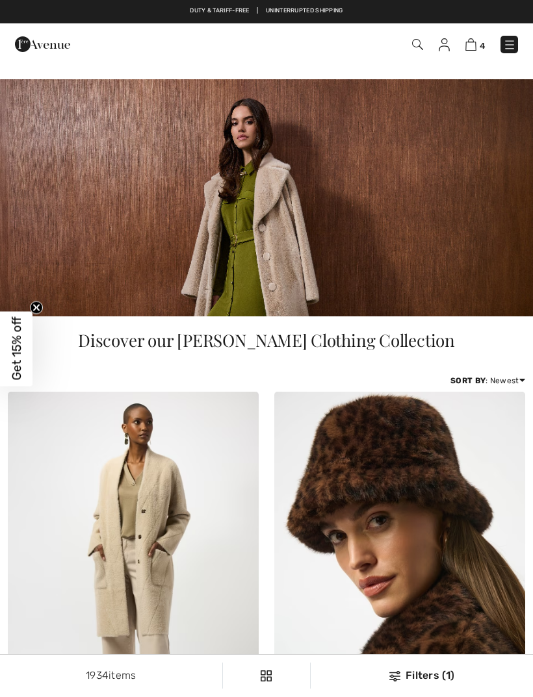
checkbox input "true"
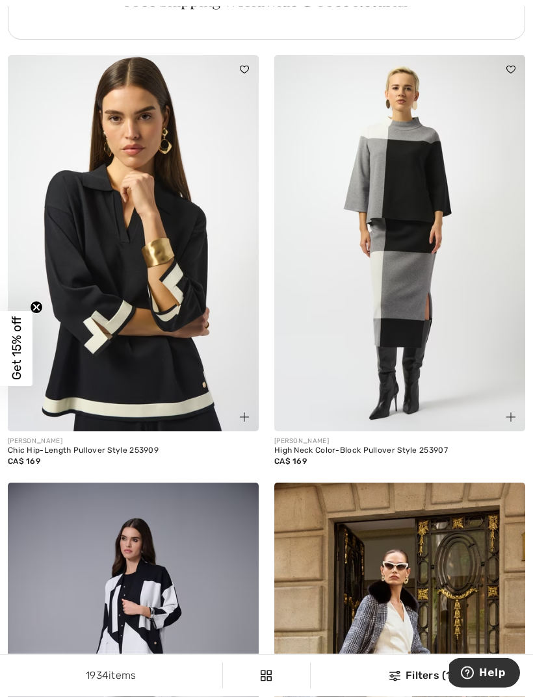
scroll to position [3011, 0]
click at [419, 297] on img at bounding box center [399, 243] width 251 height 376
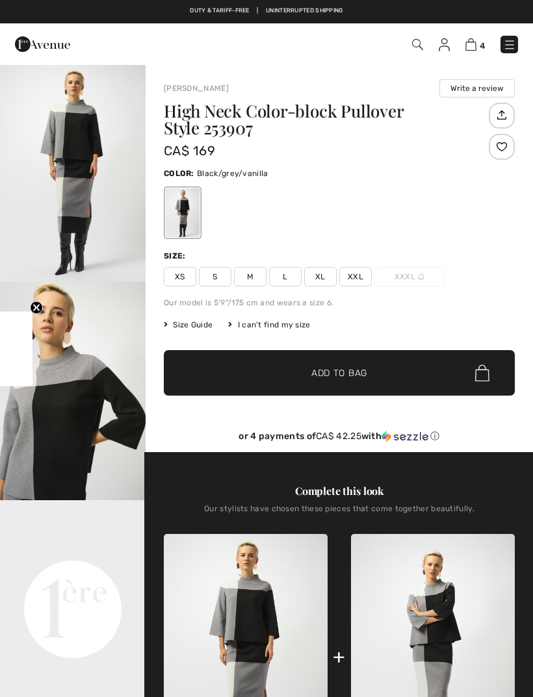
checkbox input "true"
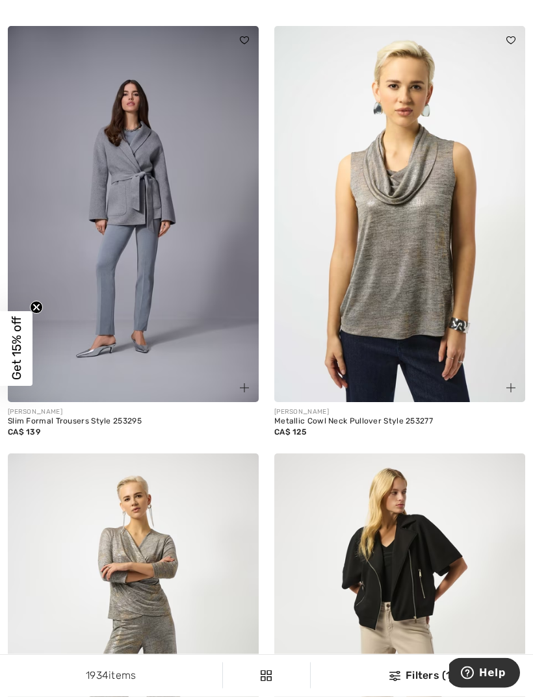
scroll to position [4344, 0]
click at [127, 251] on img at bounding box center [133, 214] width 251 height 376
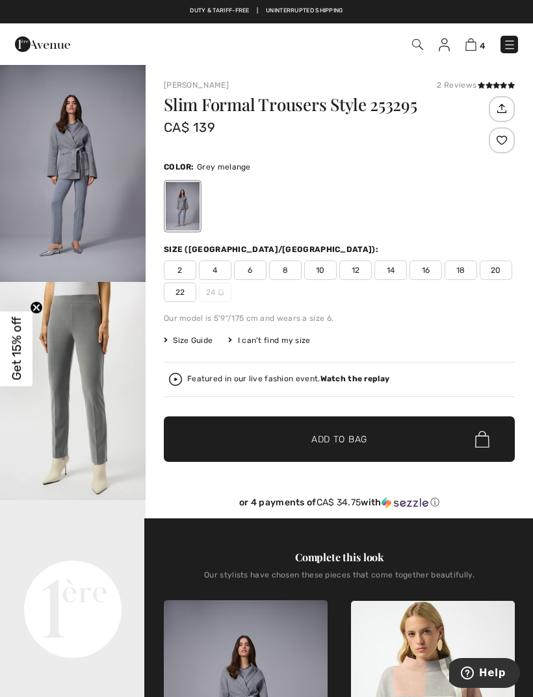
click at [90, 422] on img "2 / 5" at bounding box center [73, 391] width 146 height 218
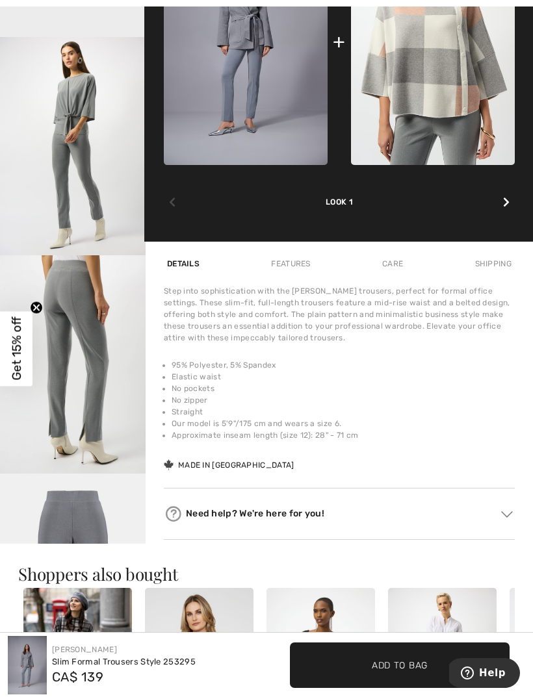
scroll to position [684, 0]
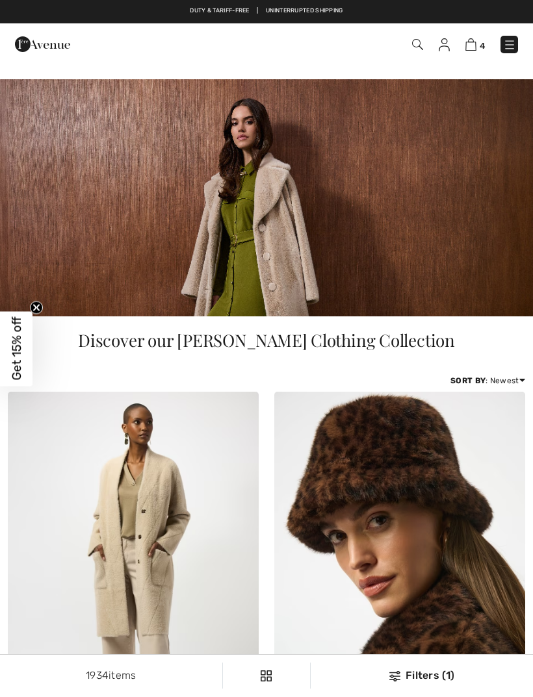
scroll to position [4385, 0]
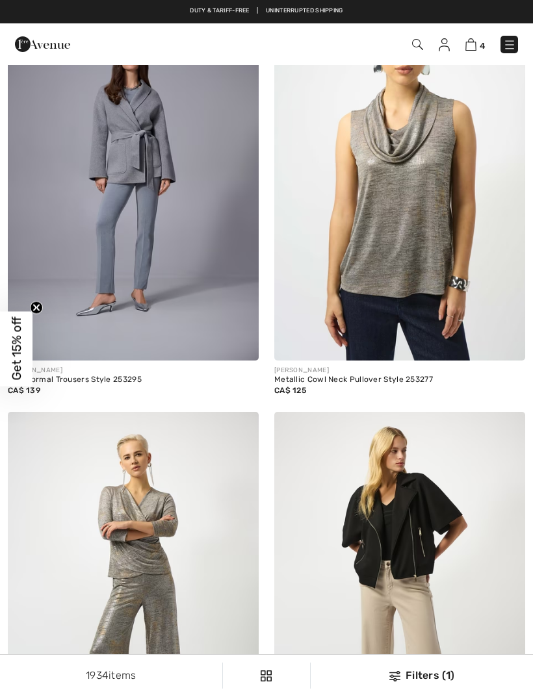
checkbox input "true"
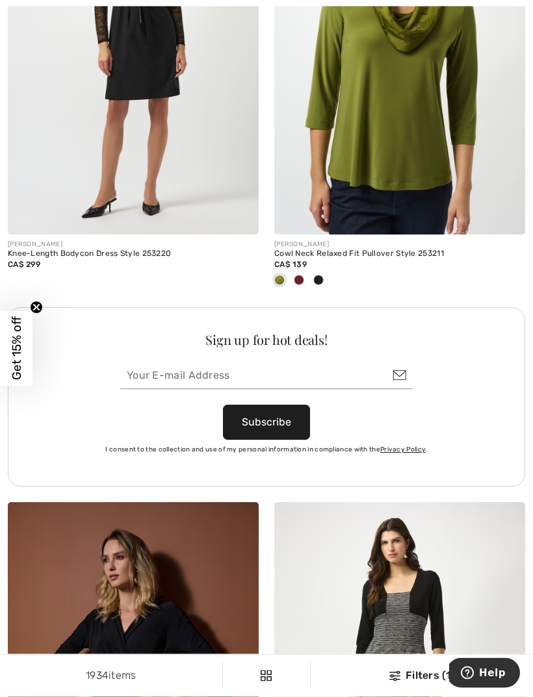
scroll to position [5366, 0]
click at [297, 275] on span at bounding box center [299, 280] width 10 height 10
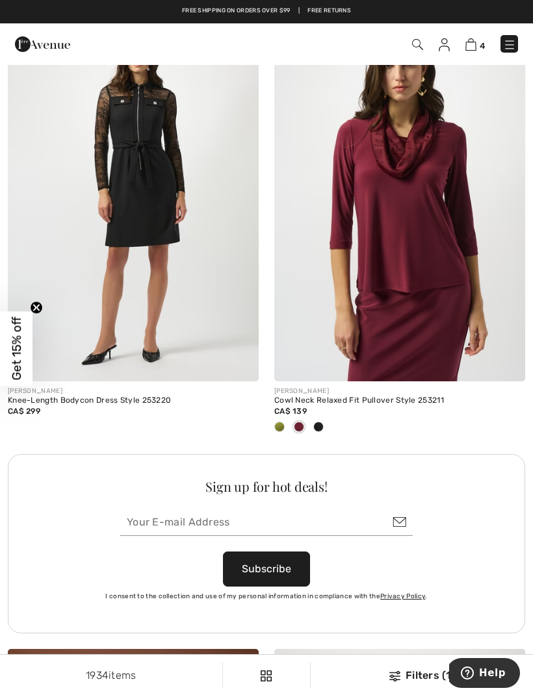
scroll to position [5215, 0]
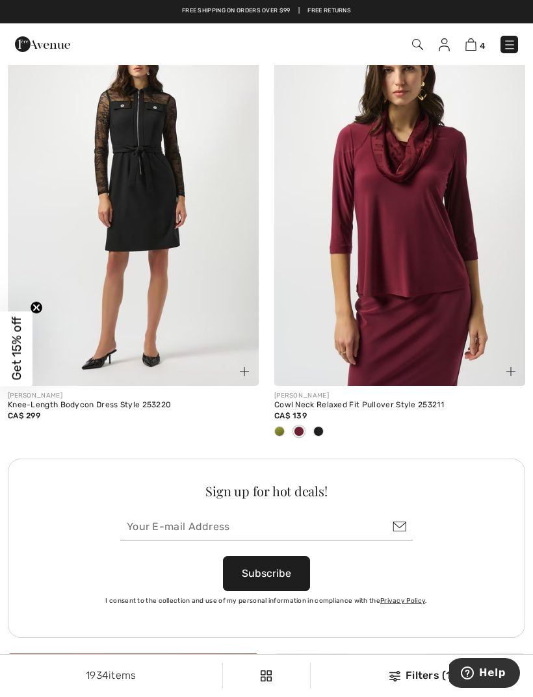
click at [437, 274] on img at bounding box center [399, 198] width 251 height 376
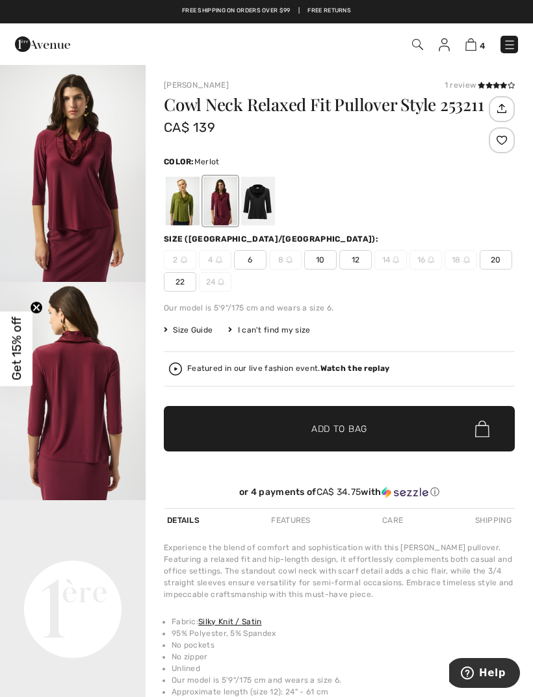
click at [75, 197] on img "1 / 5" at bounding box center [73, 173] width 146 height 218
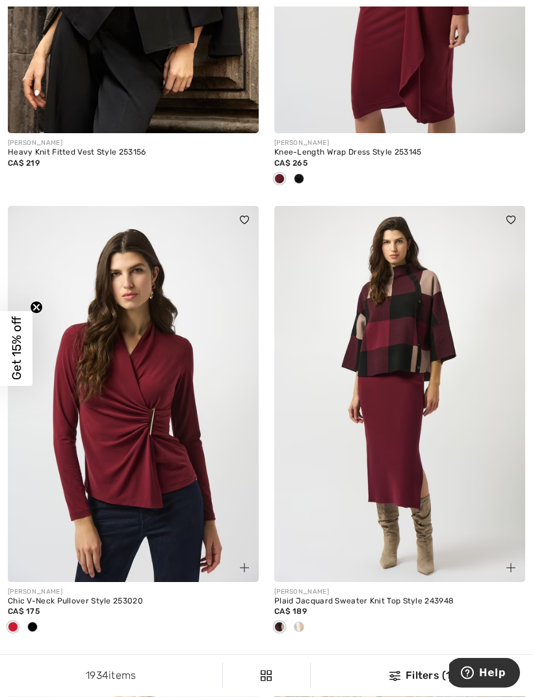
scroll to position [6539, 0]
click at [421, 350] on img at bounding box center [399, 394] width 251 height 376
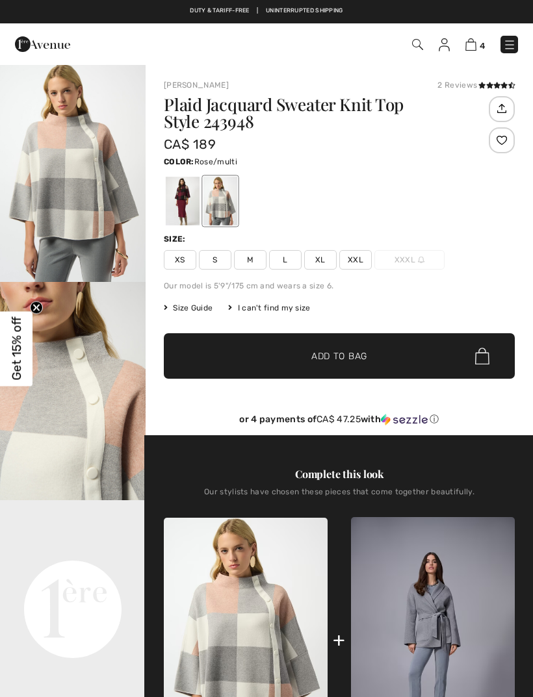
checkbox input "true"
click at [183, 207] on div at bounding box center [183, 201] width 34 height 49
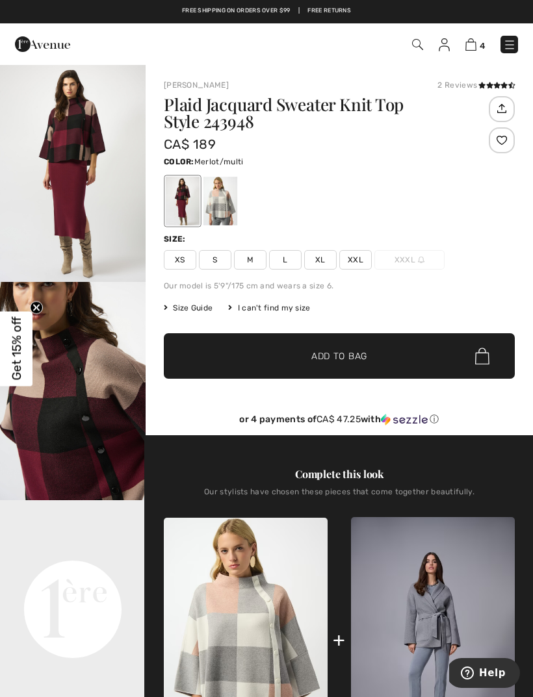
click at [53, 153] on img "1 / 5" at bounding box center [73, 173] width 146 height 218
click at [218, 259] on span "S" at bounding box center [215, 259] width 32 height 19
click at [355, 343] on span "✔ Added to Bag Add to Bag" at bounding box center [339, 355] width 351 height 45
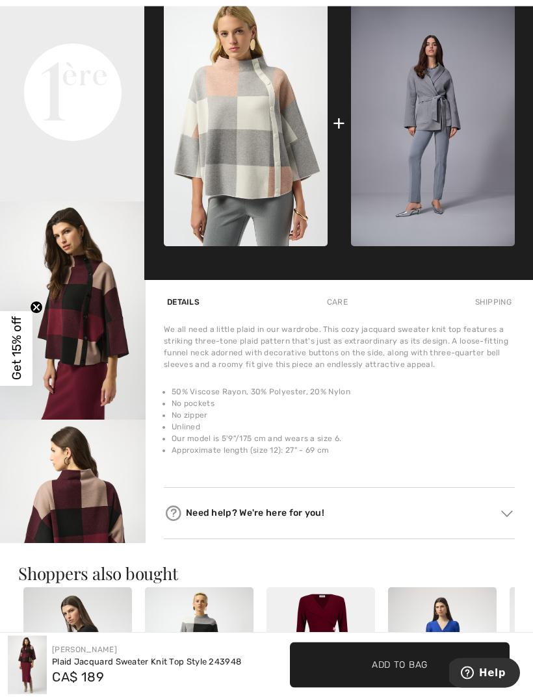
click at [350, 298] on div "Care" at bounding box center [337, 302] width 27 height 23
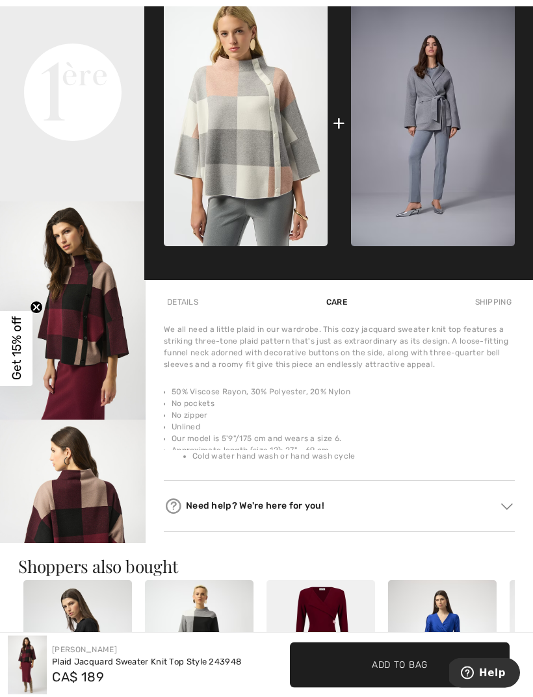
scroll to position [517, 0]
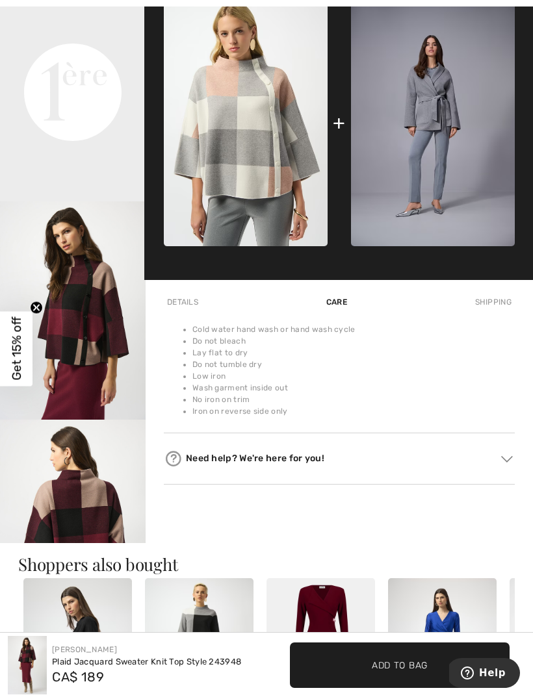
click at [179, 309] on div "Details" at bounding box center [183, 301] width 38 height 23
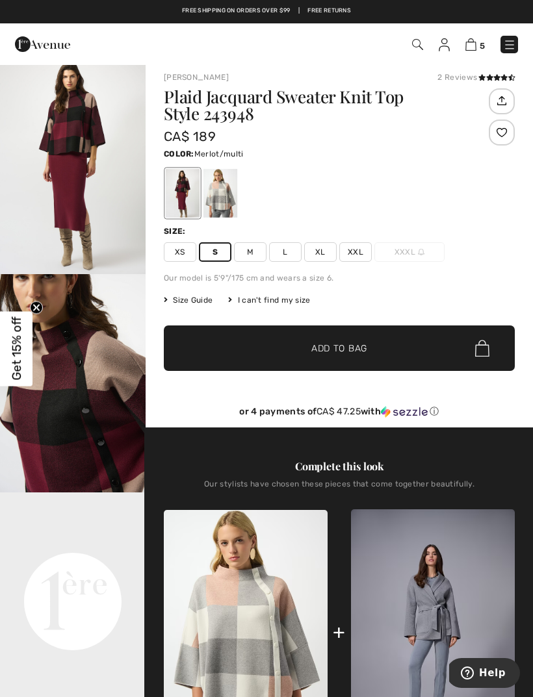
scroll to position [7, 0]
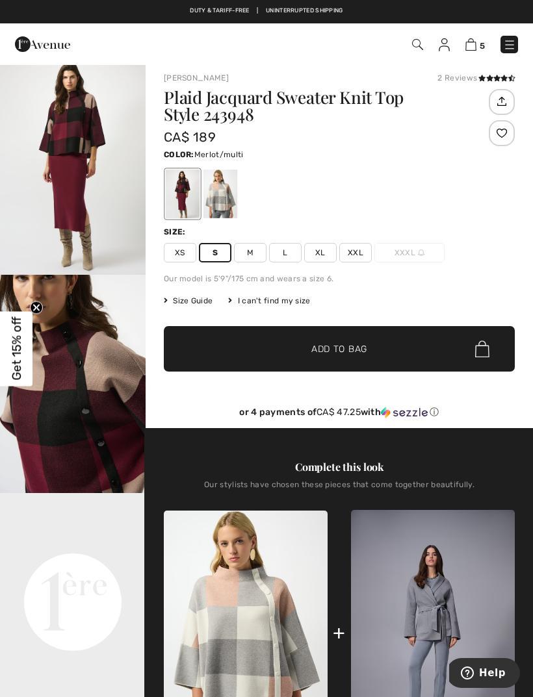
click at [331, 341] on span "✔ Added to Bag Add to Bag" at bounding box center [339, 348] width 351 height 45
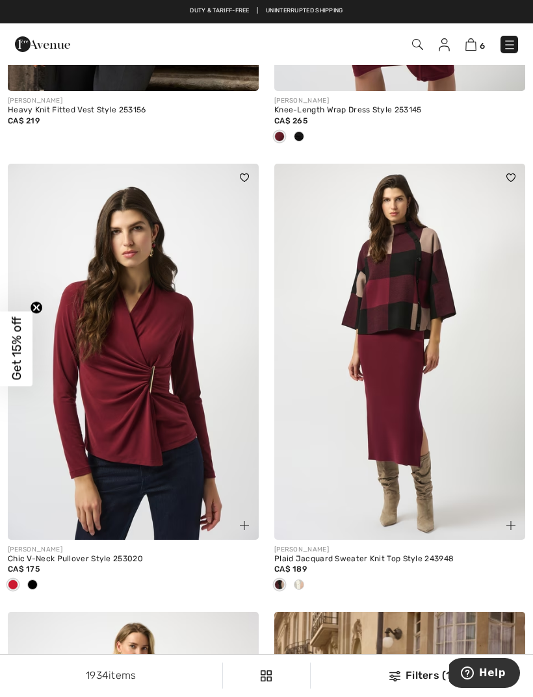
click at [413, 330] on img at bounding box center [399, 352] width 251 height 376
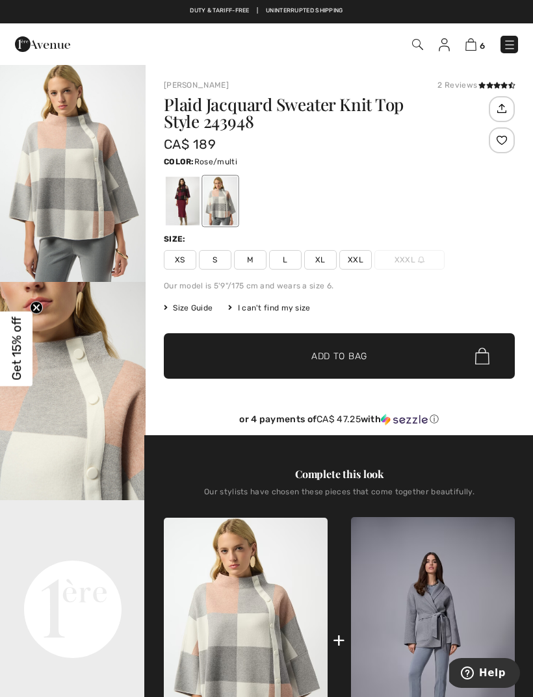
click at [179, 209] on div at bounding box center [183, 201] width 34 height 49
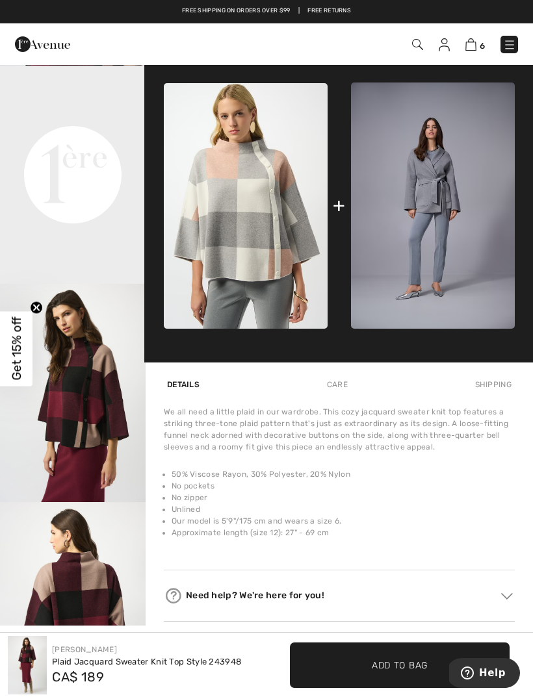
scroll to position [431, 0]
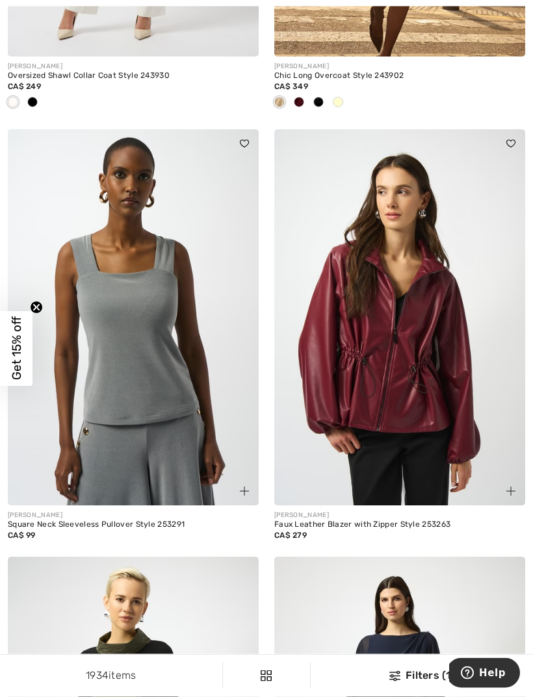
scroll to position [7513, 0]
click at [425, 384] on img at bounding box center [399, 317] width 251 height 376
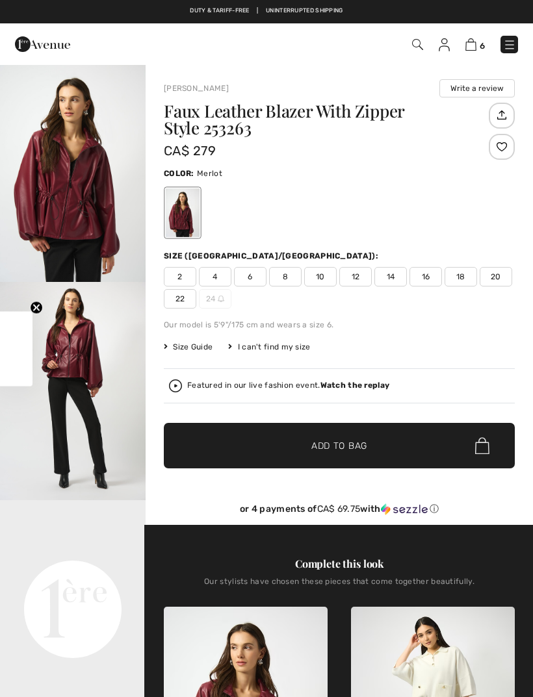
checkbox input "true"
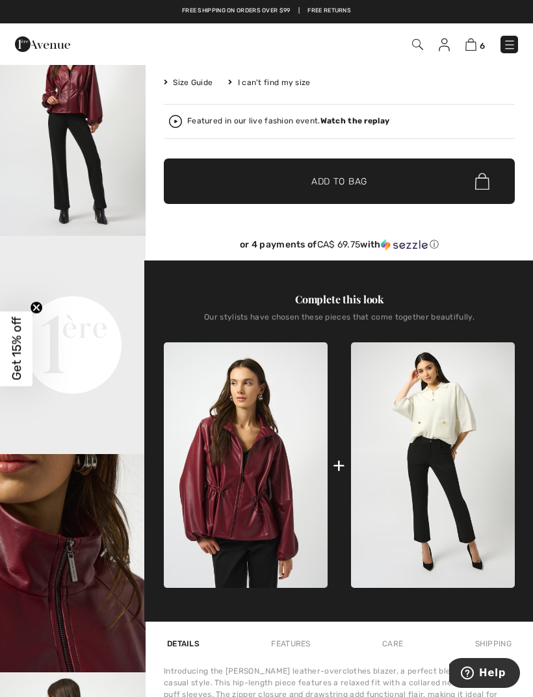
scroll to position [264, 0]
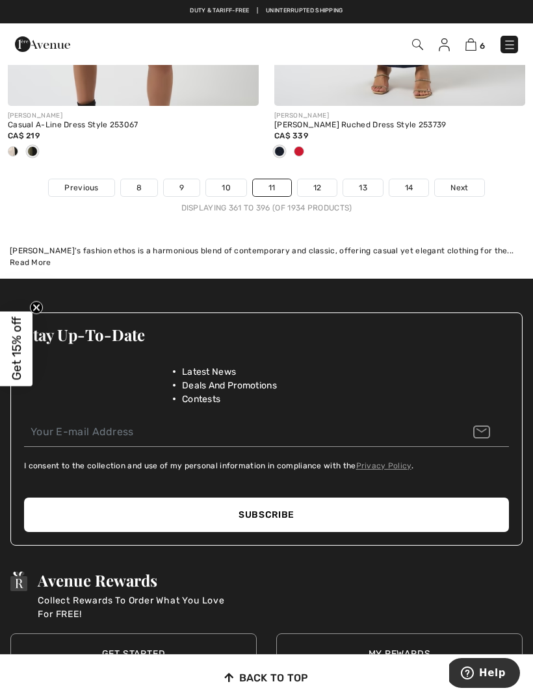
scroll to position [8258, 0]
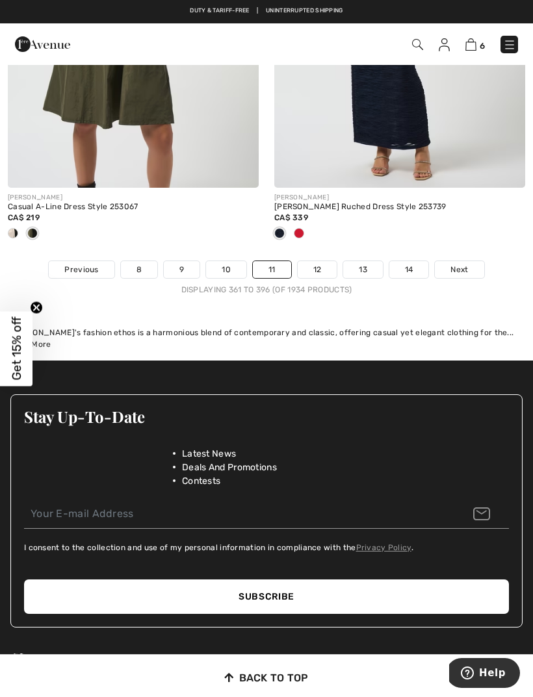
click at [459, 264] on span "Next" at bounding box center [459, 270] width 18 height 12
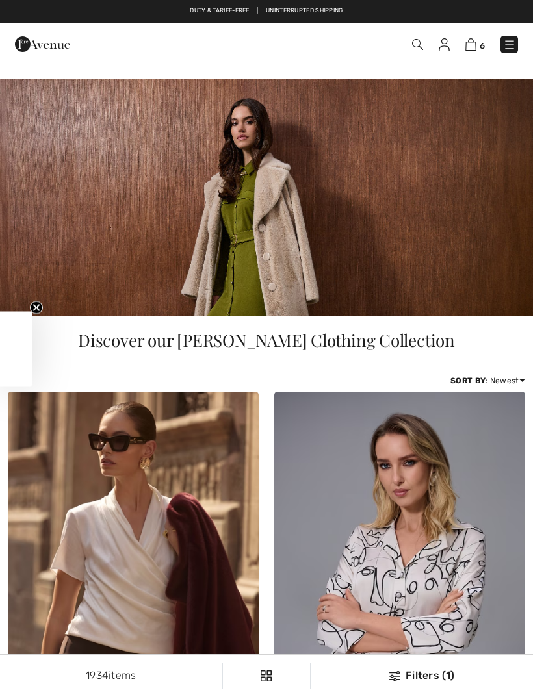
checkbox input "true"
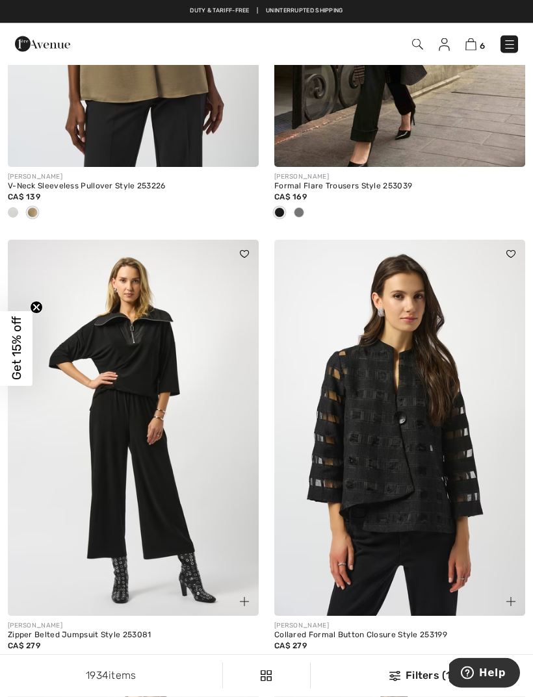
scroll to position [1049, 0]
click at [7, 213] on div at bounding box center [12, 213] width 19 height 21
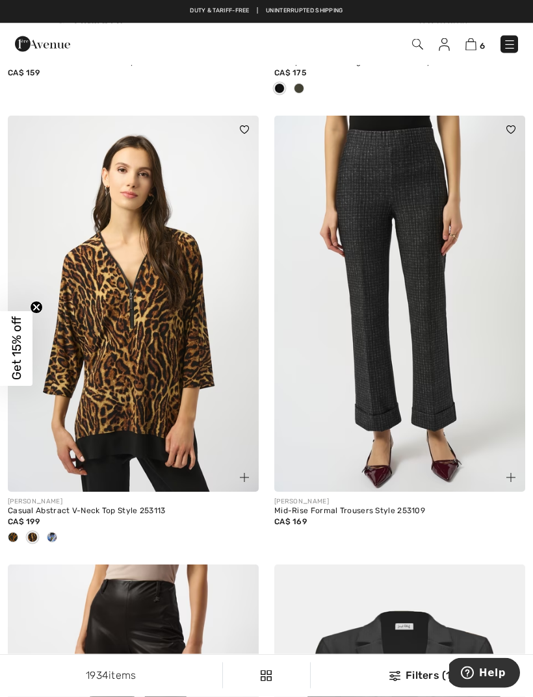
scroll to position [2041, 0]
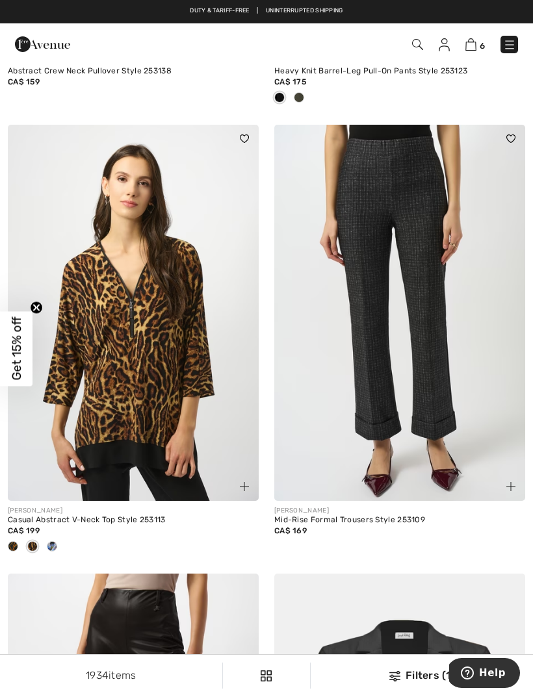
click at [446, 308] on img at bounding box center [399, 313] width 251 height 376
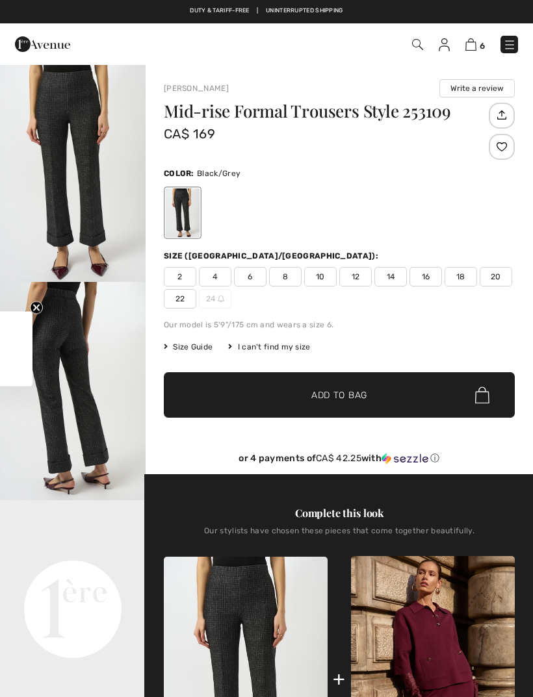
checkbox input "true"
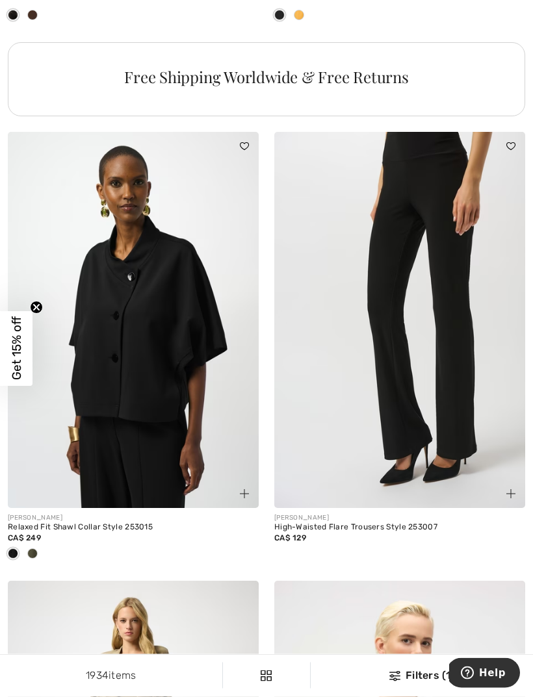
scroll to position [3020, 0]
click at [437, 418] on img at bounding box center [399, 320] width 251 height 376
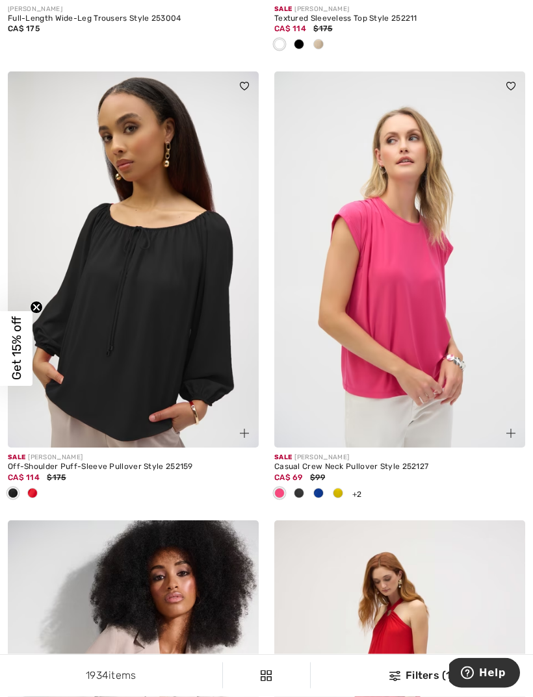
scroll to position [3978, 0]
click at [435, 370] on img at bounding box center [399, 259] width 251 height 376
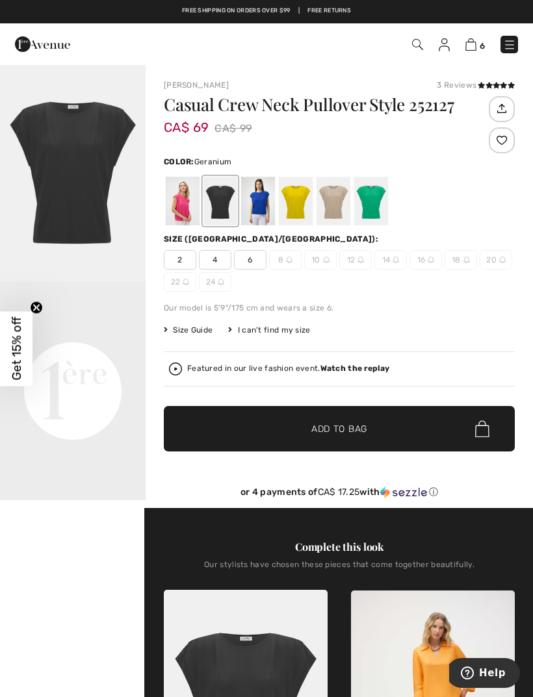
click at [175, 208] on div at bounding box center [183, 201] width 34 height 49
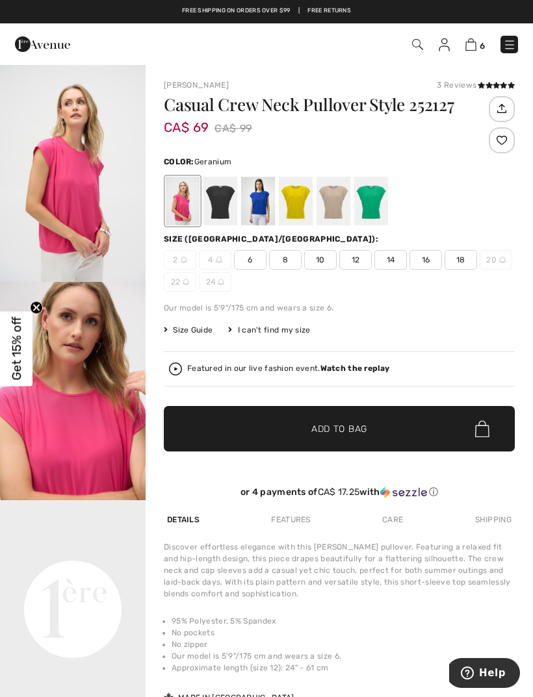
click at [436, 288] on div "2 4 6 8 10 12 14 16 18 20 22 24" at bounding box center [339, 271] width 351 height 42
click at [74, 194] on img "1 / 5" at bounding box center [73, 173] width 146 height 218
click at [273, 207] on div at bounding box center [258, 201] width 34 height 49
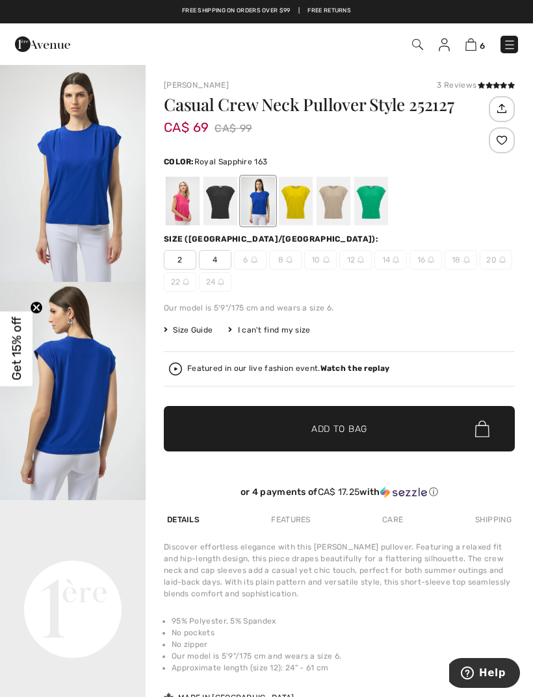
click at [81, 191] on img "1 / 2" at bounding box center [73, 173] width 146 height 218
click at [375, 200] on div at bounding box center [371, 201] width 34 height 49
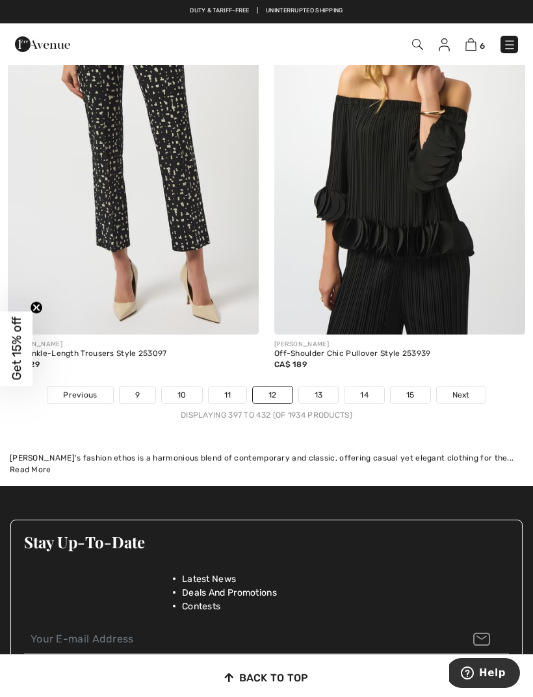
scroll to position [8232, 0]
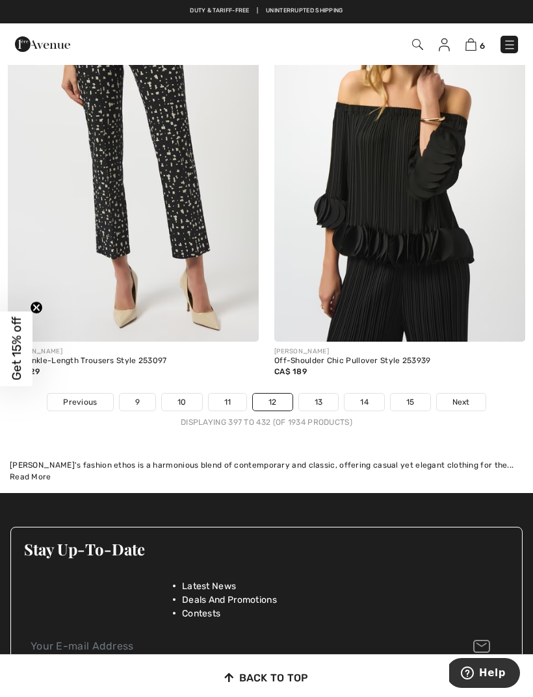
click at [460, 396] on span "Next" at bounding box center [461, 402] width 18 height 12
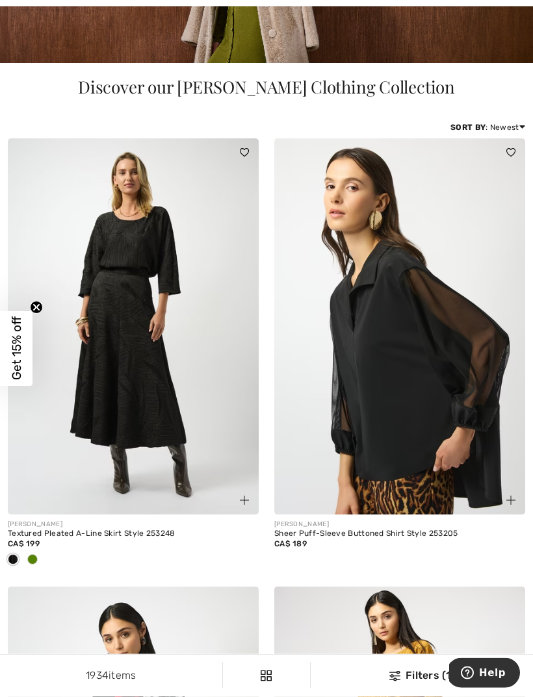
scroll to position [253, 0]
click at [44, 559] on div at bounding box center [133, 560] width 251 height 21
click at [36, 565] on div at bounding box center [32, 560] width 19 height 21
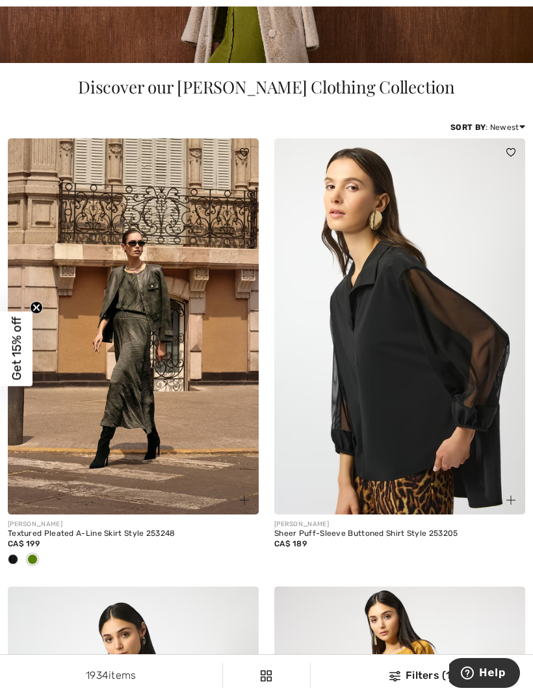
click at [117, 400] on img at bounding box center [133, 326] width 251 height 376
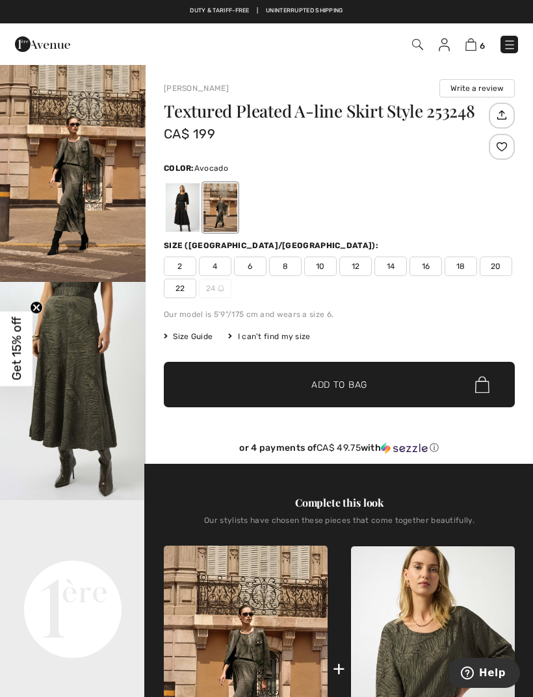
click at [65, 396] on img "2 / 5" at bounding box center [73, 391] width 146 height 218
click at [179, 212] on div at bounding box center [183, 207] width 34 height 49
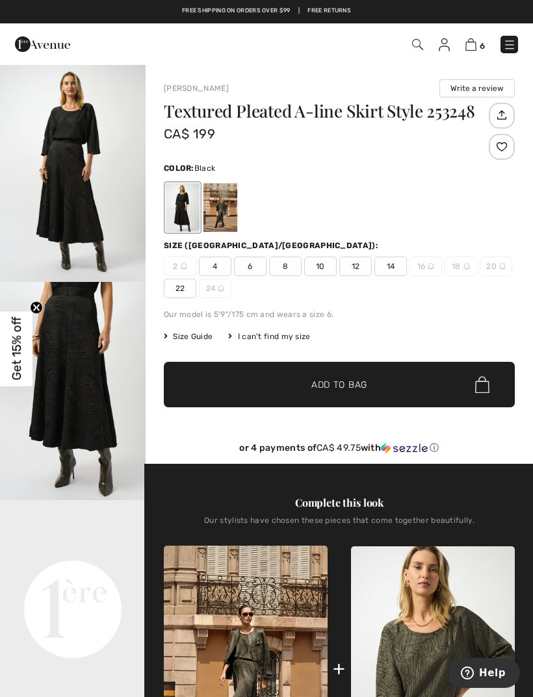
click at [57, 317] on img "2 / 2" at bounding box center [73, 391] width 146 height 218
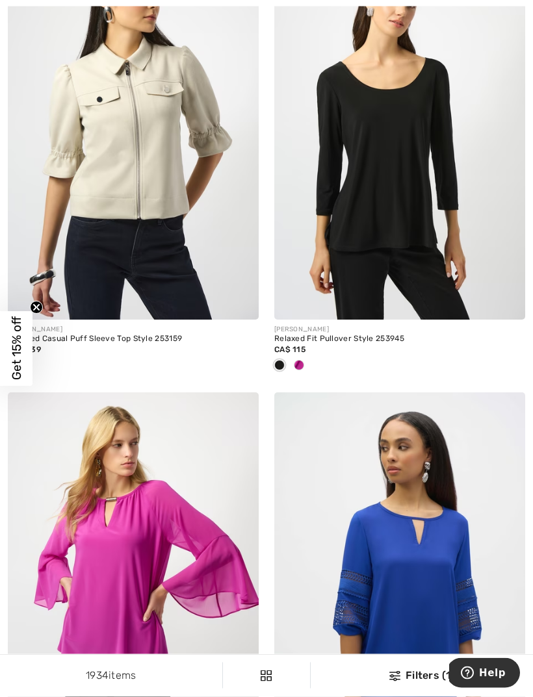
scroll to position [1345, 0]
click at [299, 366] on span at bounding box center [299, 365] width 10 height 10
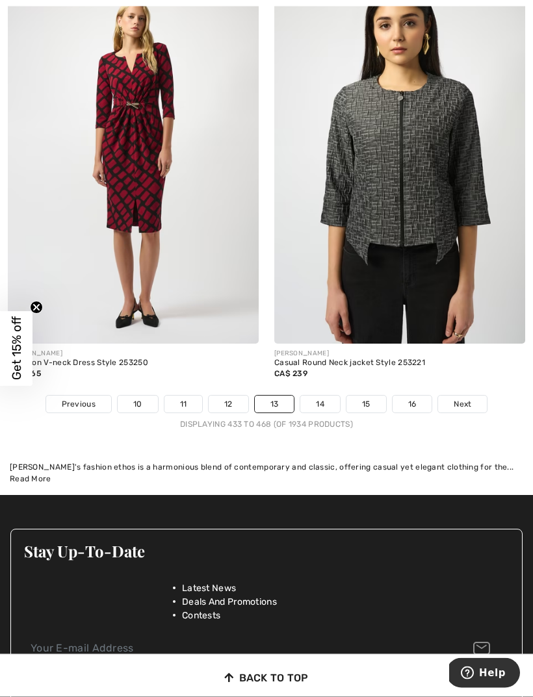
scroll to position [8145, 0]
click at [470, 400] on span "Next" at bounding box center [462, 404] width 18 height 12
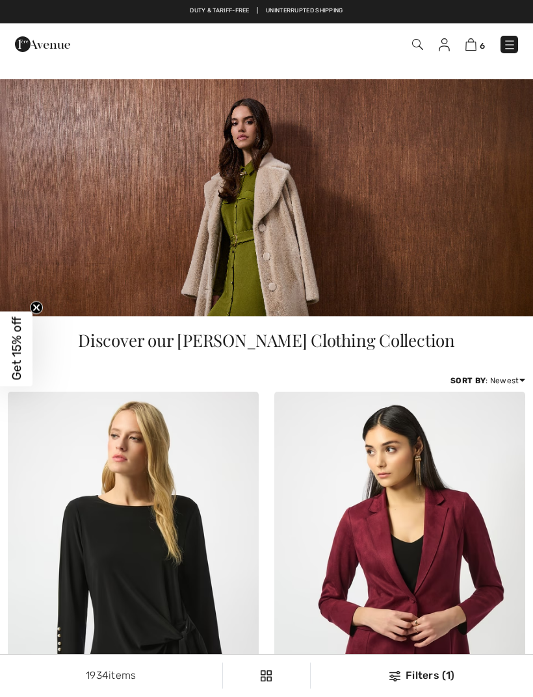
checkbox input "true"
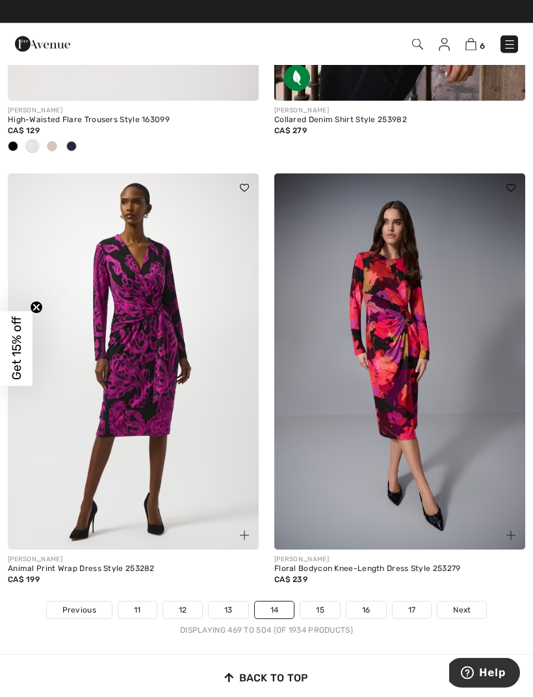
scroll to position [7832, 0]
click at [133, 403] on img at bounding box center [133, 361] width 251 height 376
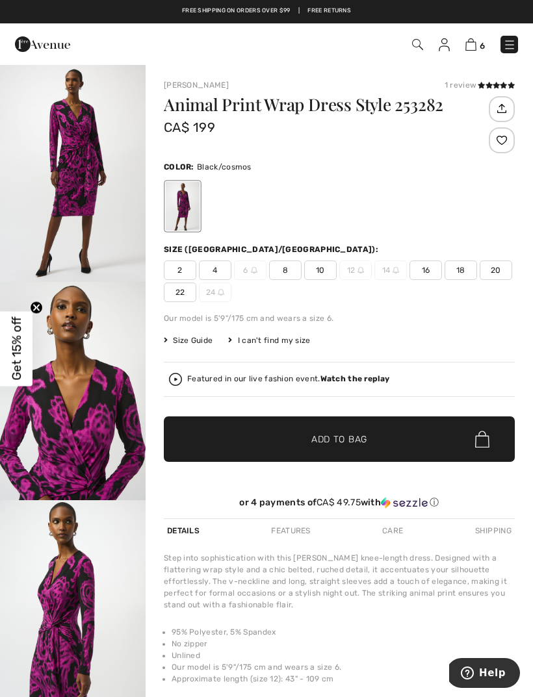
click at [84, 160] on img "1 / 5" at bounding box center [73, 173] width 146 height 218
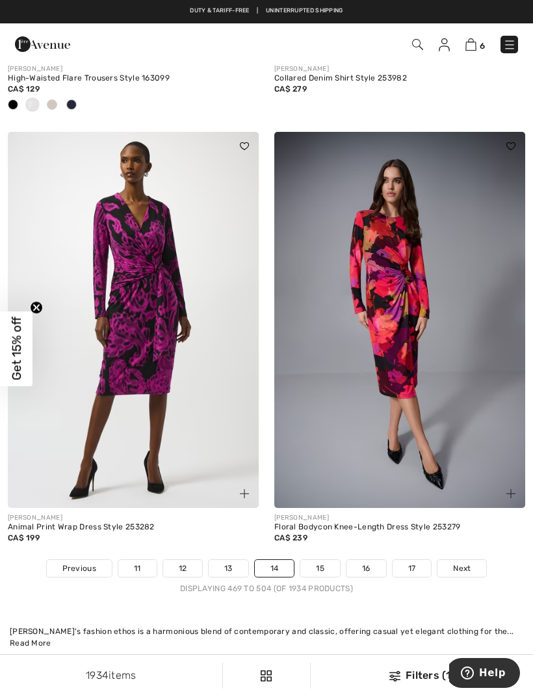
click at [470, 563] on span "Next" at bounding box center [462, 569] width 18 height 12
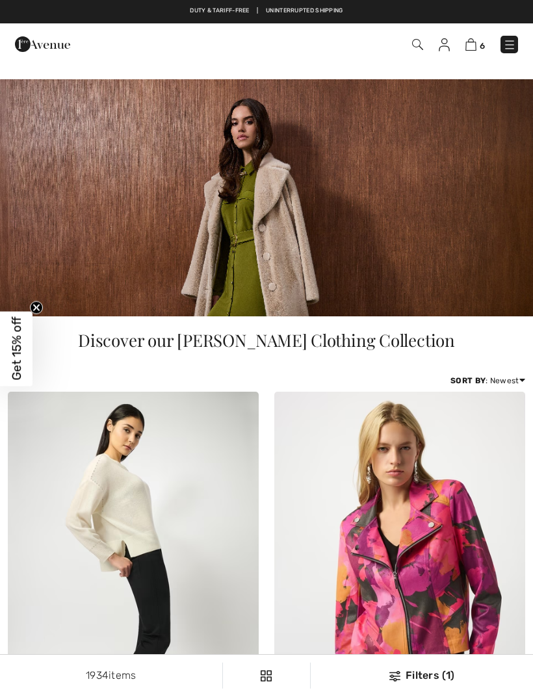
checkbox input "true"
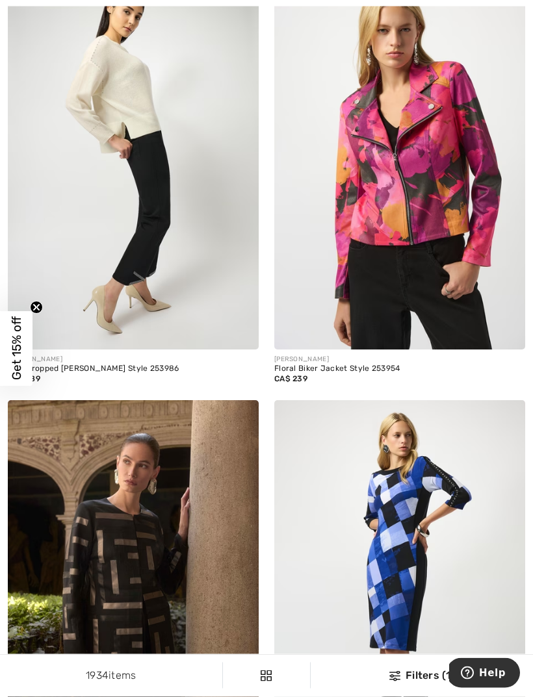
scroll to position [418, 0]
click at [155, 162] on img at bounding box center [133, 161] width 251 height 376
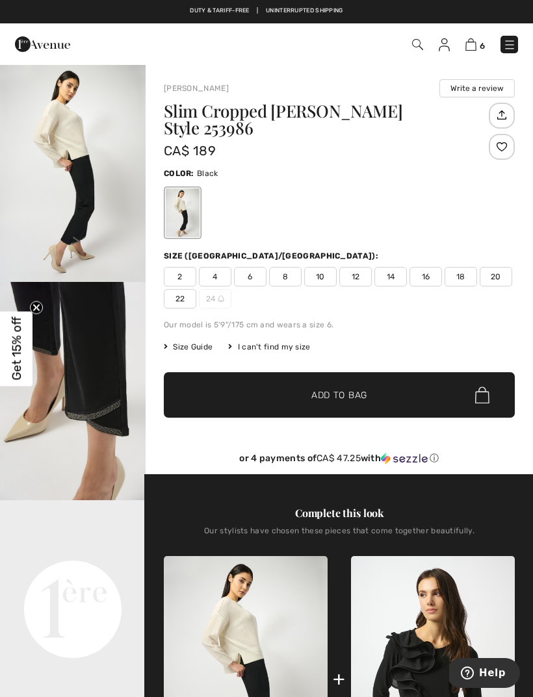
click at [79, 235] on img "1 / 6" at bounding box center [73, 173] width 146 height 218
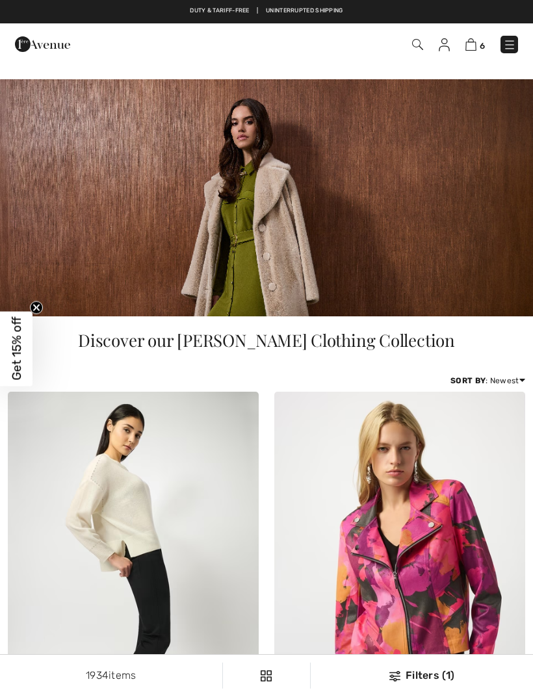
scroll to position [460, 0]
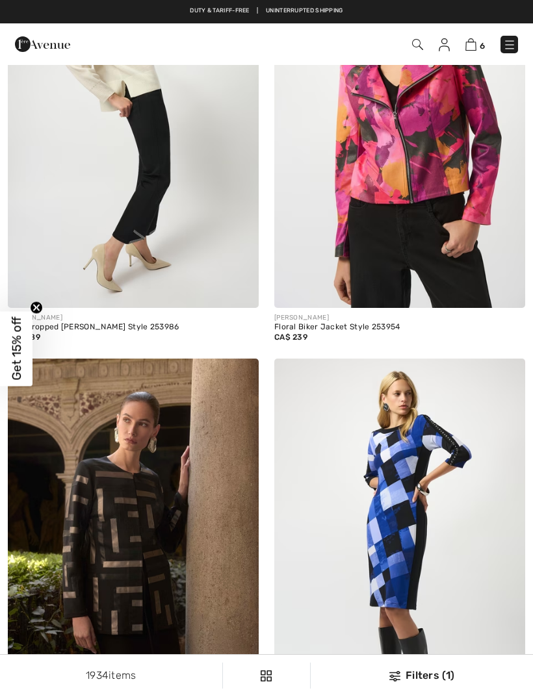
checkbox input "true"
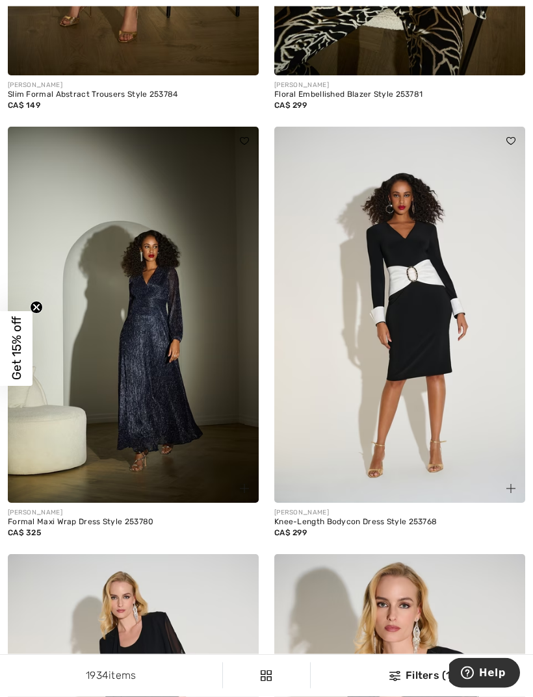
scroll to position [4285, 0]
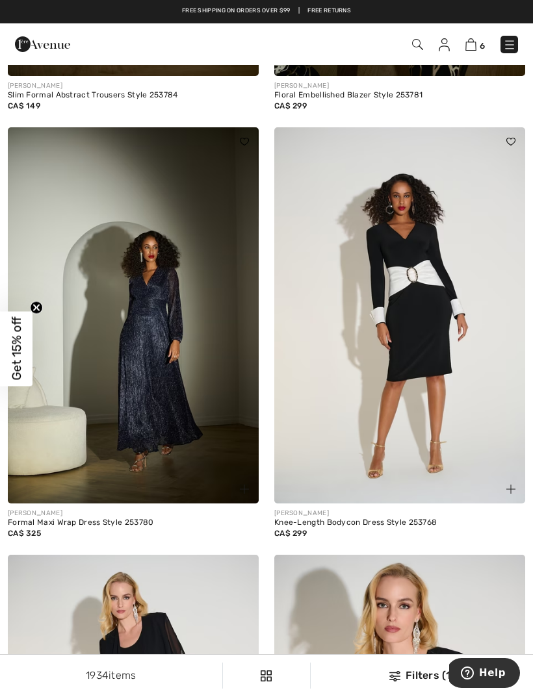
click at [161, 417] on img at bounding box center [133, 315] width 251 height 376
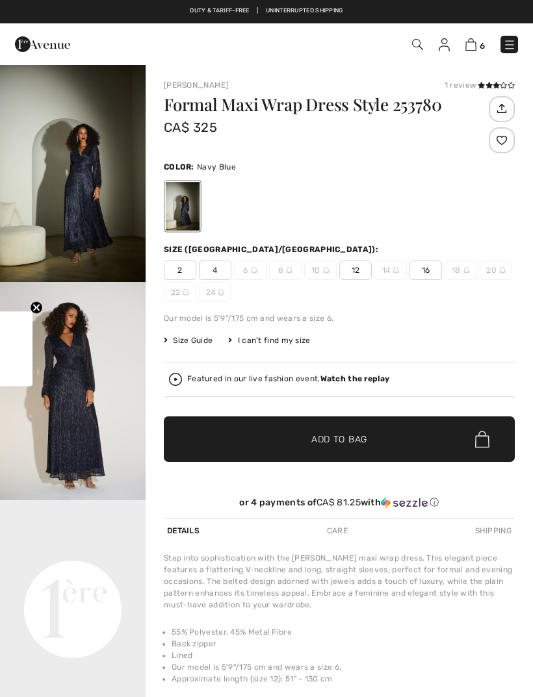
checkbox input "true"
click at [92, 222] on img "1 / 5" at bounding box center [73, 173] width 146 height 218
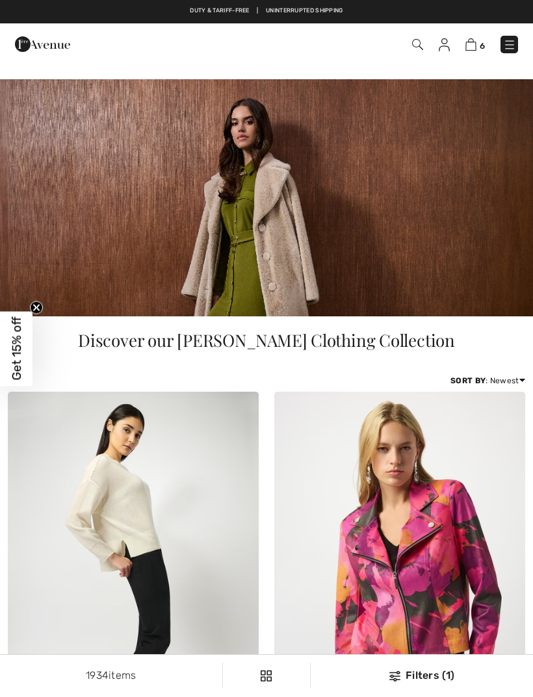
checkbox input "true"
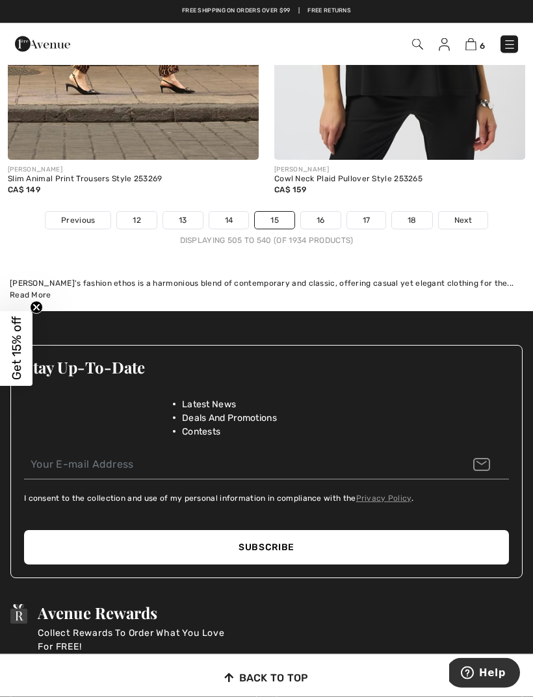
scroll to position [8243, 0]
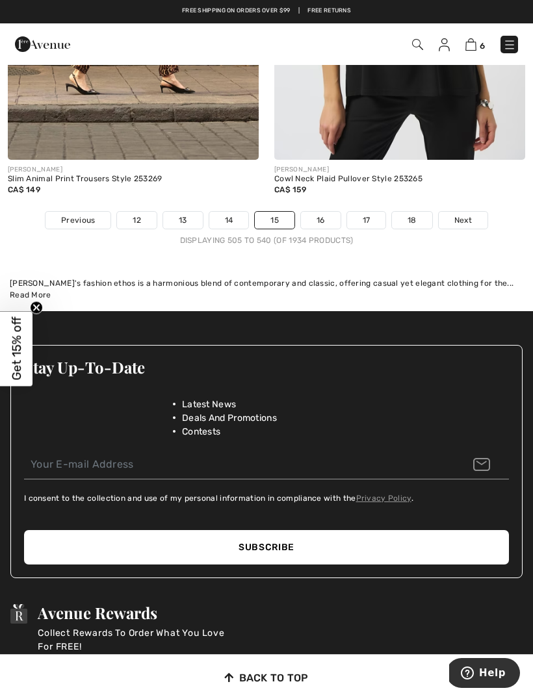
click at [451, 215] on link "Next" at bounding box center [463, 220] width 49 height 17
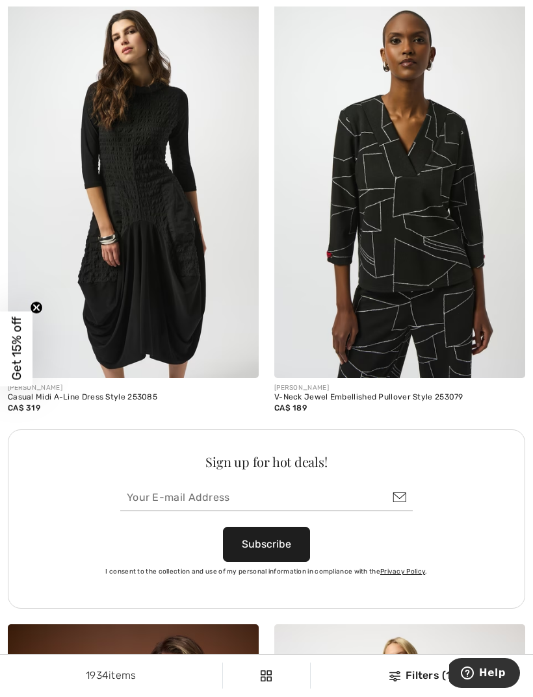
scroll to position [5206, 0]
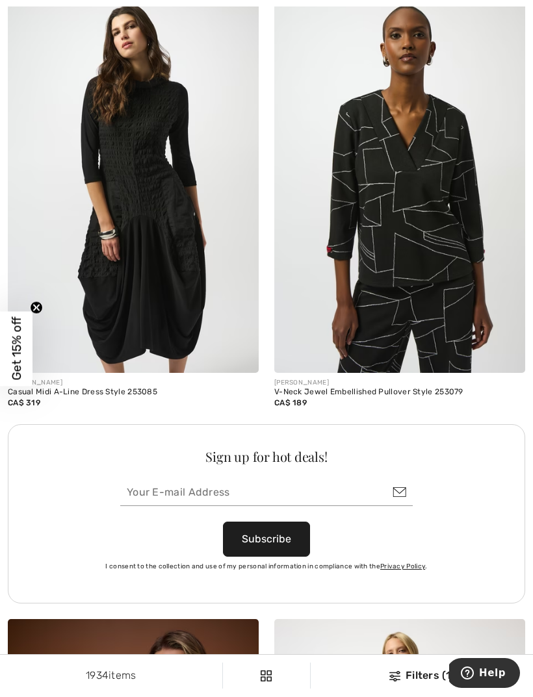
click at [426, 186] on img at bounding box center [399, 185] width 251 height 376
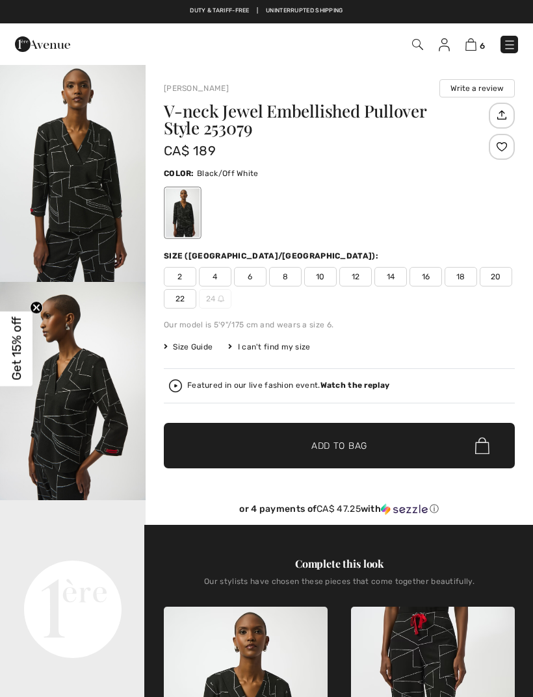
checkbox input "true"
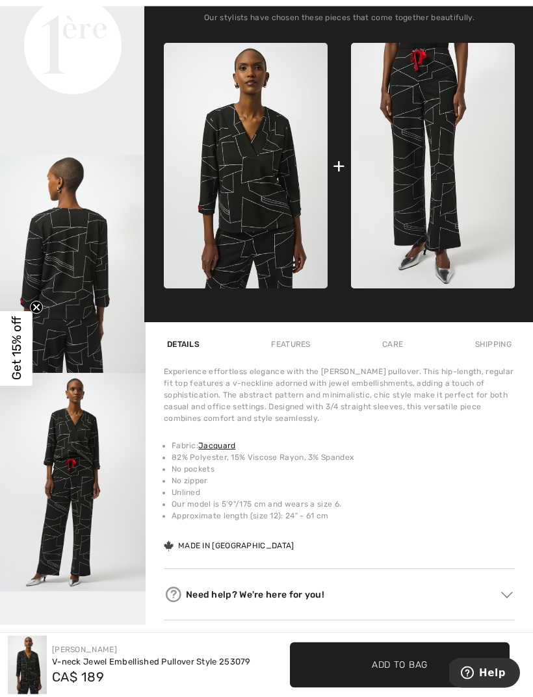
scroll to position [564, 0]
click at [80, 312] on img "3 / 7" at bounding box center [73, 264] width 146 height 218
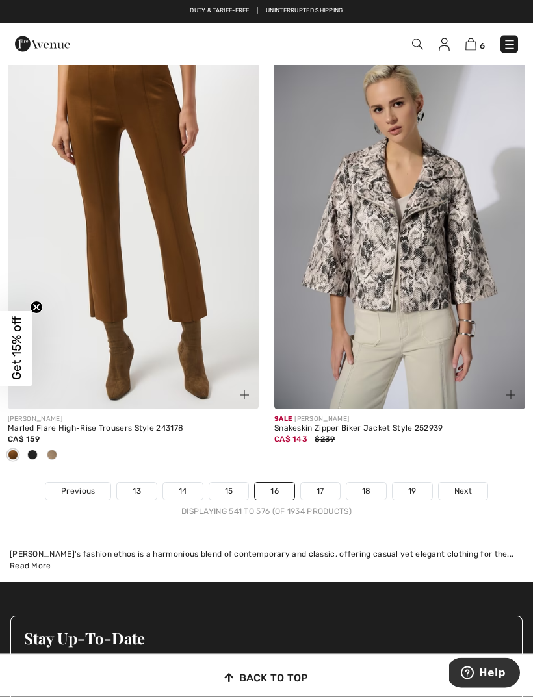
scroll to position [7950, 0]
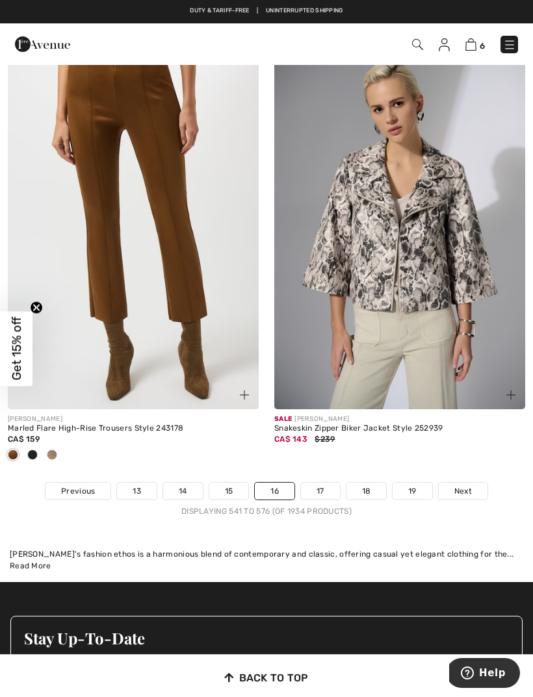
click at [463, 485] on span "Next" at bounding box center [463, 491] width 18 height 12
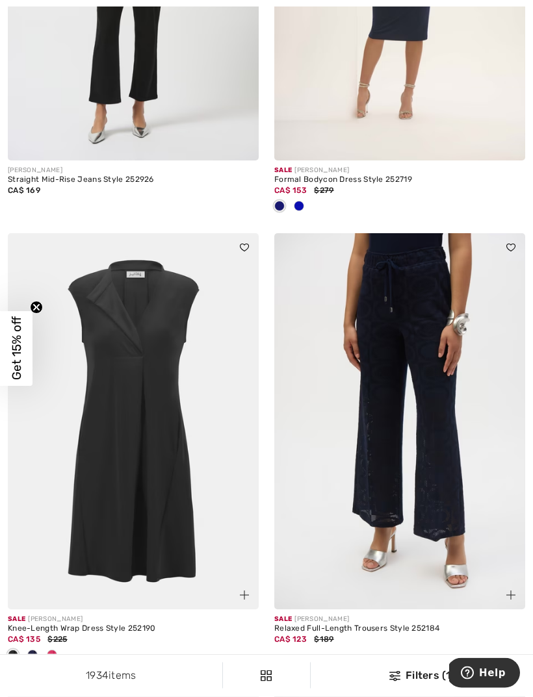
scroll to position [1462, 0]
click at [51, 650] on span at bounding box center [52, 655] width 10 height 10
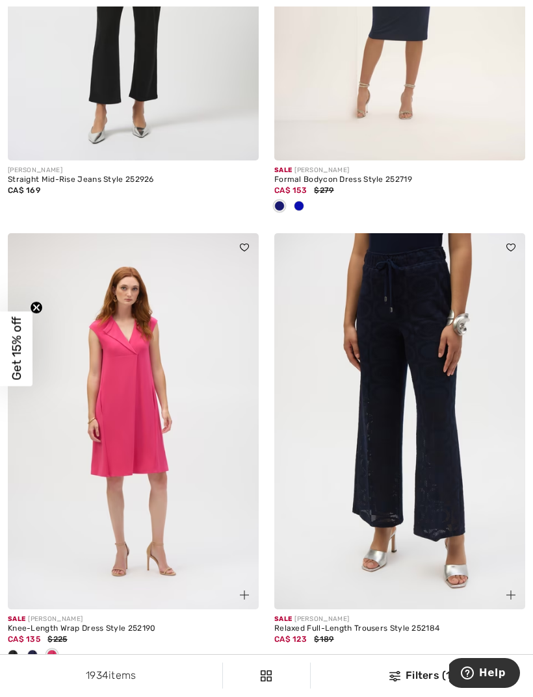
click at [133, 390] on img at bounding box center [133, 421] width 251 height 376
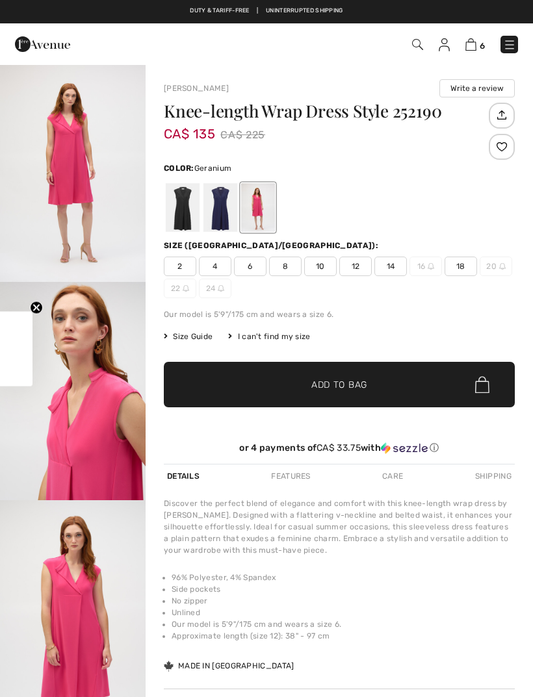
checkbox input "true"
click at [61, 115] on img "1 / 4" at bounding box center [73, 173] width 146 height 218
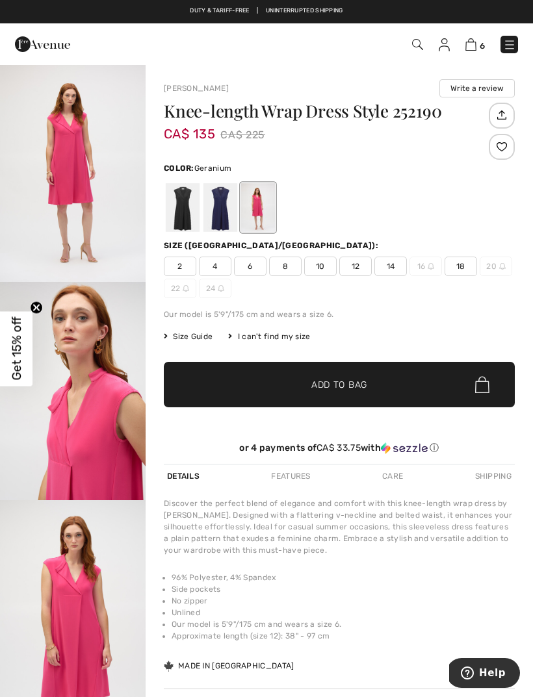
click at [215, 221] on div at bounding box center [220, 207] width 34 height 49
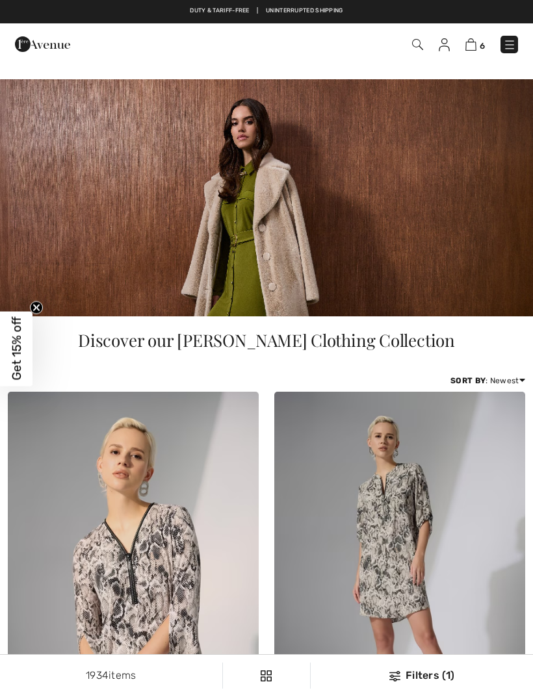
checkbox input "true"
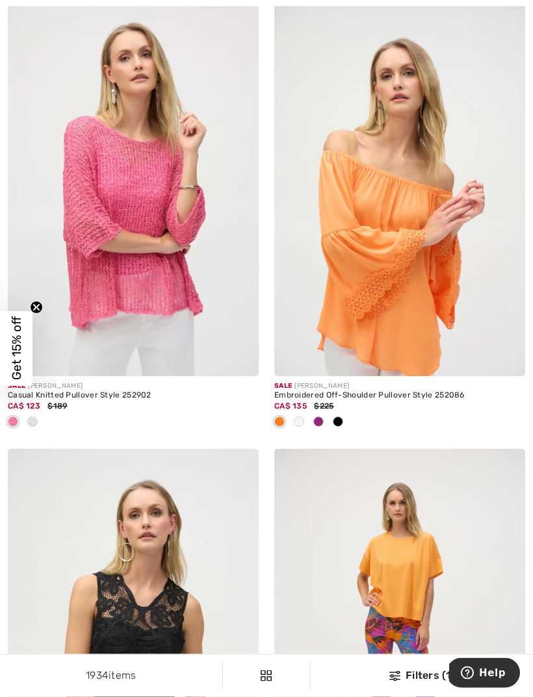
scroll to position [6018, 0]
click at [125, 208] on img at bounding box center [133, 188] width 251 height 376
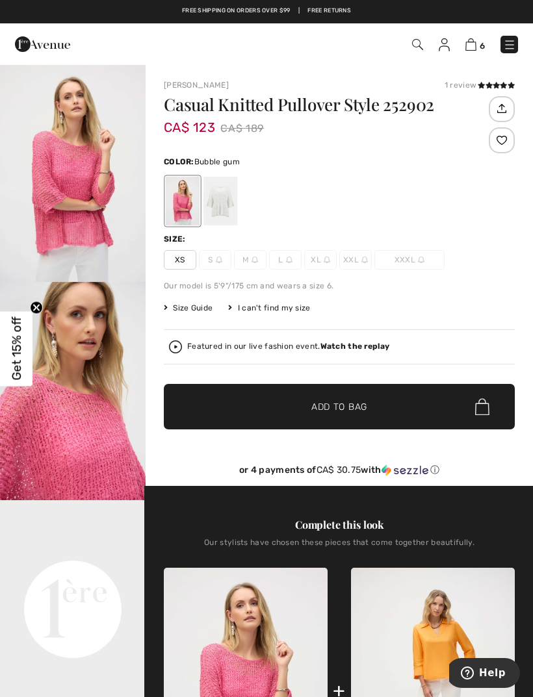
click at [74, 190] on img "1 / 5" at bounding box center [73, 173] width 146 height 218
click at [225, 193] on div at bounding box center [220, 201] width 34 height 49
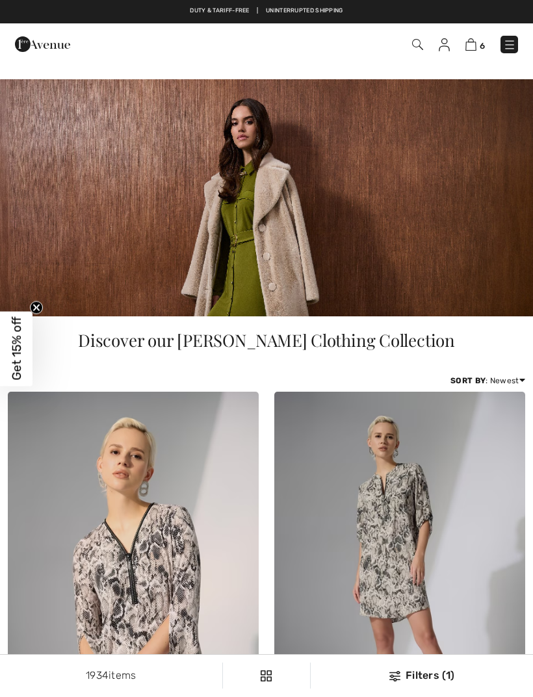
scroll to position [6060, 0]
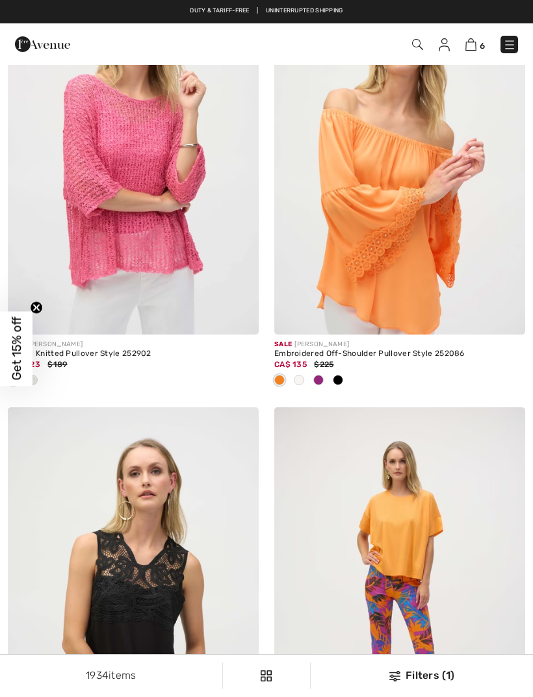
checkbox input "true"
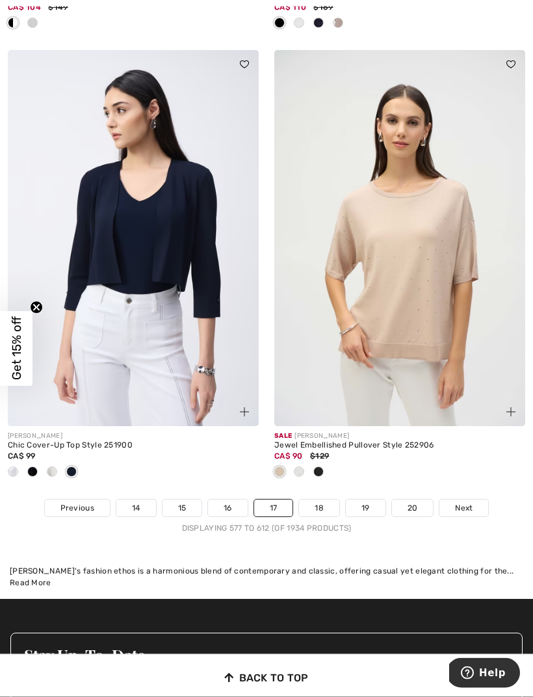
scroll to position [8212, 0]
click at [481, 504] on link "Next" at bounding box center [463, 508] width 49 height 17
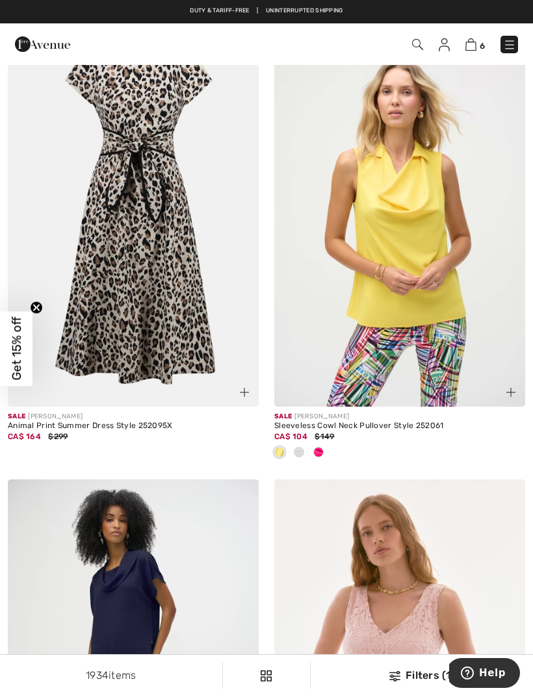
scroll to position [691, 0]
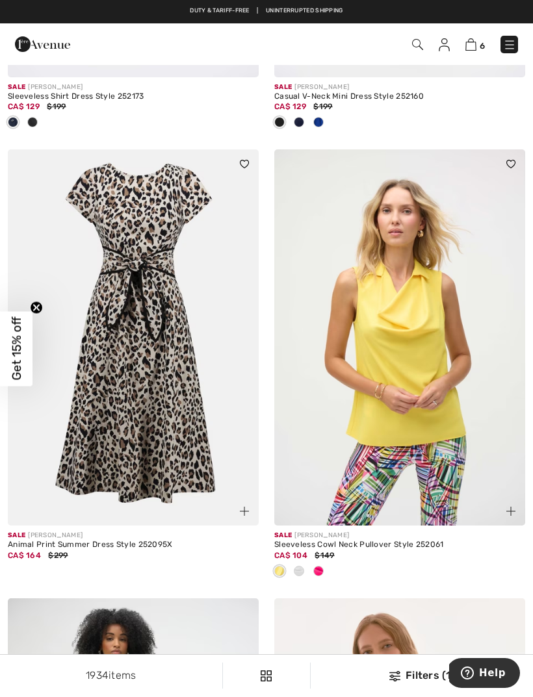
click at [155, 255] on img at bounding box center [133, 337] width 251 height 376
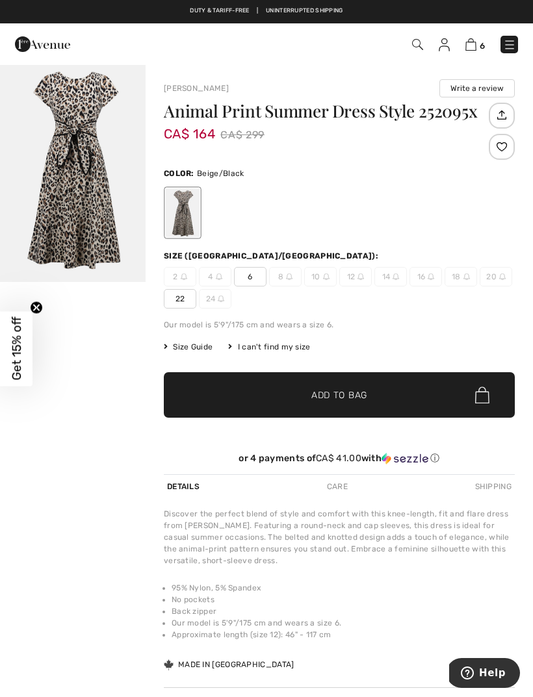
click at [80, 137] on img "1 / 1" at bounding box center [73, 173] width 146 height 218
click at [337, 493] on div "Care" at bounding box center [337, 486] width 27 height 23
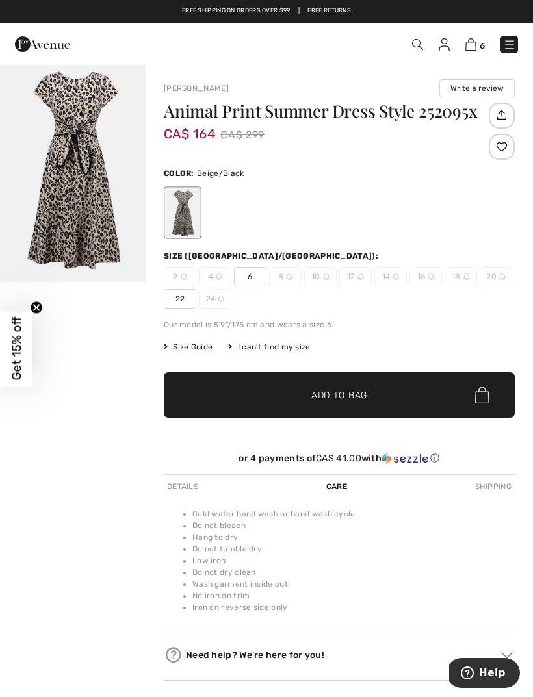
click at [183, 486] on div "Details" at bounding box center [183, 486] width 38 height 23
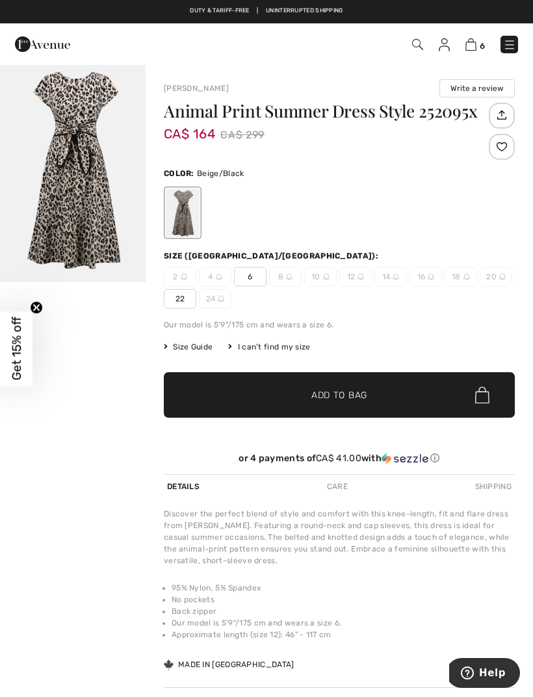
click at [500, 479] on div "Shipping" at bounding box center [493, 486] width 43 height 23
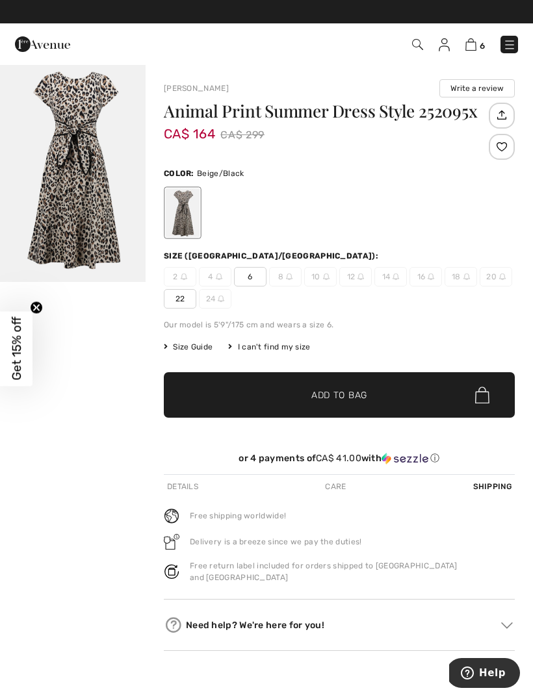
click at [498, 478] on div "Shipping" at bounding box center [492, 486] width 45 height 23
click at [490, 485] on div "Shipping" at bounding box center [492, 486] width 45 height 23
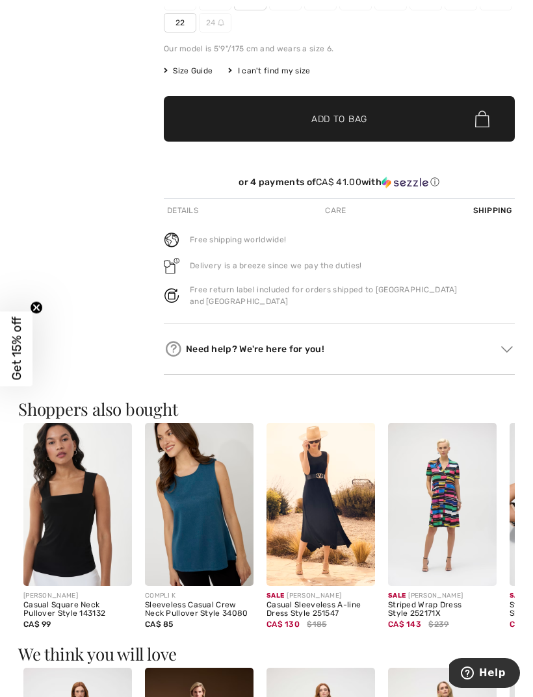
click at [318, 480] on img at bounding box center [320, 504] width 108 height 163
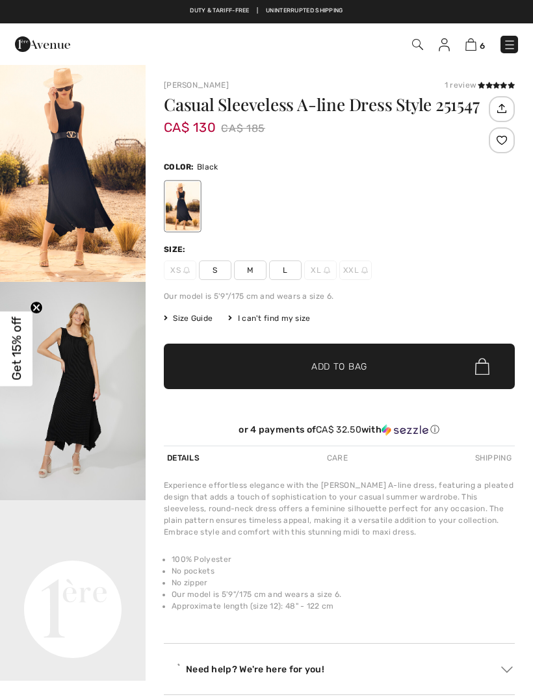
checkbox input "true"
click at [58, 168] on img "1 / 5" at bounding box center [73, 173] width 146 height 218
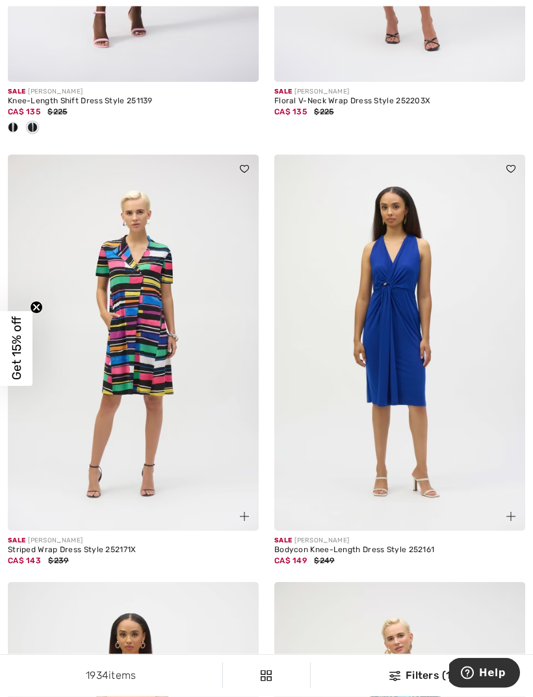
scroll to position [4365, 0]
click at [141, 316] on img at bounding box center [133, 343] width 251 height 376
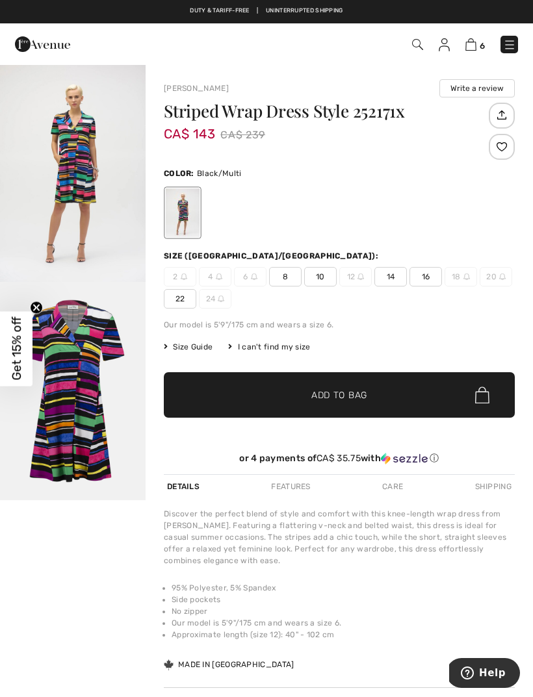
click at [71, 359] on img "2 / 2" at bounding box center [73, 391] width 146 height 218
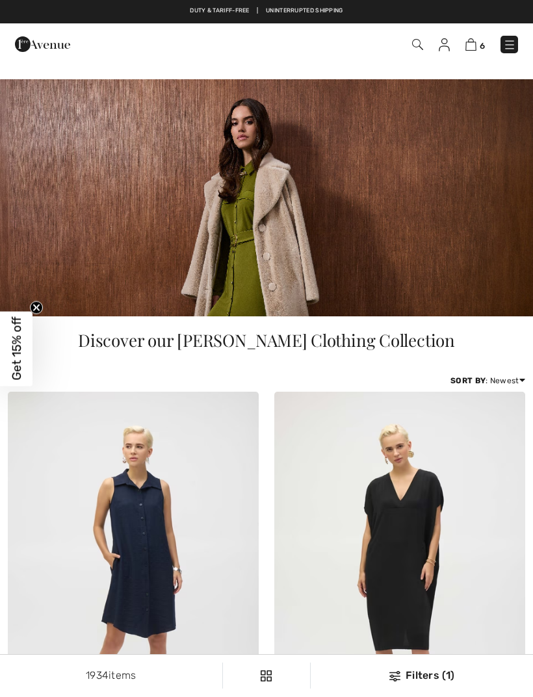
scroll to position [4407, 0]
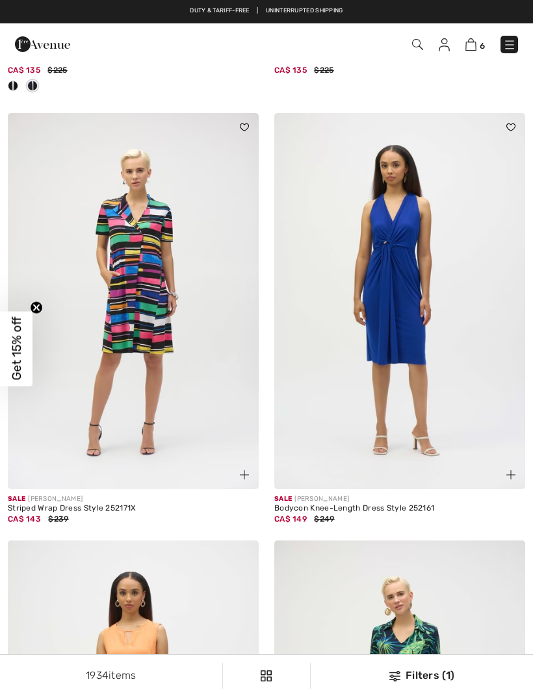
checkbox input "true"
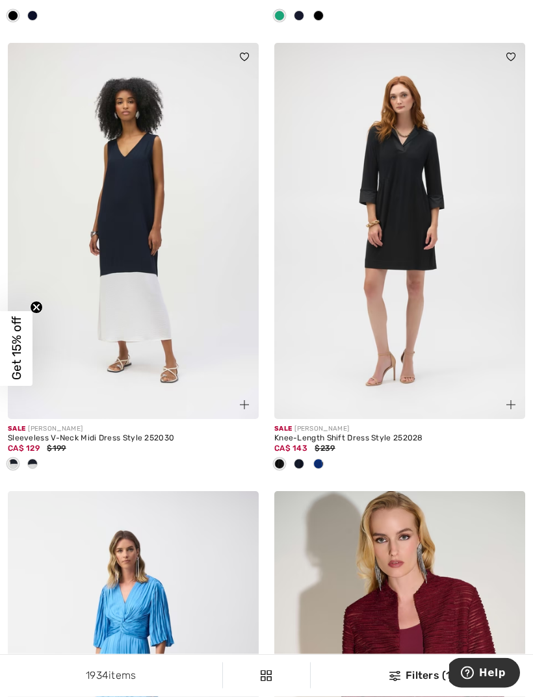
scroll to position [6895, 0]
click at [322, 454] on div at bounding box center [318, 464] width 19 height 21
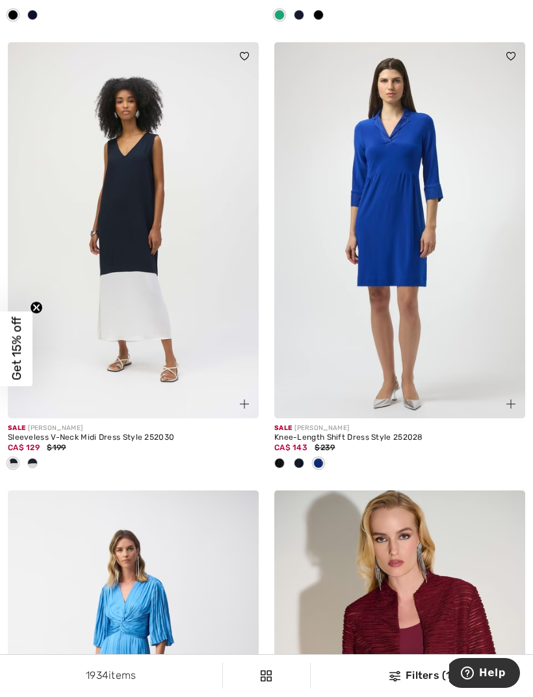
click at [403, 208] on img at bounding box center [399, 230] width 251 height 376
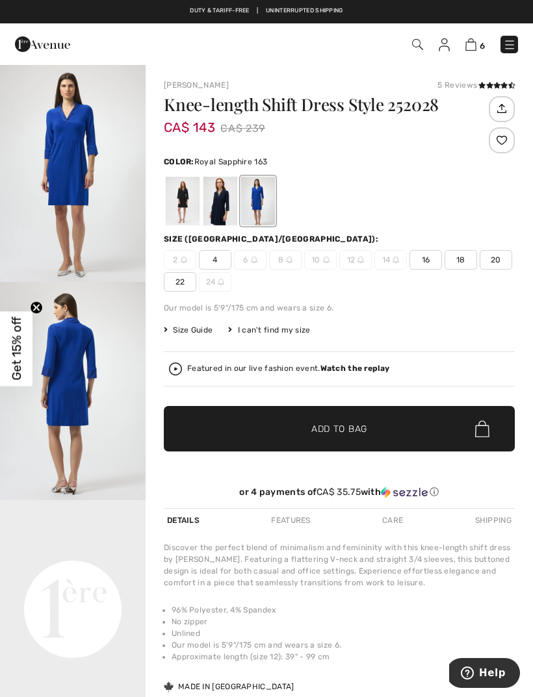
click at [76, 173] on img "1 / 2" at bounding box center [73, 173] width 146 height 218
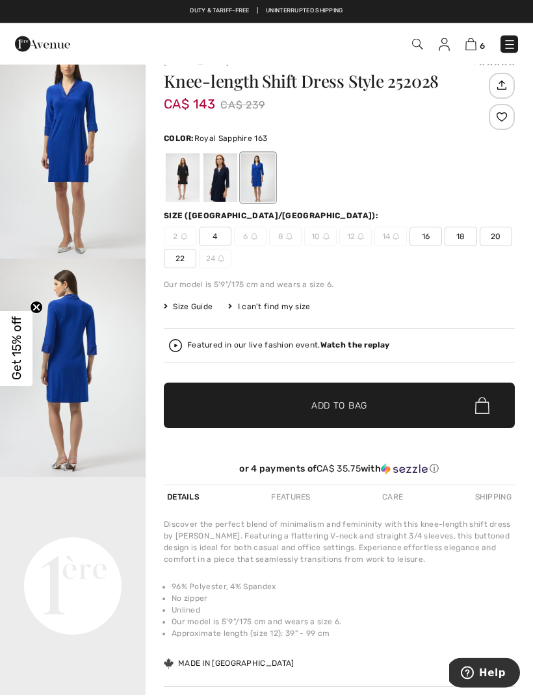
scroll to position [23, 0]
click at [223, 174] on div at bounding box center [220, 177] width 34 height 49
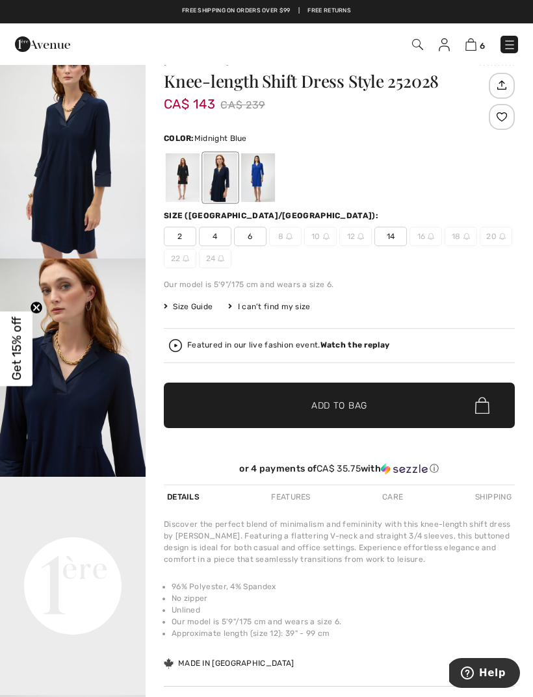
click at [85, 178] on img "1 / 4" at bounding box center [73, 149] width 146 height 218
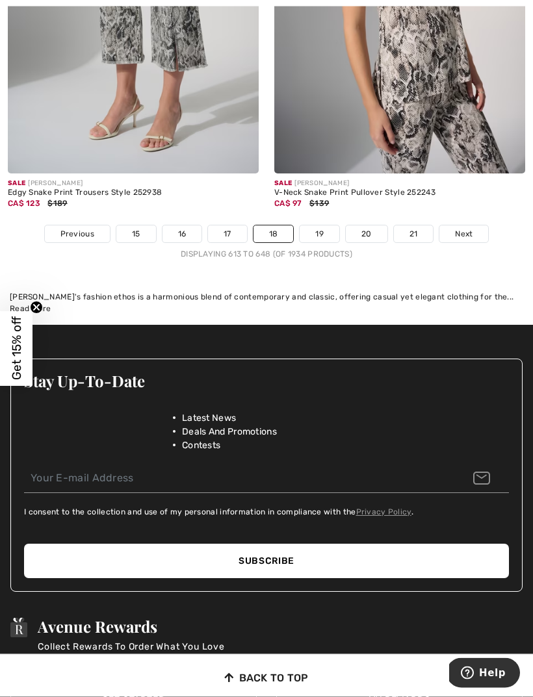
scroll to position [8465, 0]
click at [472, 228] on span "Next" at bounding box center [464, 234] width 18 height 12
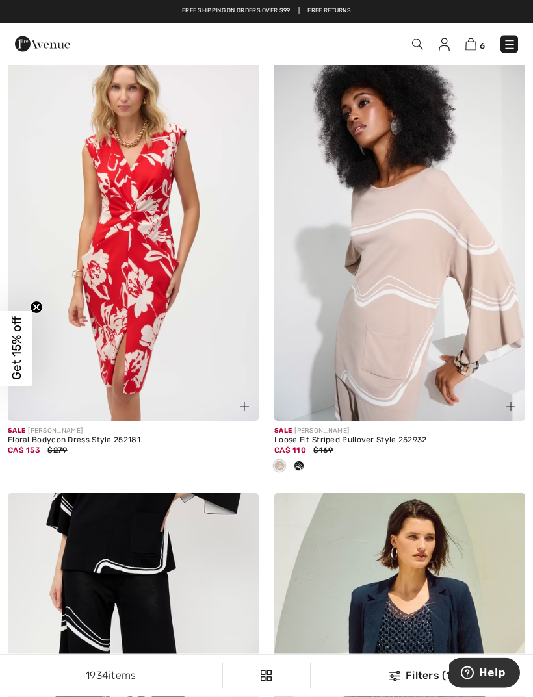
scroll to position [345, 0]
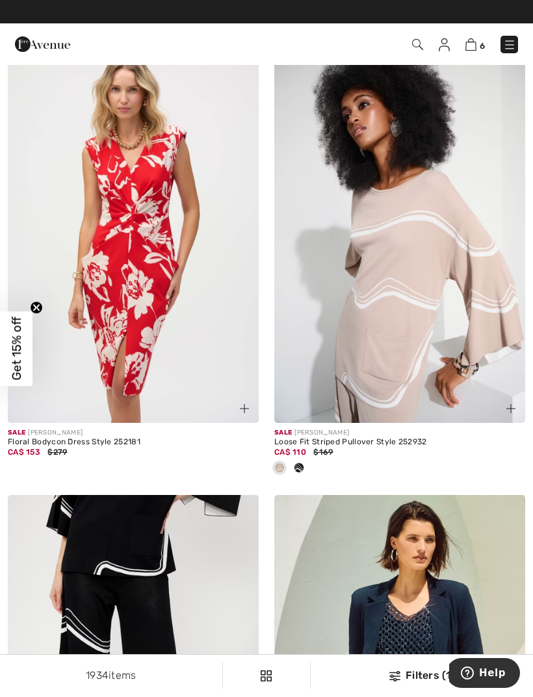
click at [442, 274] on img at bounding box center [399, 235] width 251 height 376
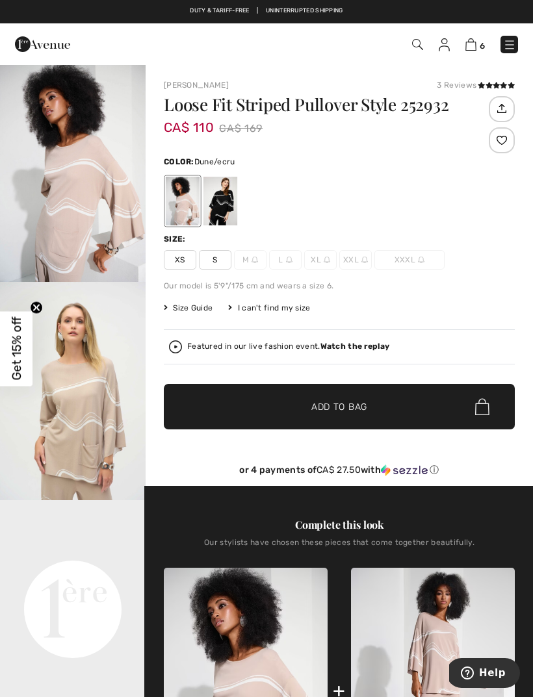
click at [82, 170] on img "1 / 5" at bounding box center [73, 173] width 146 height 218
click at [237, 202] on div at bounding box center [220, 201] width 34 height 49
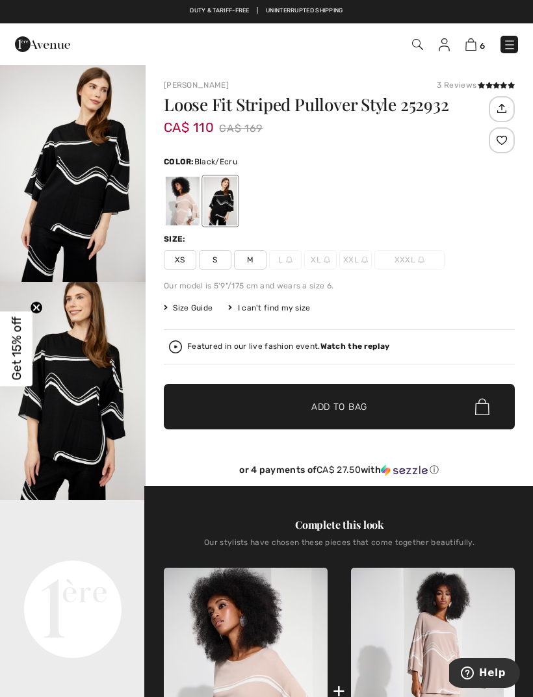
click at [94, 190] on img "1 / 5" at bounding box center [73, 173] width 146 height 218
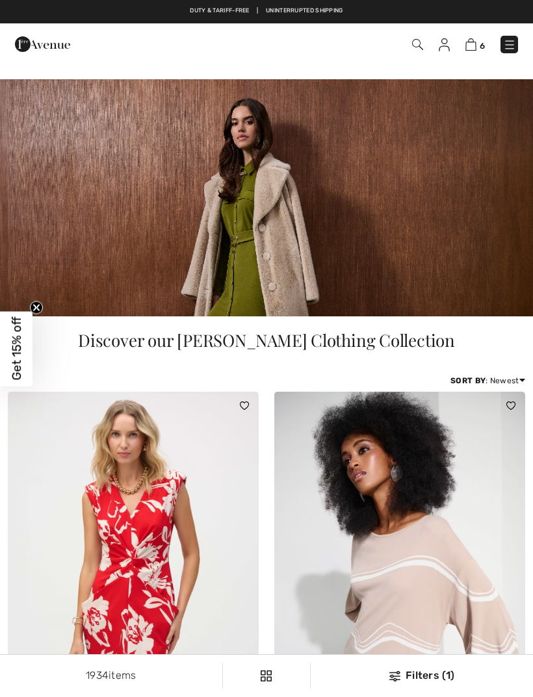
scroll to position [387, 0]
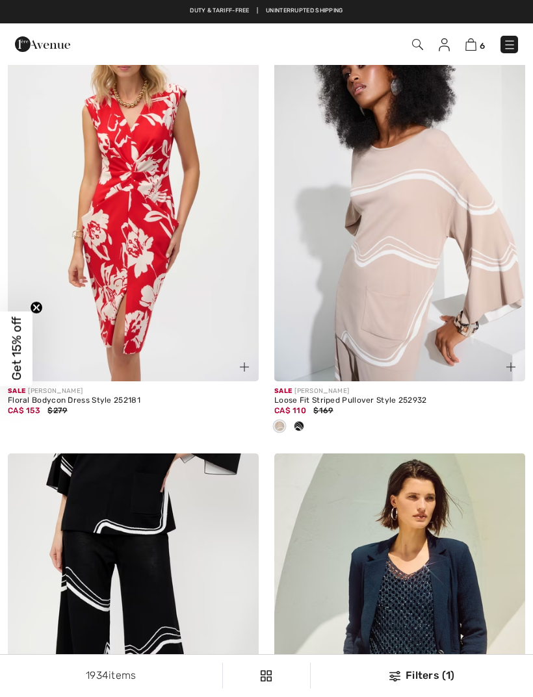
checkbox input "true"
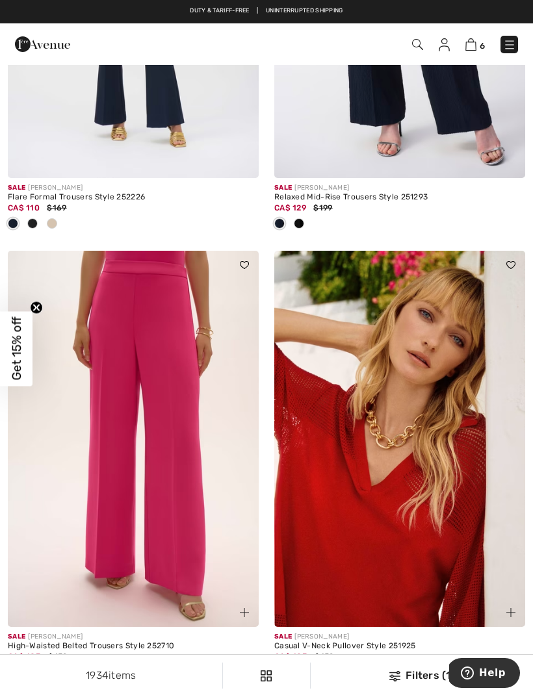
scroll to position [1488, 0]
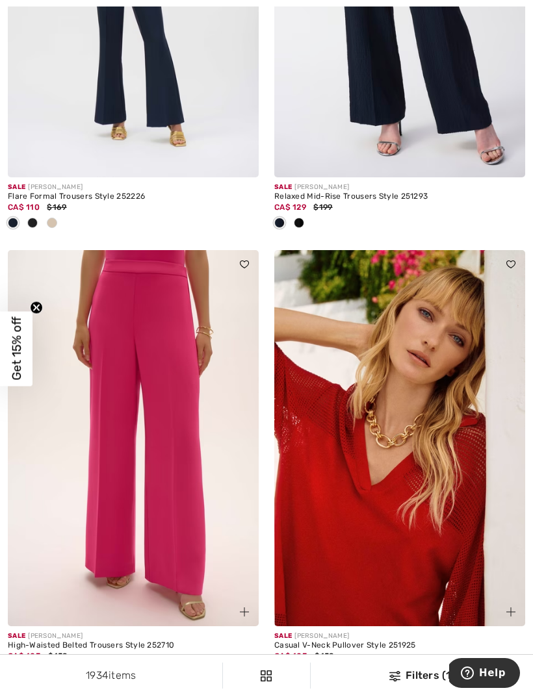
click at [160, 383] on img at bounding box center [133, 438] width 251 height 376
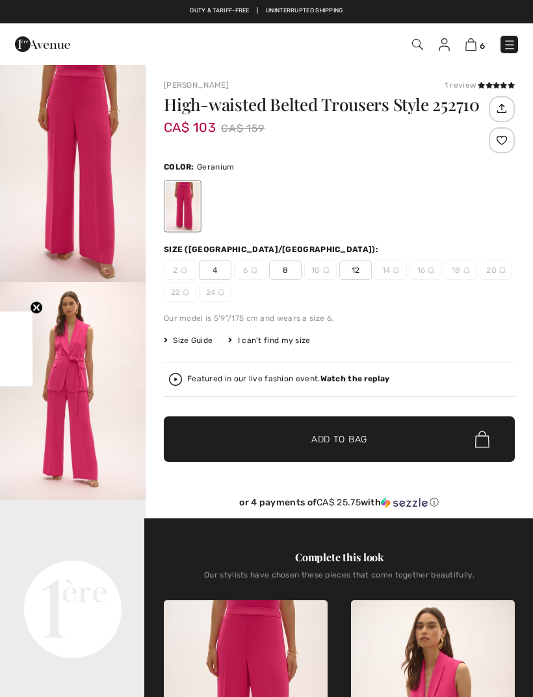
checkbox input "true"
click at [90, 175] on img "1 / 5" at bounding box center [73, 173] width 146 height 218
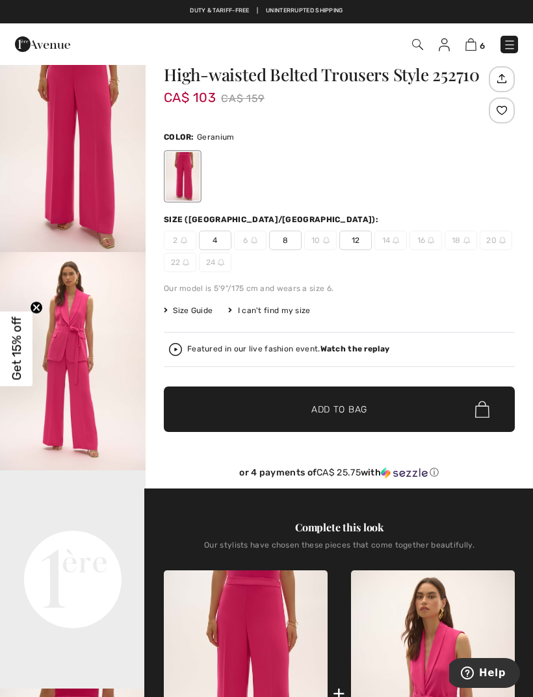
scroll to position [29, 0]
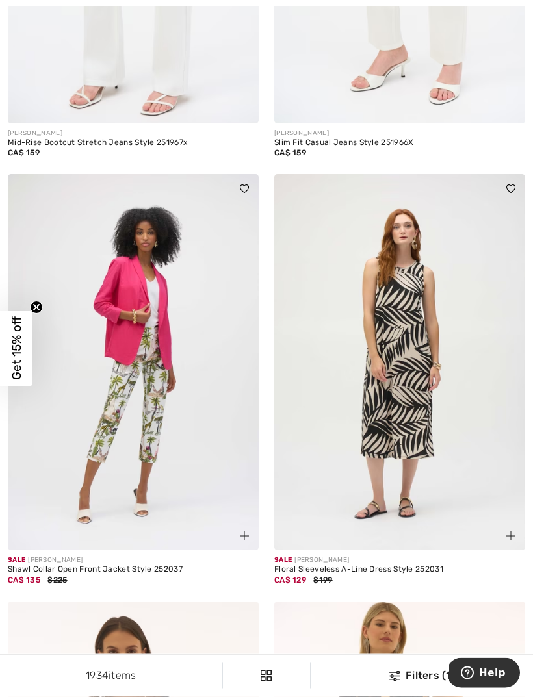
scroll to position [3854, 0]
click at [142, 340] on img at bounding box center [133, 362] width 251 height 376
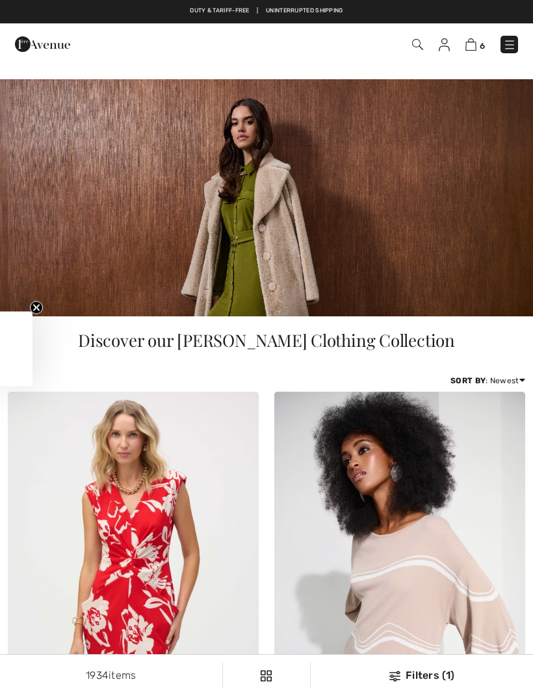
checkbox input "true"
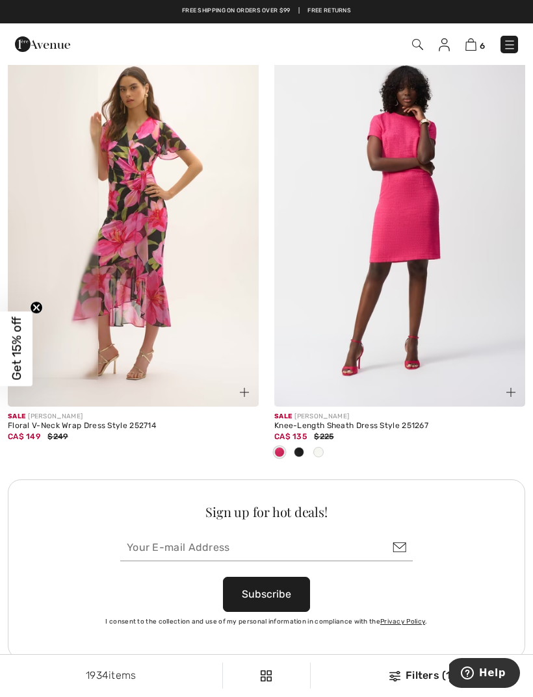
scroll to position [5321, 0]
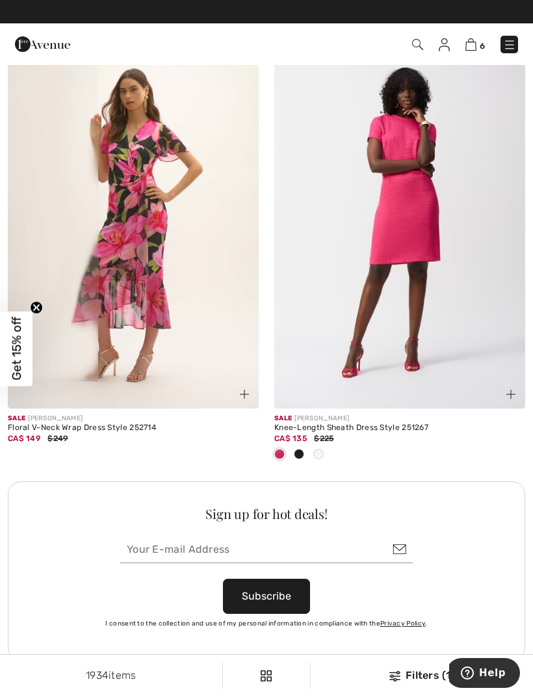
click at [457, 339] on img at bounding box center [399, 220] width 251 height 376
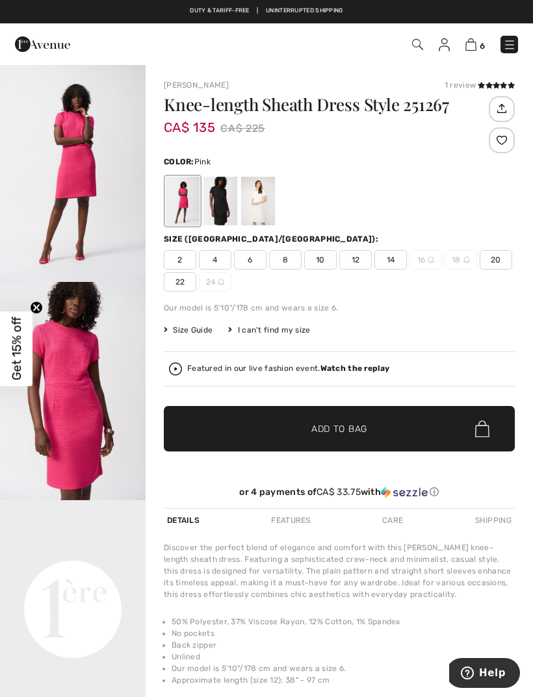
click at [74, 377] on img "2 / 5" at bounding box center [73, 391] width 146 height 218
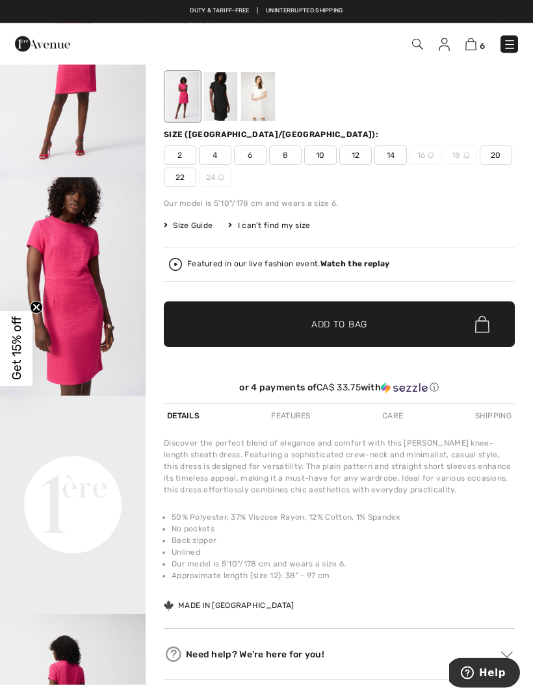
scroll to position [70, 0]
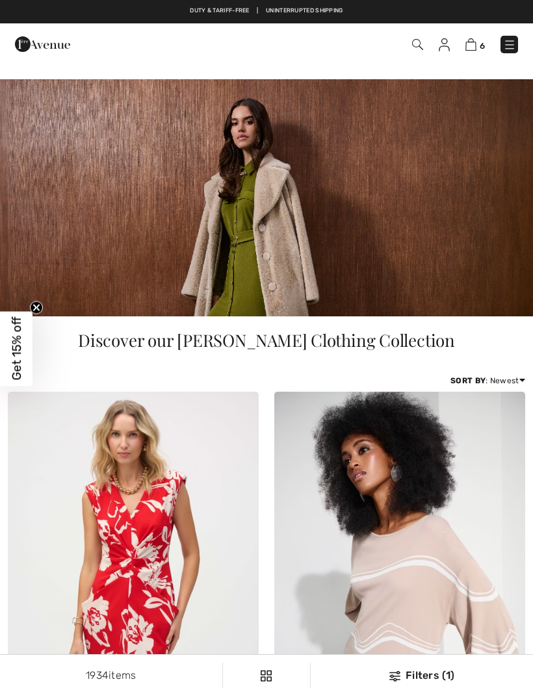
checkbox input "true"
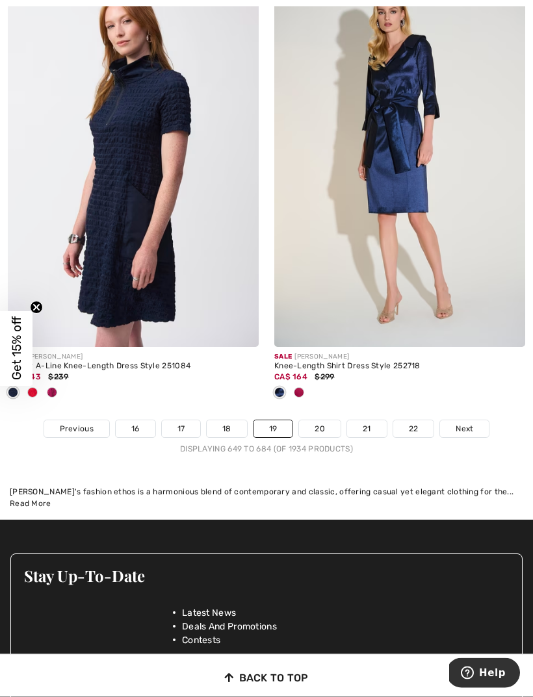
scroll to position [8249, 0]
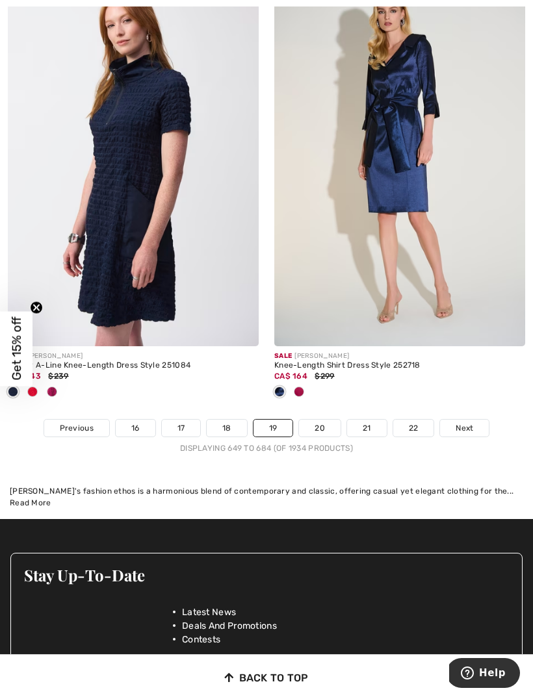
click at [471, 422] on span "Next" at bounding box center [464, 428] width 18 height 12
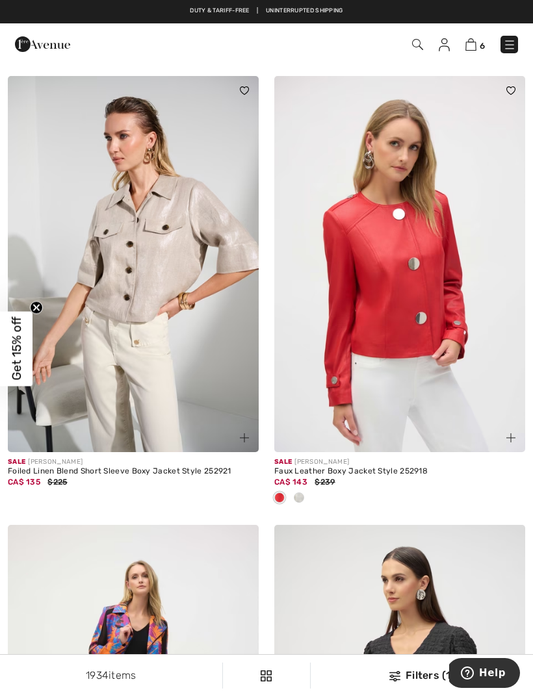
scroll to position [3885, 0]
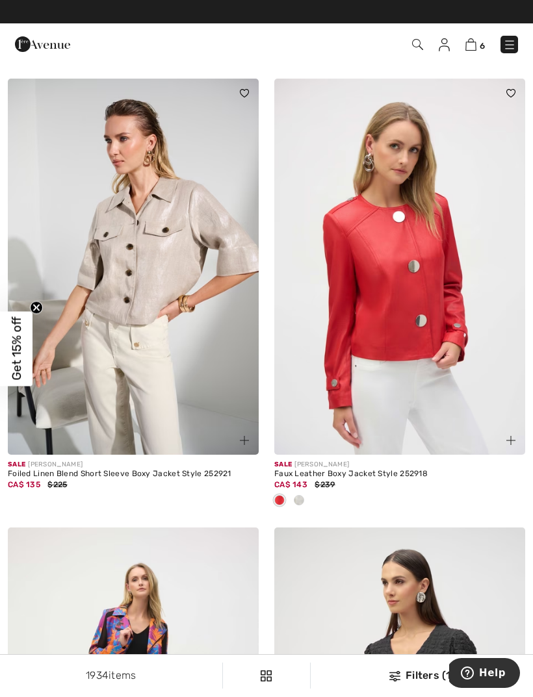
click at [452, 338] on img at bounding box center [399, 267] width 251 height 376
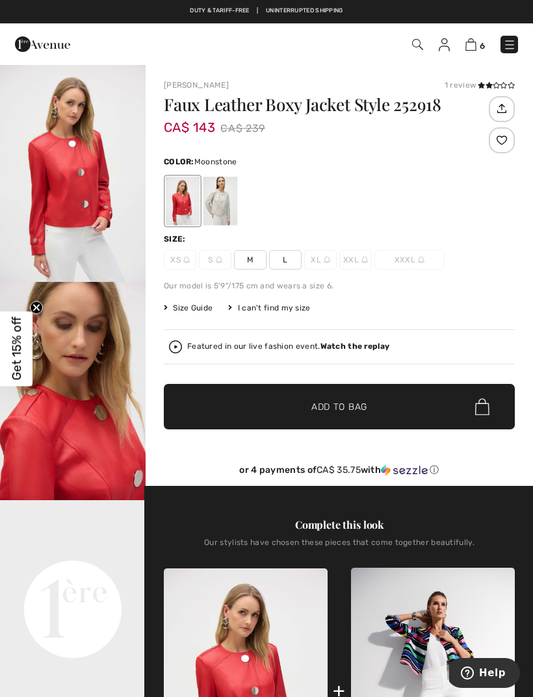
click at [220, 205] on div at bounding box center [220, 201] width 34 height 49
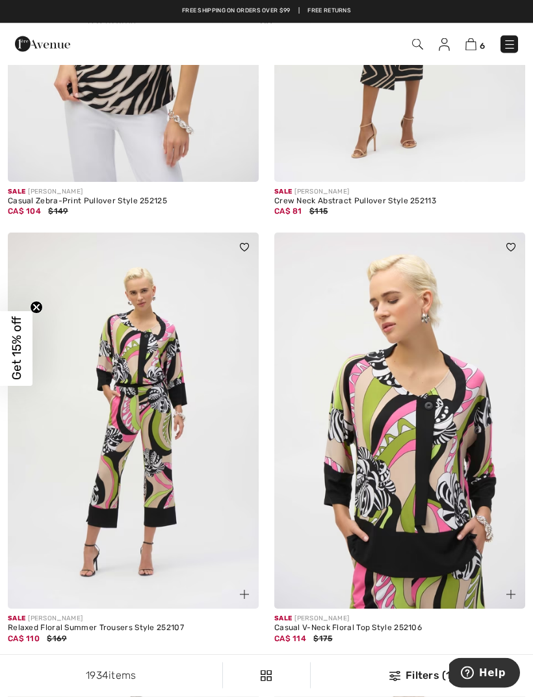
scroll to position [6956, 0]
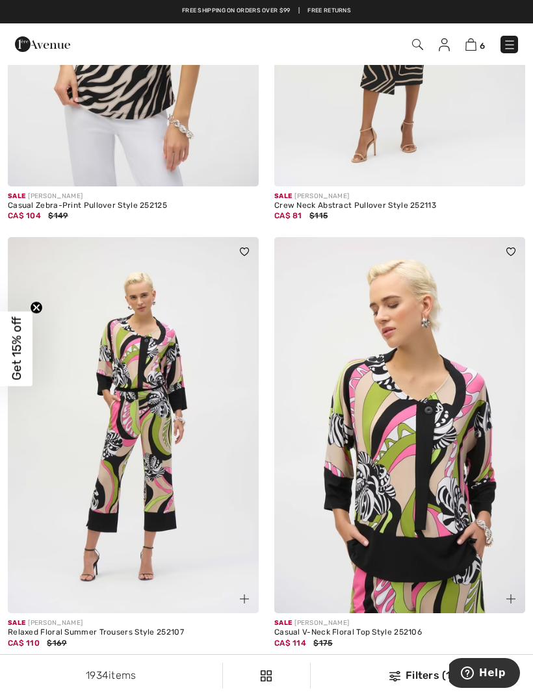
click at [472, 47] on img at bounding box center [470, 44] width 11 height 12
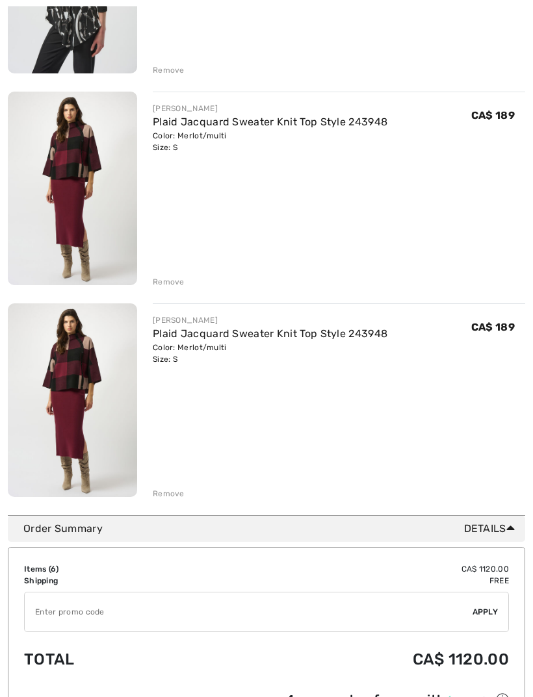
scroll to position [947, 0]
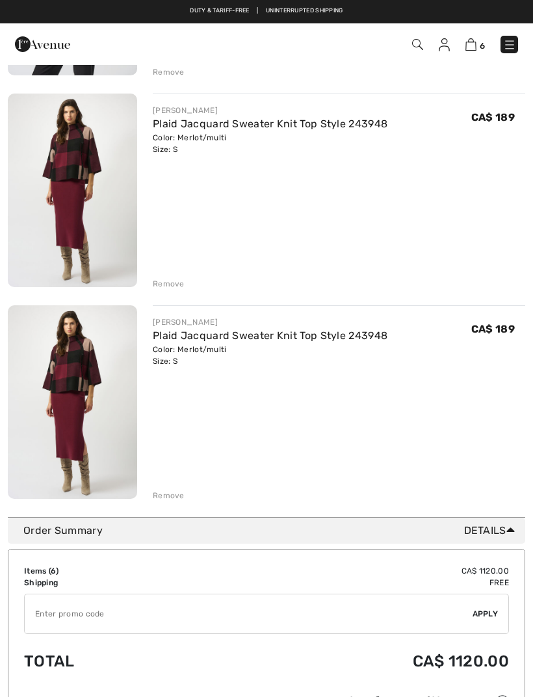
click at [166, 498] on div "Remove" at bounding box center [169, 496] width 32 height 12
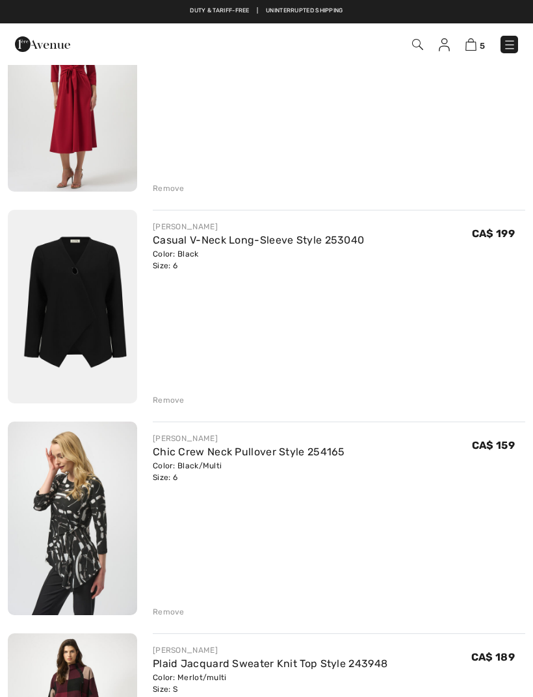
scroll to position [406, 0]
click at [173, 398] on div "Remove" at bounding box center [169, 401] width 32 height 12
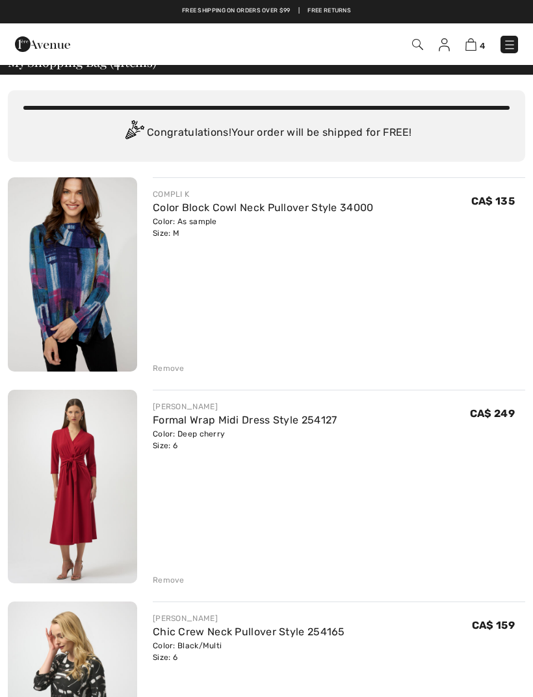
scroll to position [0, 0]
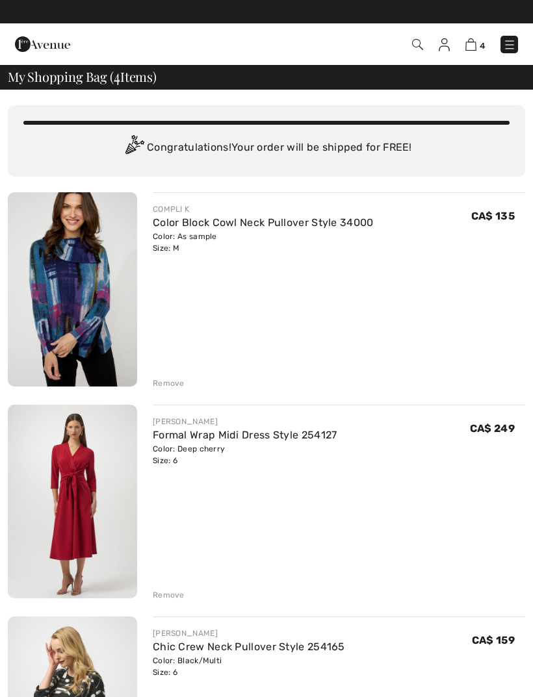
click at [418, 42] on img at bounding box center [417, 44] width 11 height 11
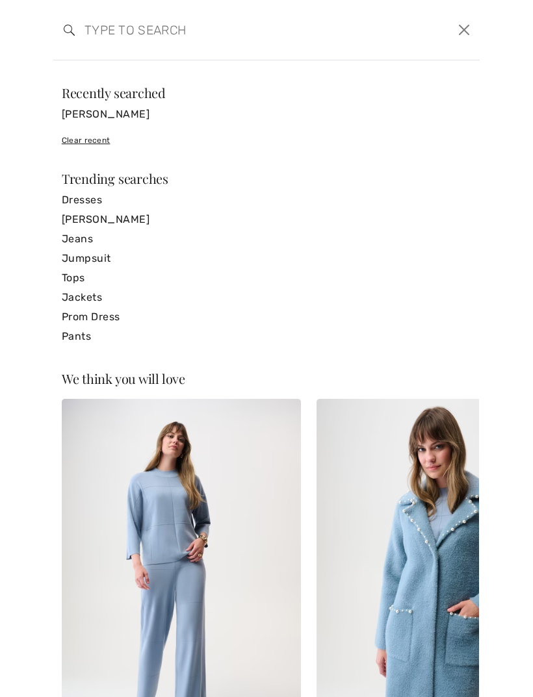
click at [133, 36] on input "search" at bounding box center [221, 29] width 292 height 39
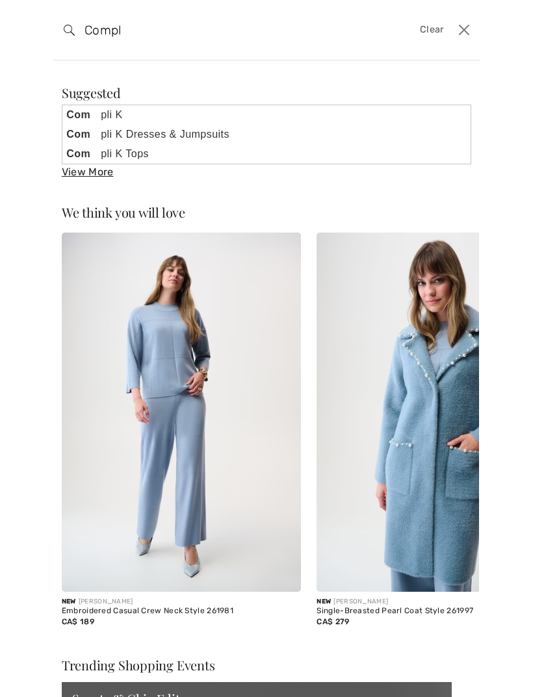
type input "Compli"
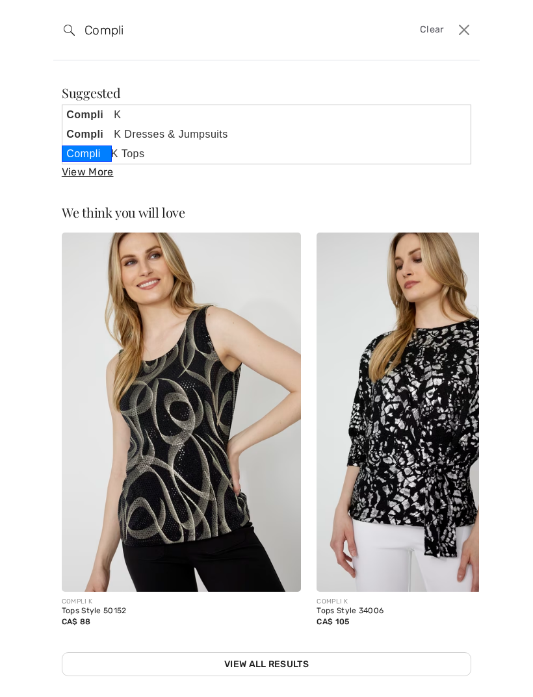
click at [142, 157] on link "Compli K Tops" at bounding box center [266, 153] width 408 height 19
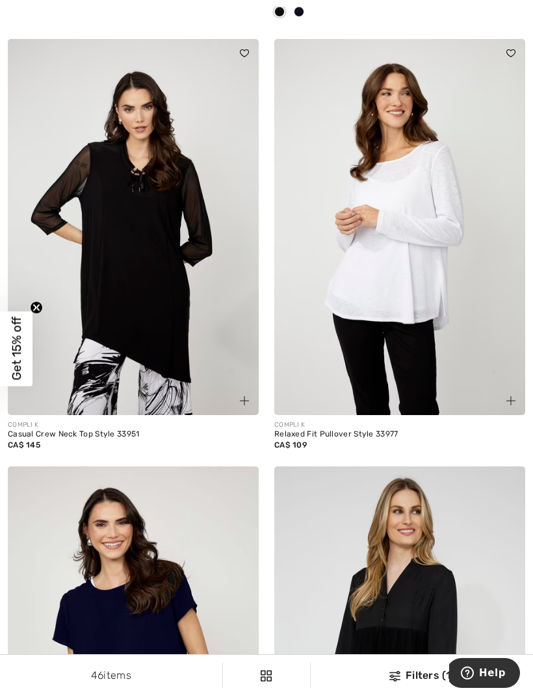
scroll to position [3686, 0]
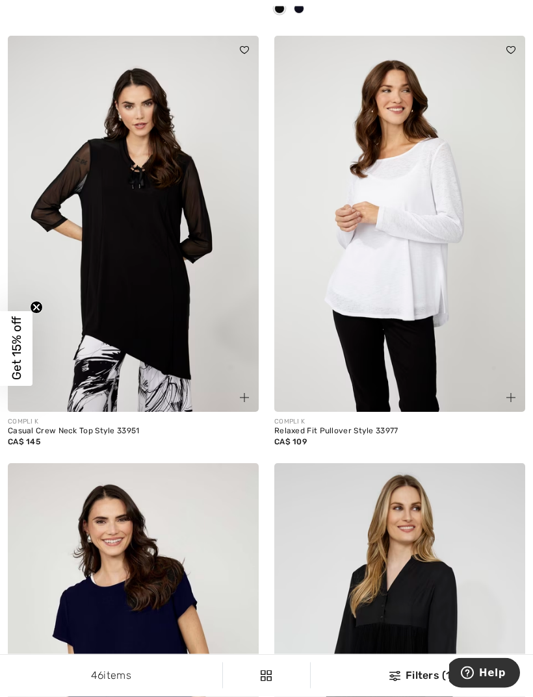
click at [419, 255] on img at bounding box center [399, 224] width 251 height 376
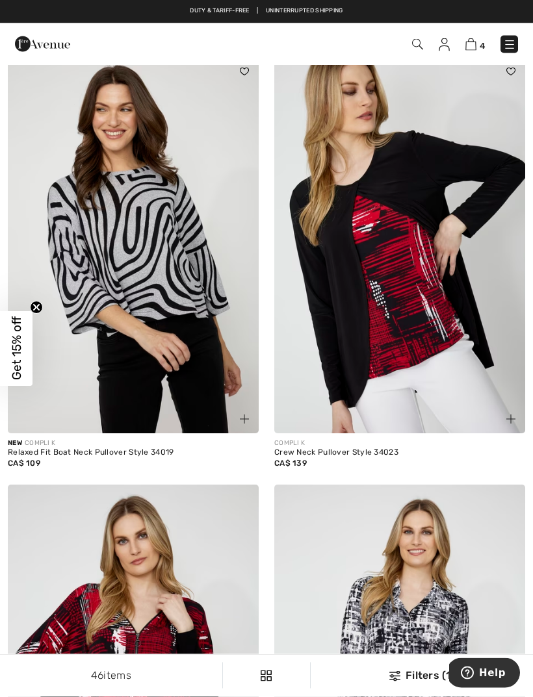
scroll to position [6446, 0]
click at [88, 175] on img at bounding box center [133, 245] width 251 height 376
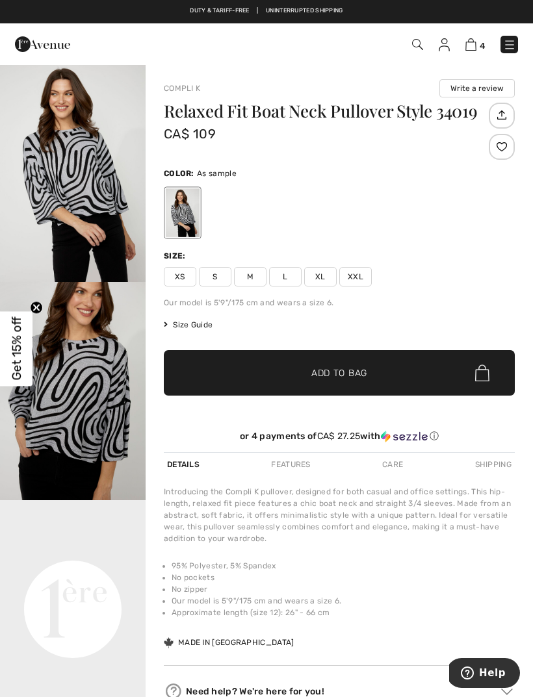
click at [84, 165] on img "1 / 4" at bounding box center [73, 173] width 146 height 218
click at [213, 275] on span "S" at bounding box center [215, 276] width 32 height 19
click at [350, 368] on span "Add to Bag" at bounding box center [339, 373] width 56 height 14
click at [87, 372] on img "2 / 4" at bounding box center [73, 391] width 146 height 218
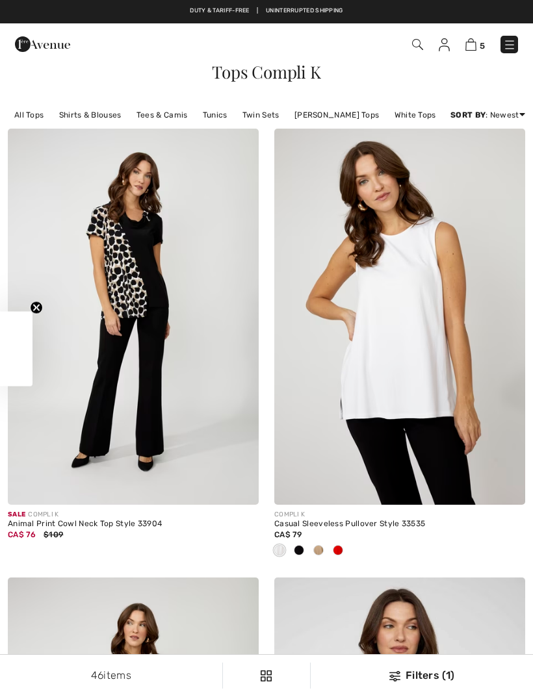
checkbox input "true"
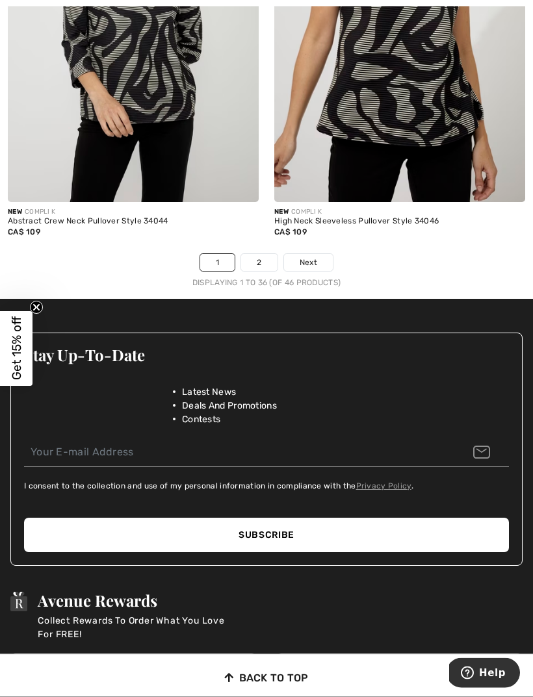
scroll to position [7980, 0]
click at [329, 254] on link "Next" at bounding box center [308, 262] width 49 height 17
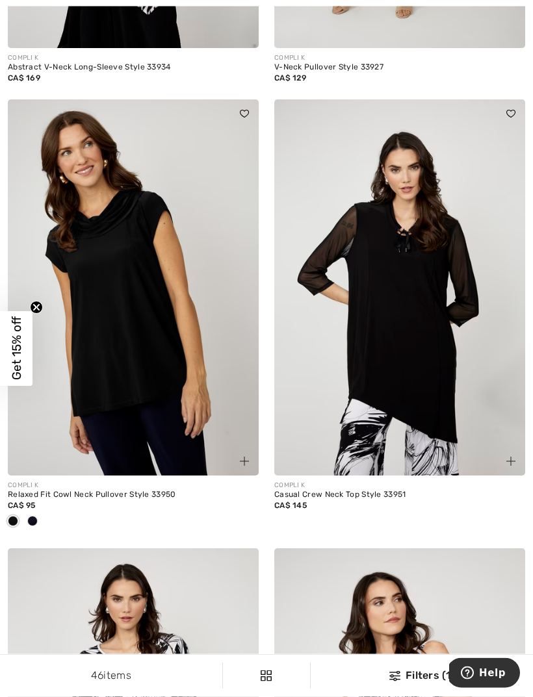
scroll to position [457, 0]
click at [36, 515] on div at bounding box center [32, 521] width 19 height 21
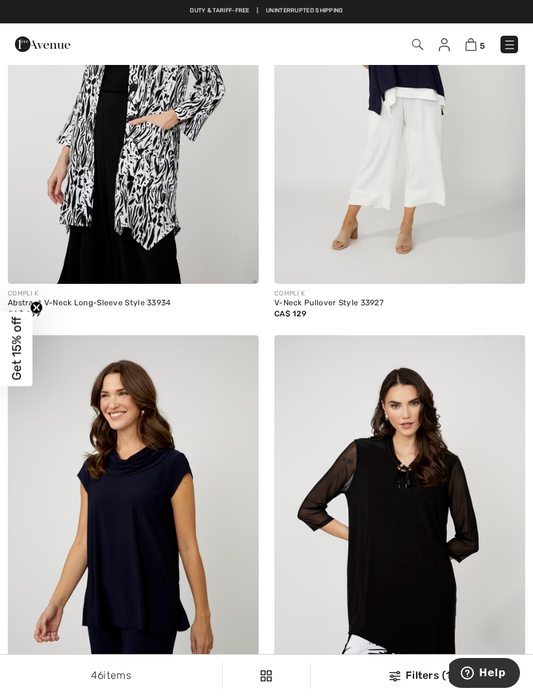
scroll to position [0, 0]
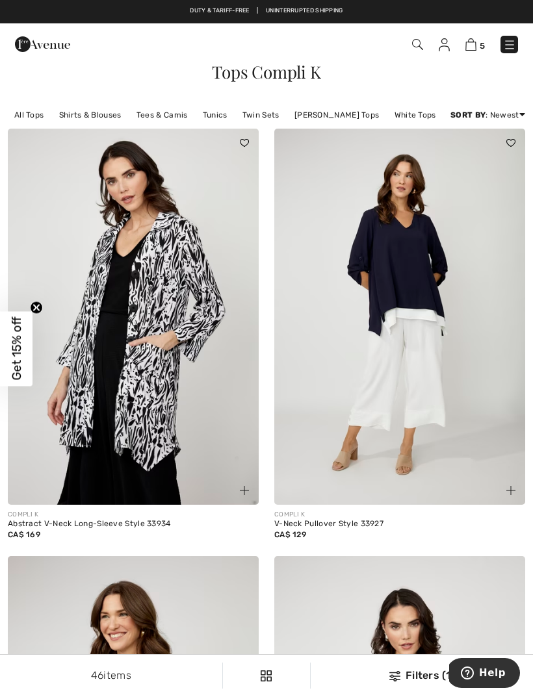
click at [416, 47] on img at bounding box center [417, 44] width 11 height 11
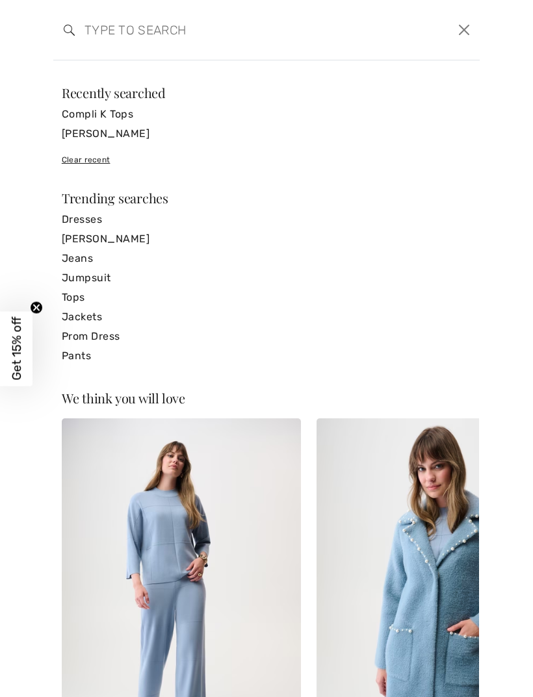
click at [112, 44] on input "search" at bounding box center [221, 29] width 292 height 39
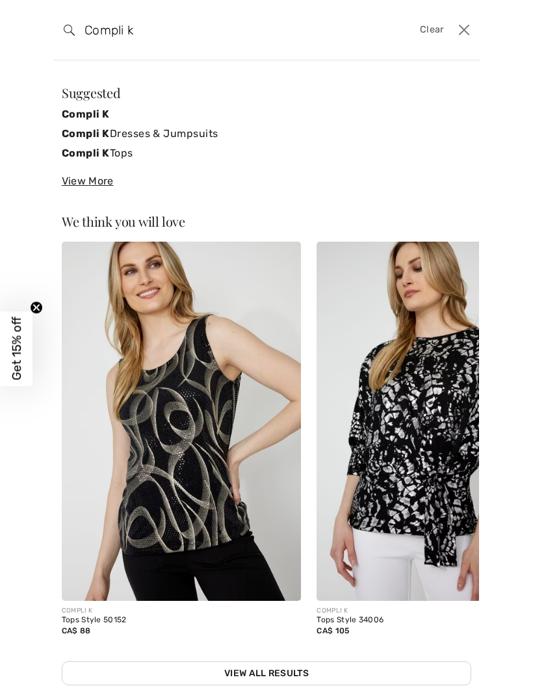
type input "Compli k"
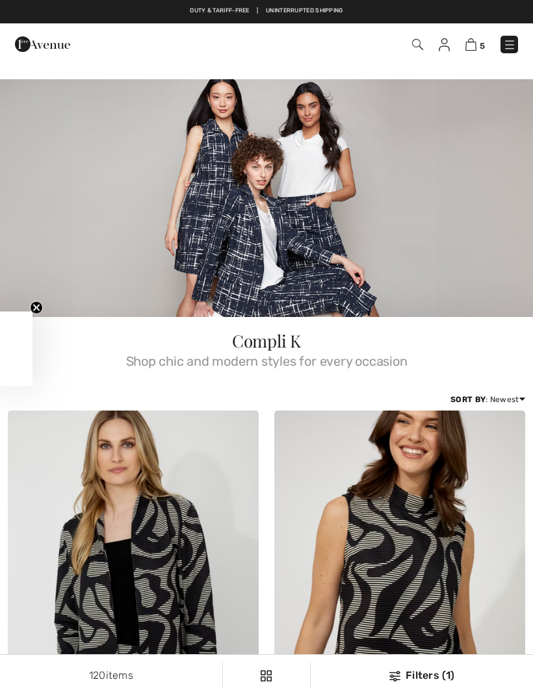
checkbox input "true"
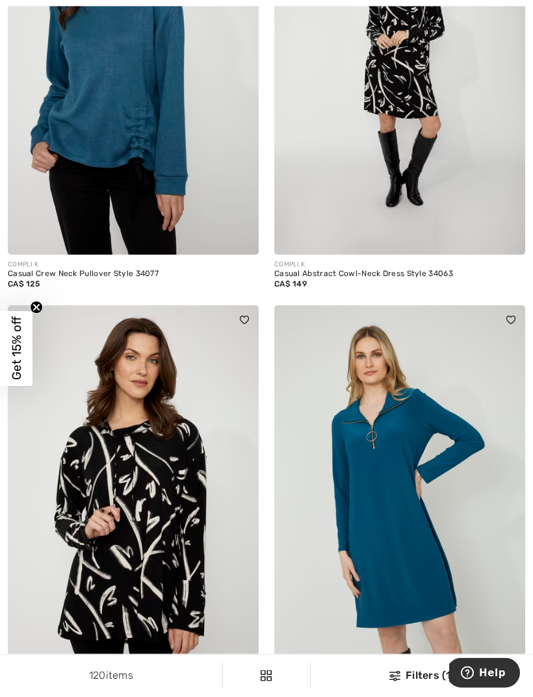
scroll to position [3676, 0]
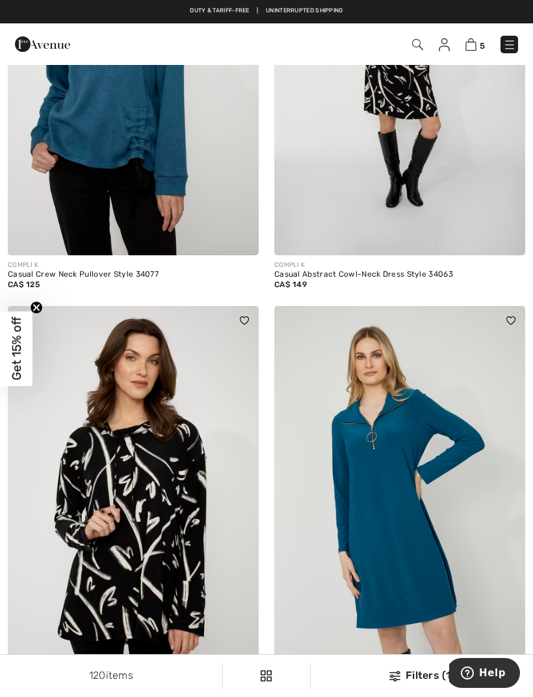
click at [164, 131] on img at bounding box center [133, 67] width 251 height 376
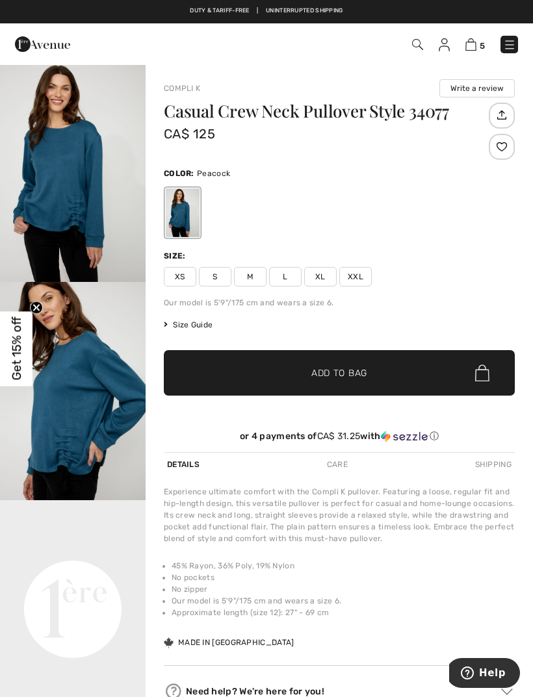
click at [85, 396] on img "2 / 4" at bounding box center [73, 391] width 146 height 218
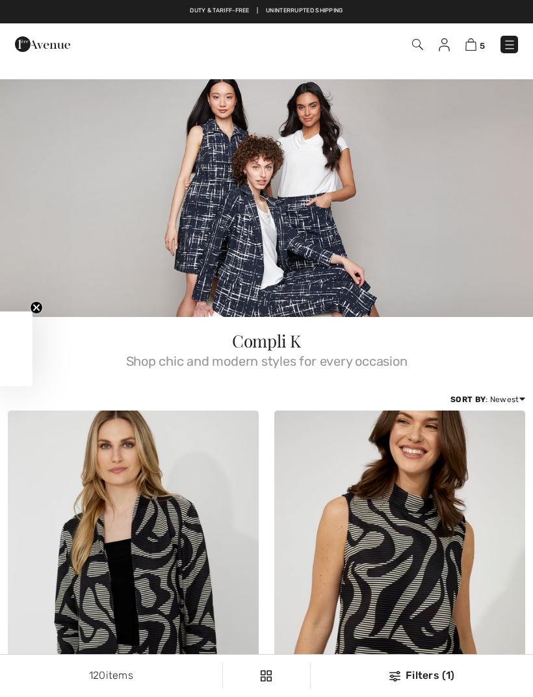
scroll to position [3718, 0]
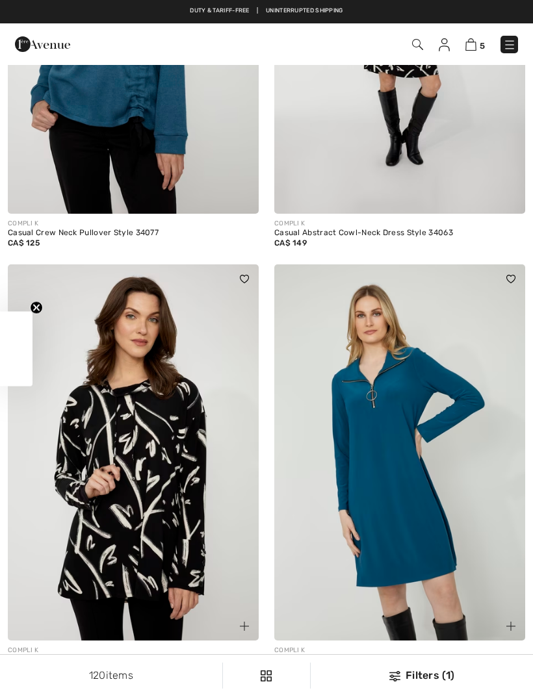
checkbox input "true"
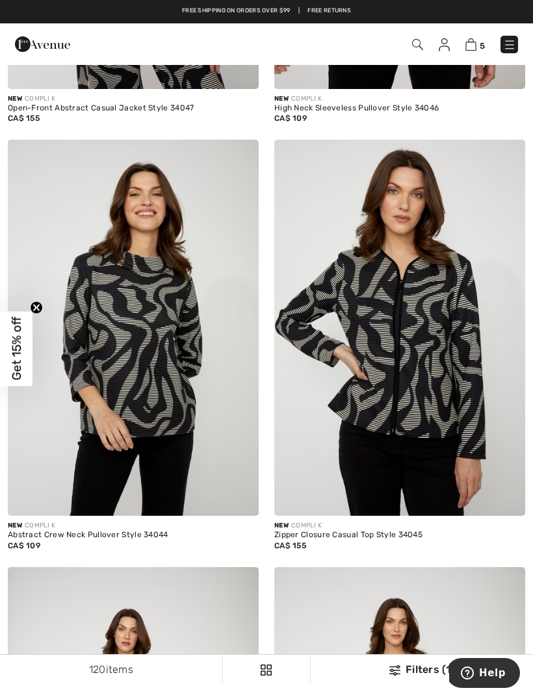
scroll to position [0, 0]
